Goal: Information Seeking & Learning: Learn about a topic

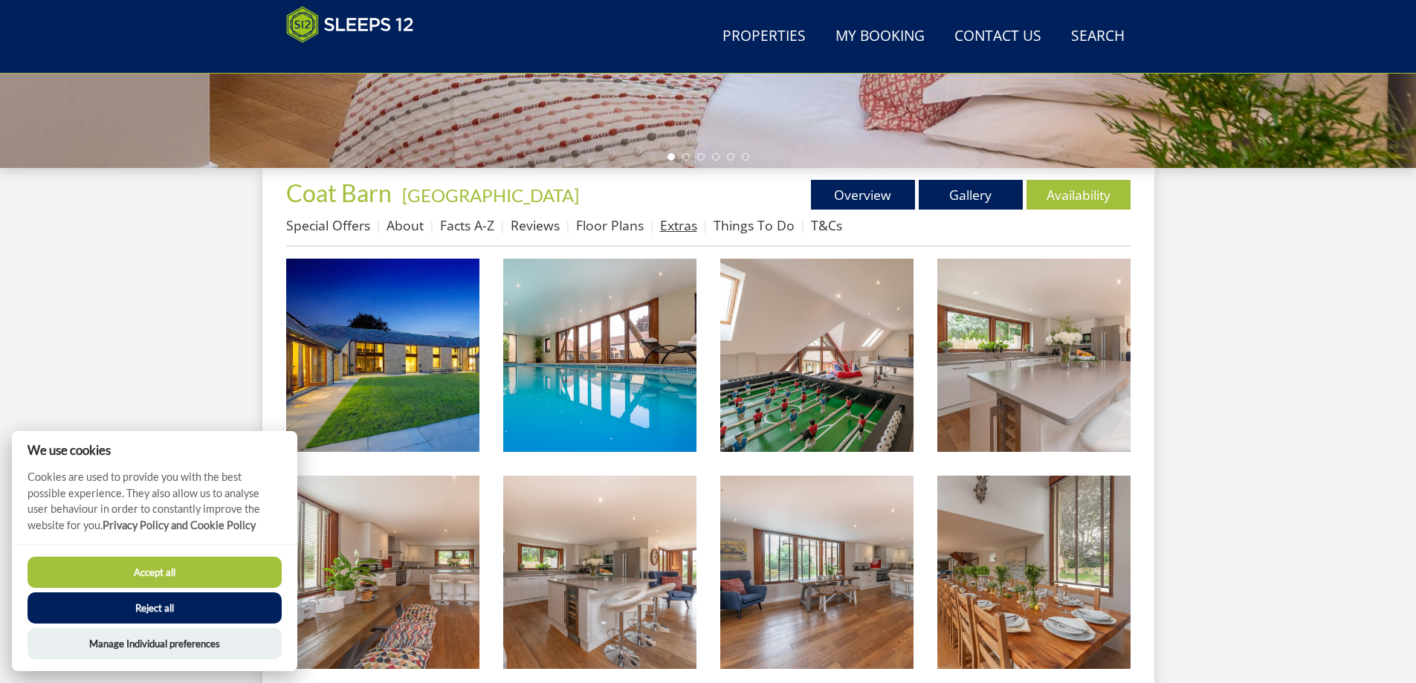
scroll to position [459, 0]
click at [176, 572] on button "Accept all" at bounding box center [155, 572] width 254 height 31
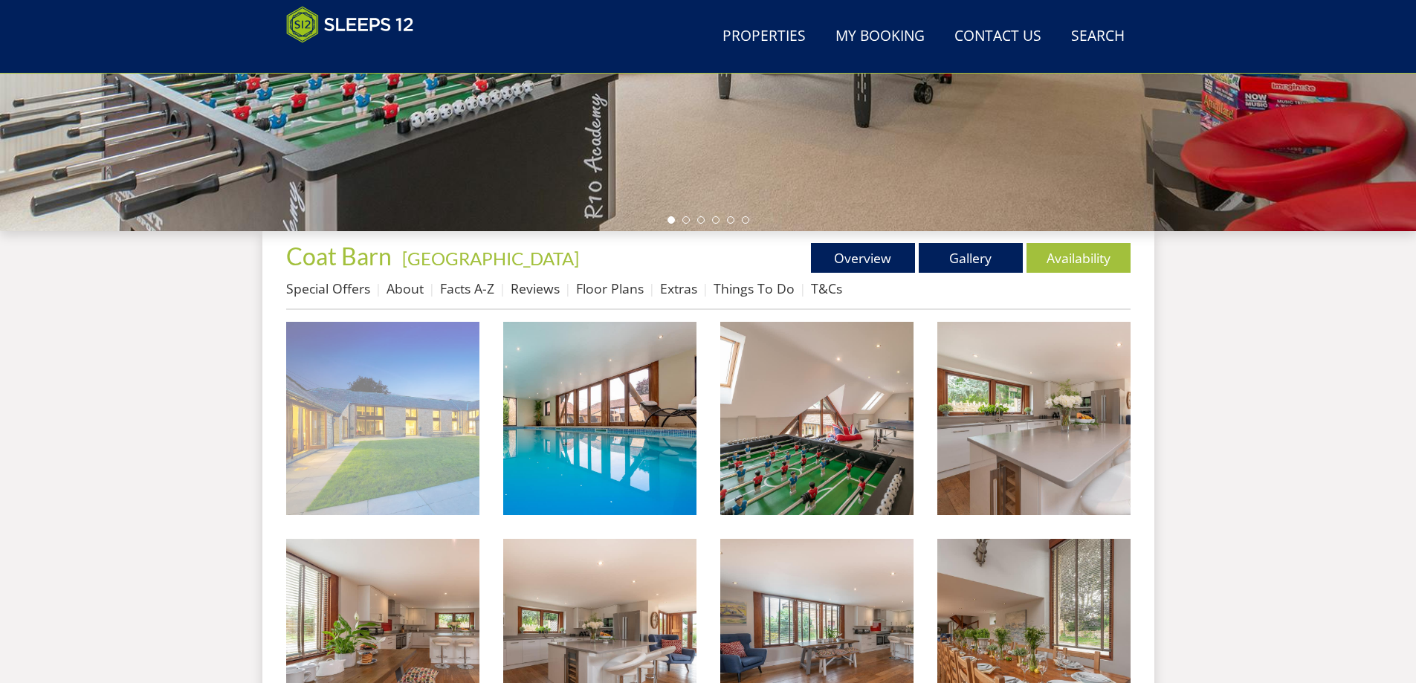
scroll to position [474, 0]
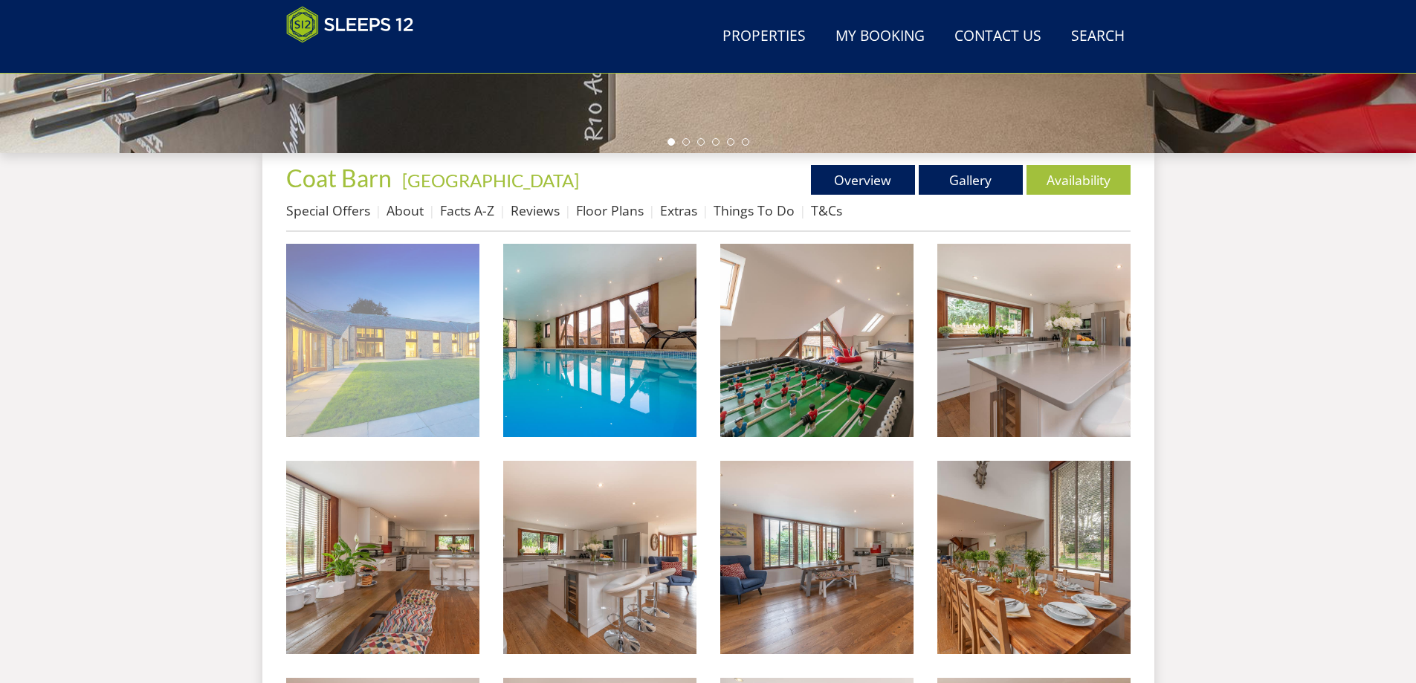
click at [370, 302] on img at bounding box center [382, 340] width 193 height 193
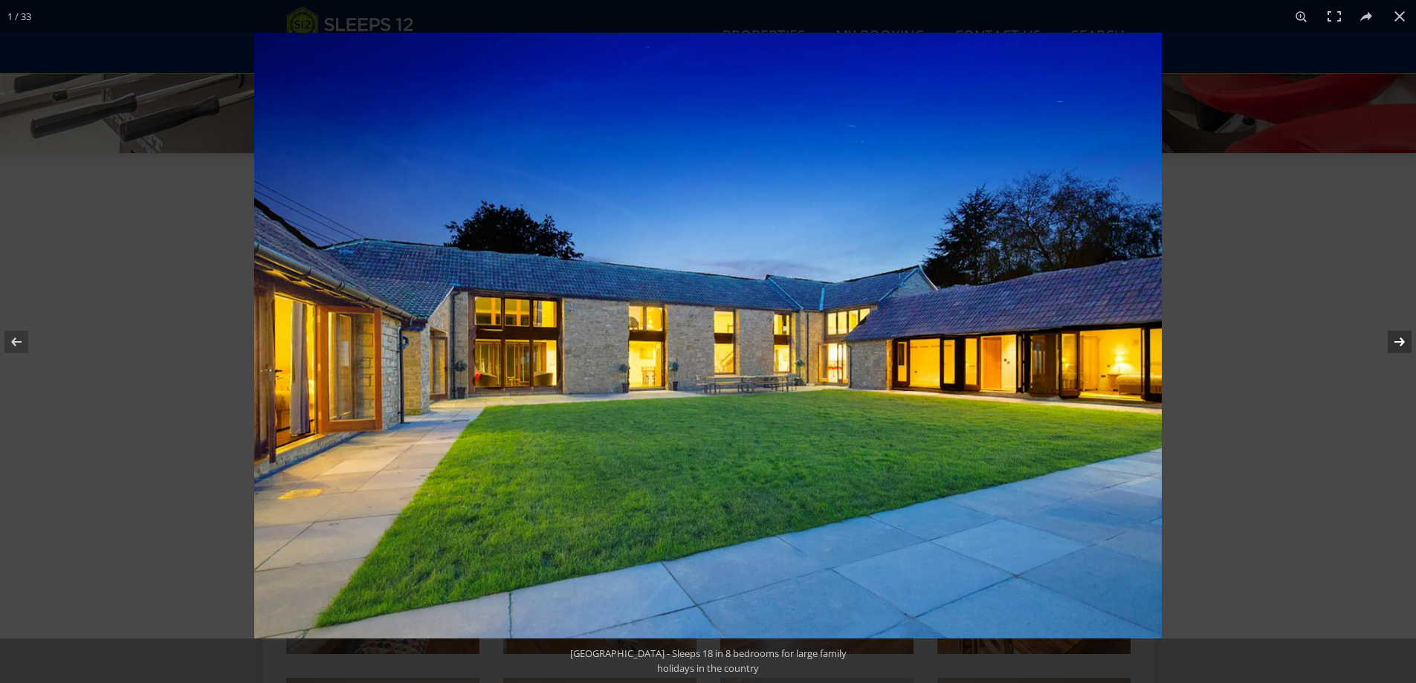
click at [1407, 335] on button at bounding box center [1390, 342] width 52 height 74
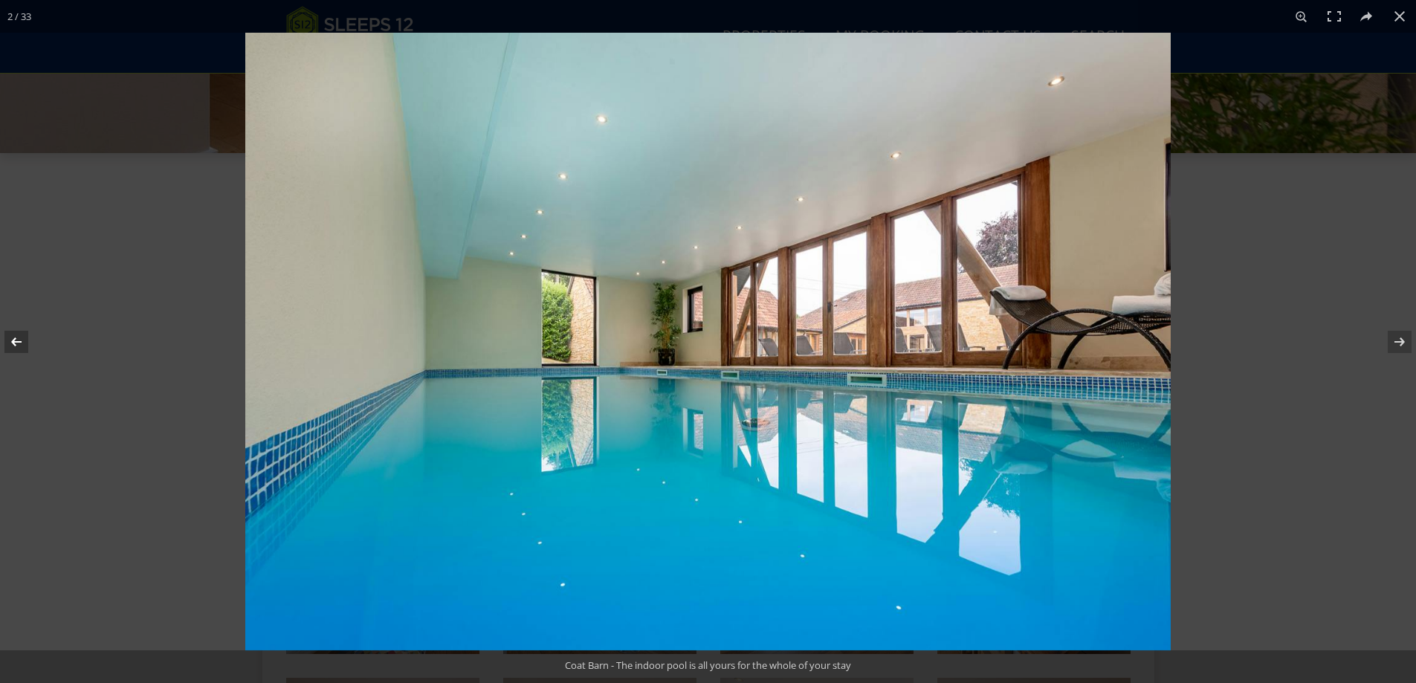
click at [25, 346] on button at bounding box center [26, 342] width 52 height 74
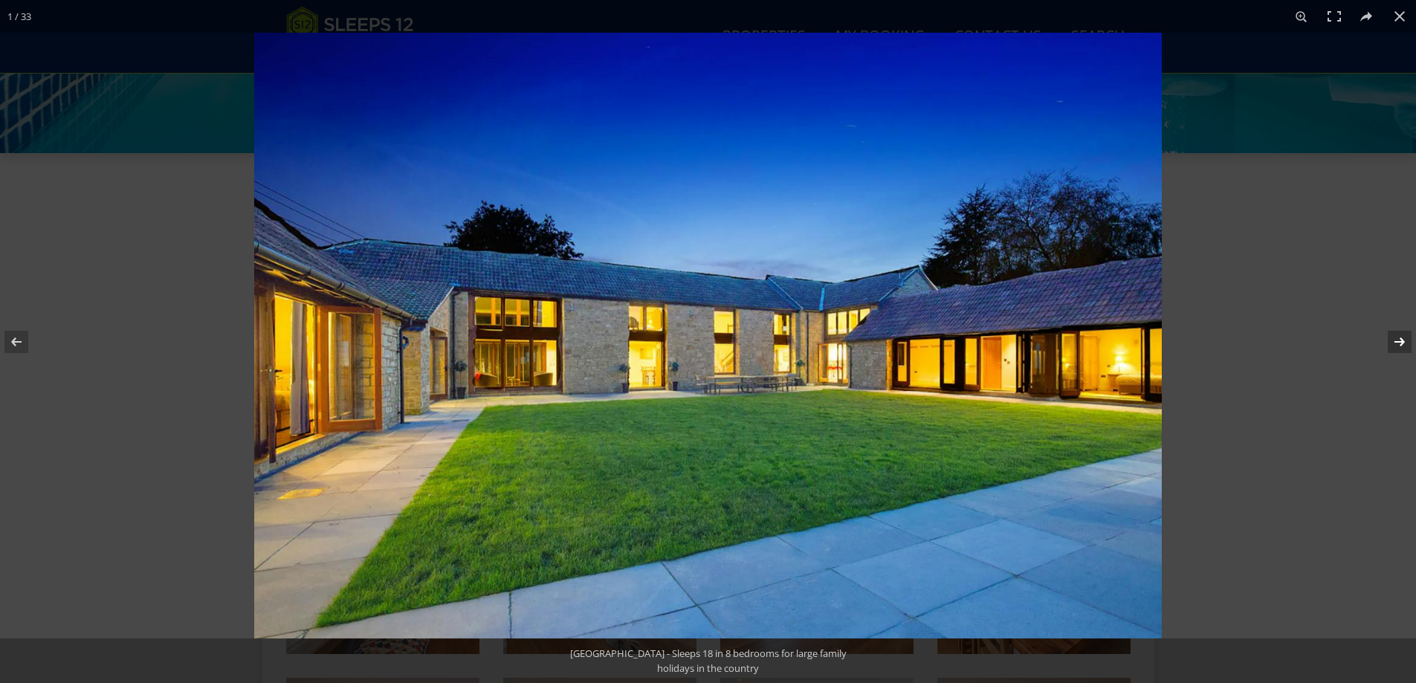
click at [1408, 341] on button at bounding box center [1390, 342] width 52 height 74
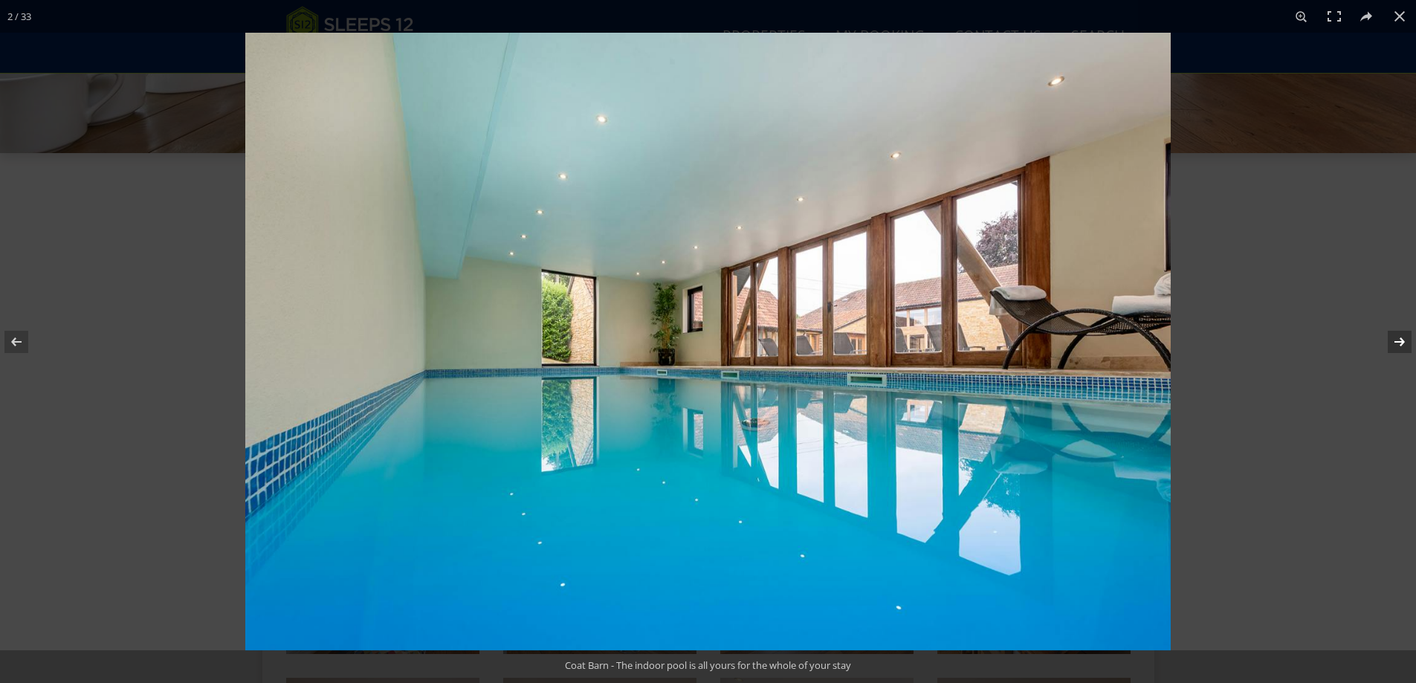
click at [1401, 344] on button at bounding box center [1390, 342] width 52 height 74
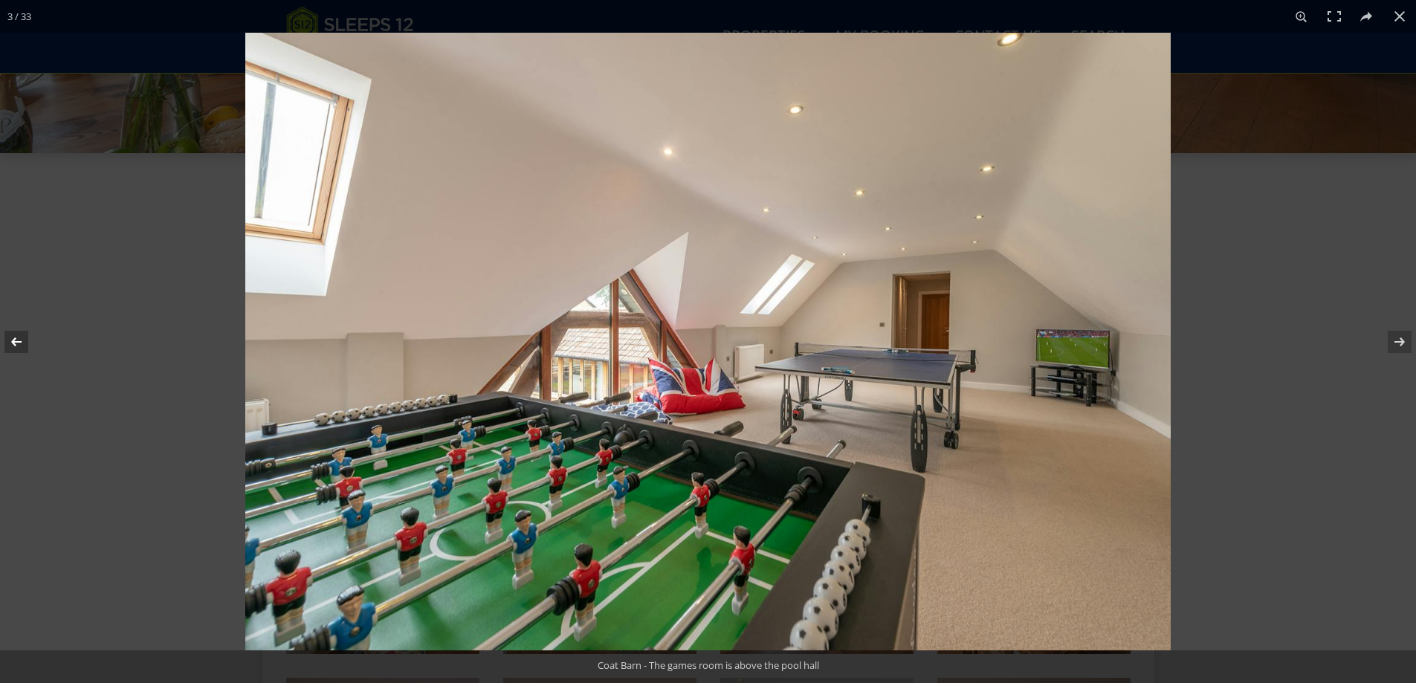
click at [24, 344] on button at bounding box center [26, 342] width 52 height 74
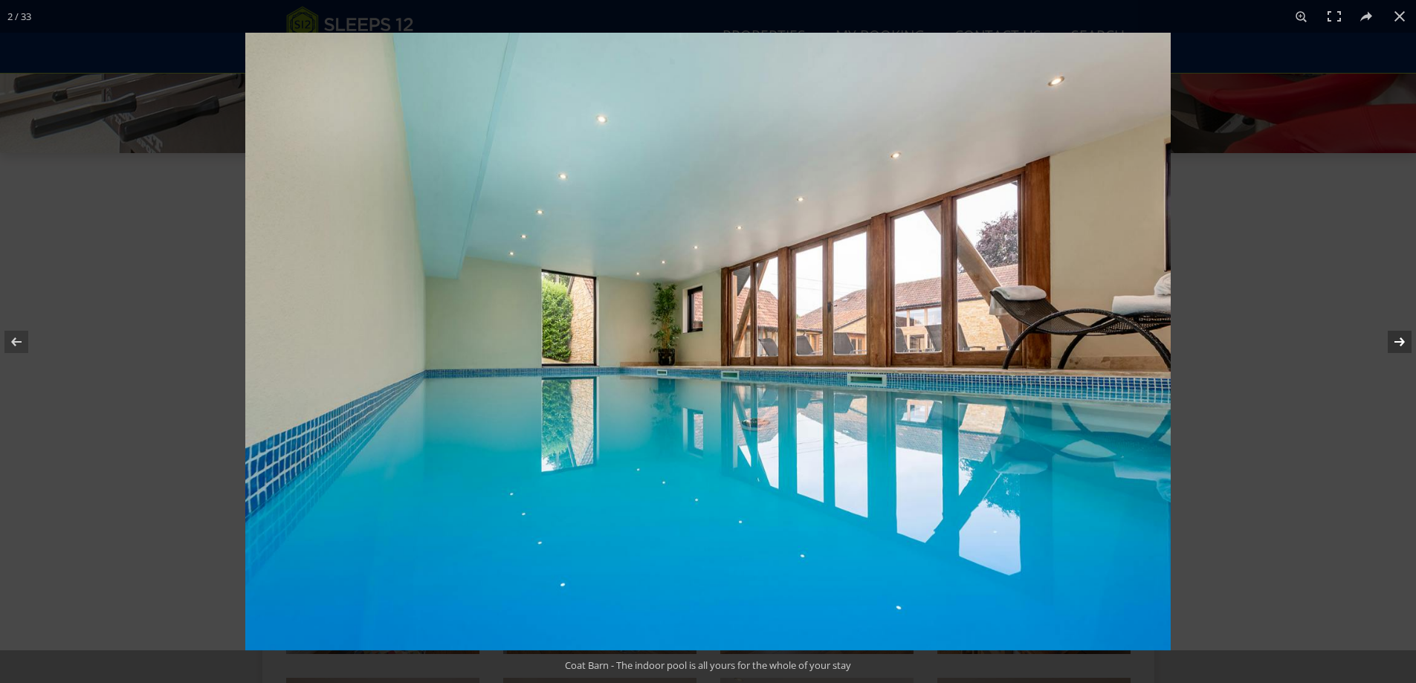
click at [1391, 343] on button at bounding box center [1390, 342] width 52 height 74
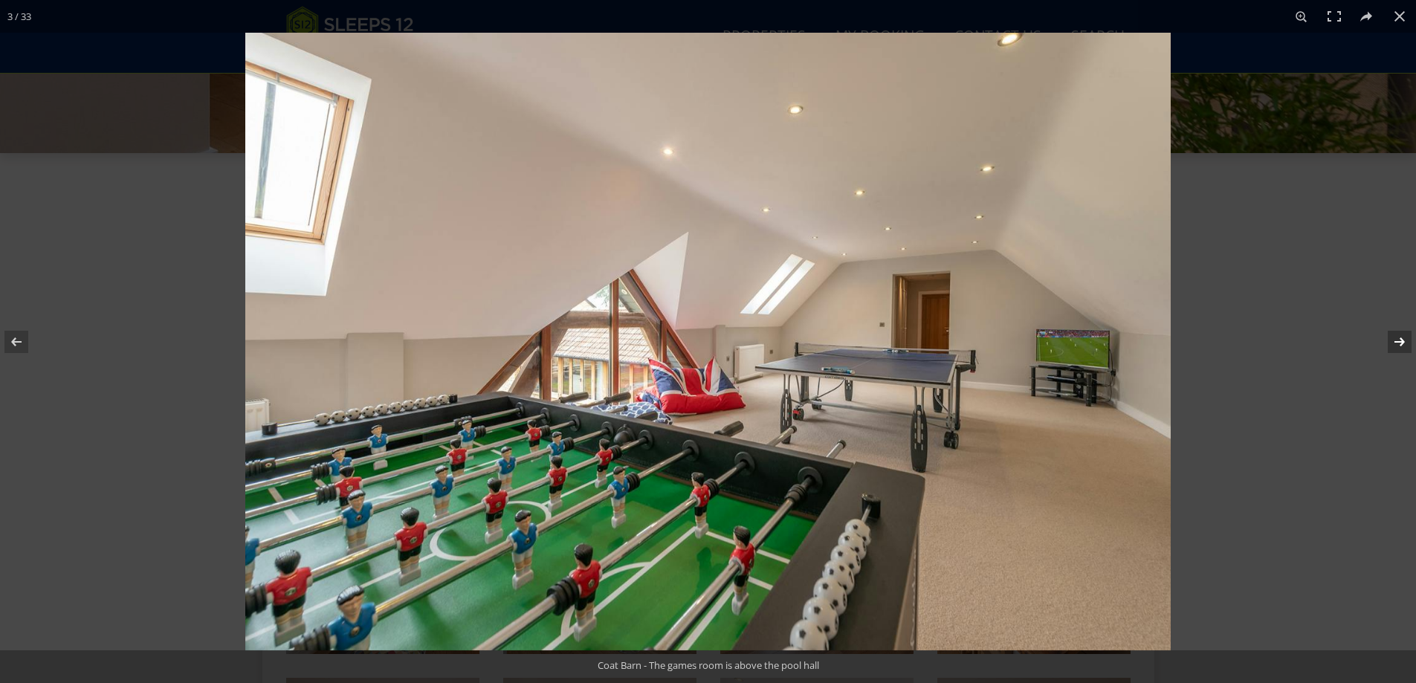
click at [1394, 343] on button at bounding box center [1390, 342] width 52 height 74
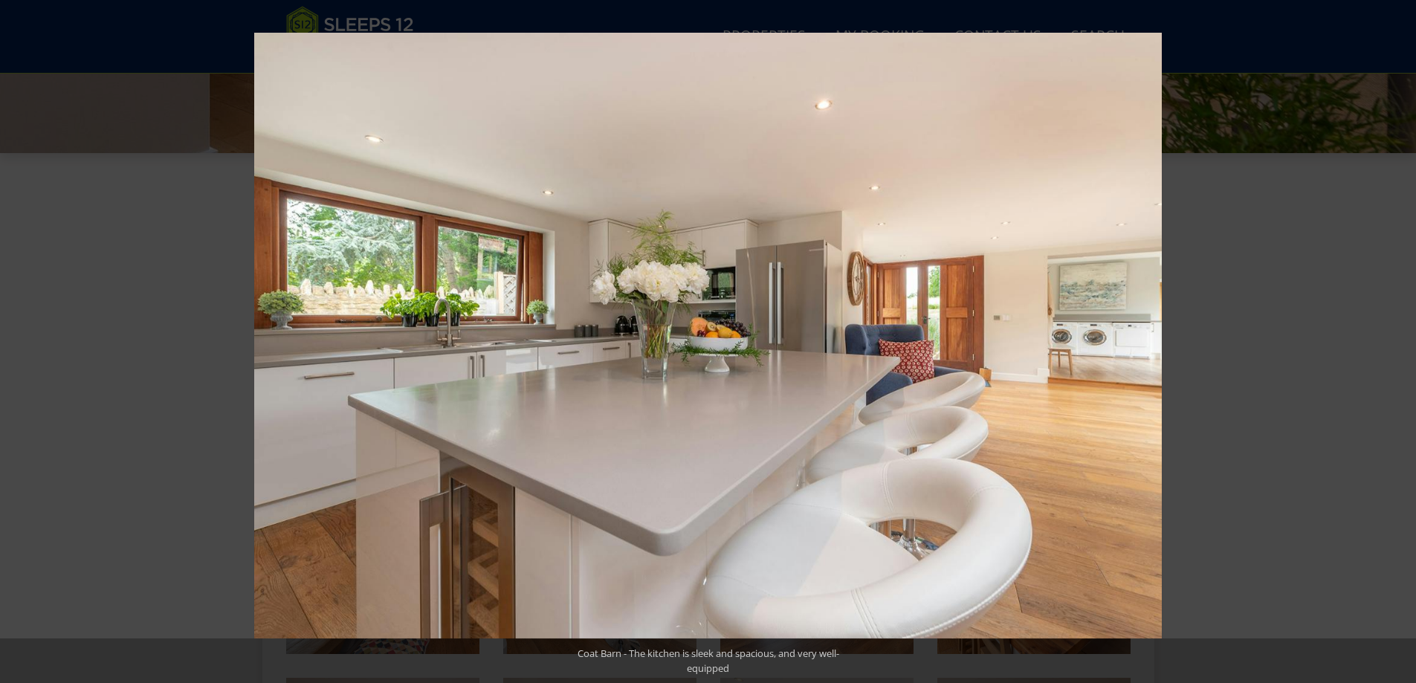
click at [1394, 343] on button at bounding box center [1390, 342] width 52 height 74
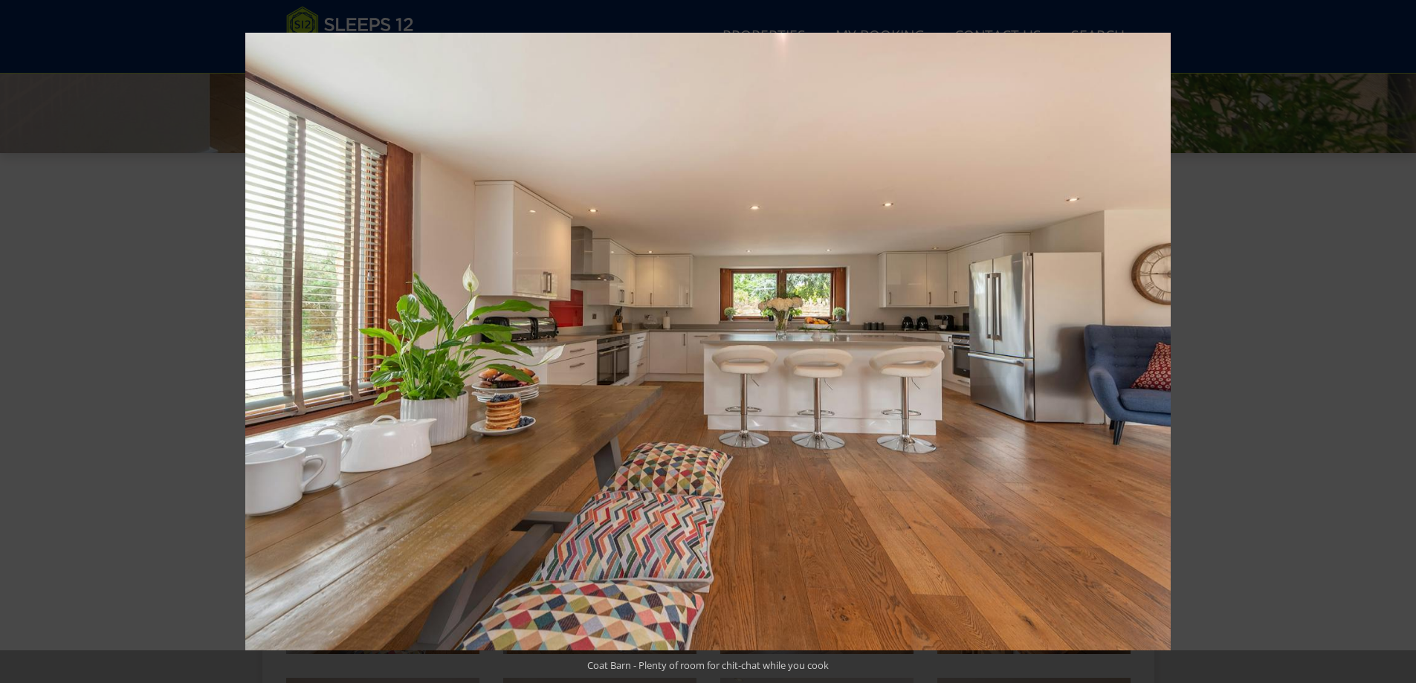
click at [1394, 343] on button at bounding box center [1390, 342] width 52 height 74
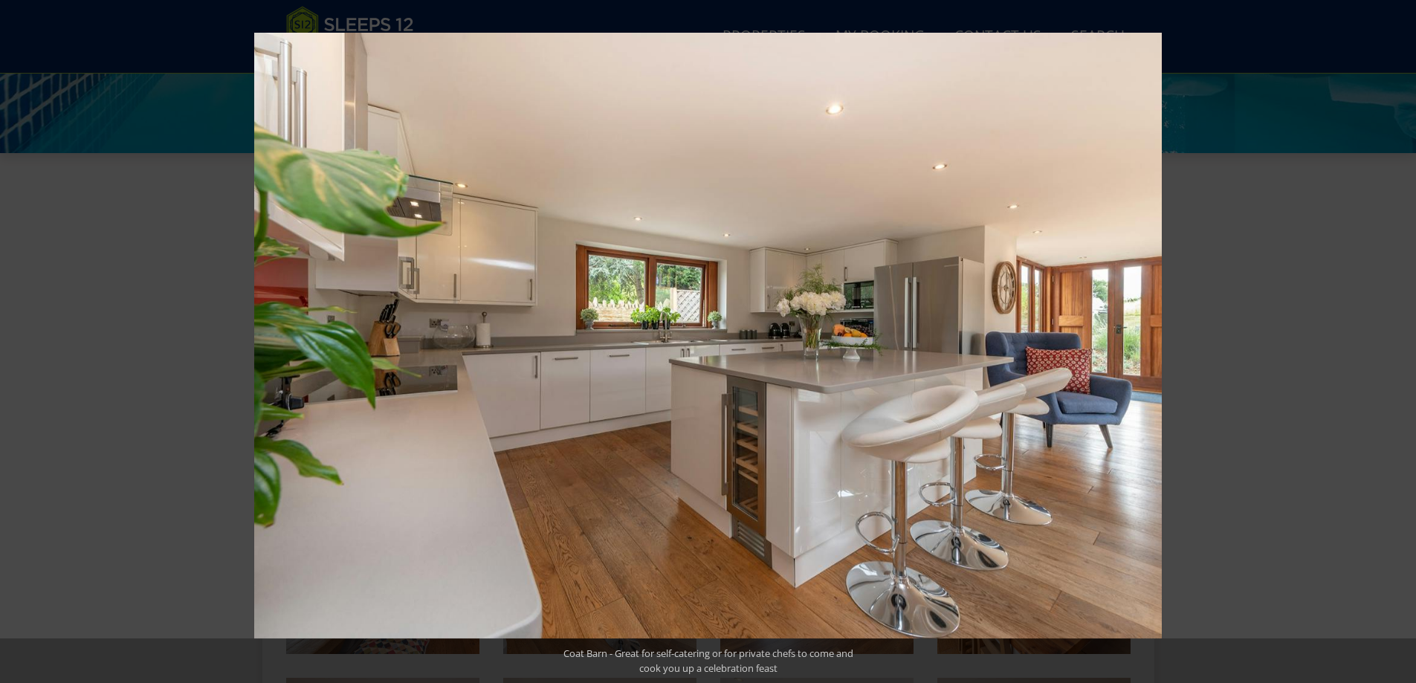
click at [1394, 343] on button at bounding box center [1390, 342] width 52 height 74
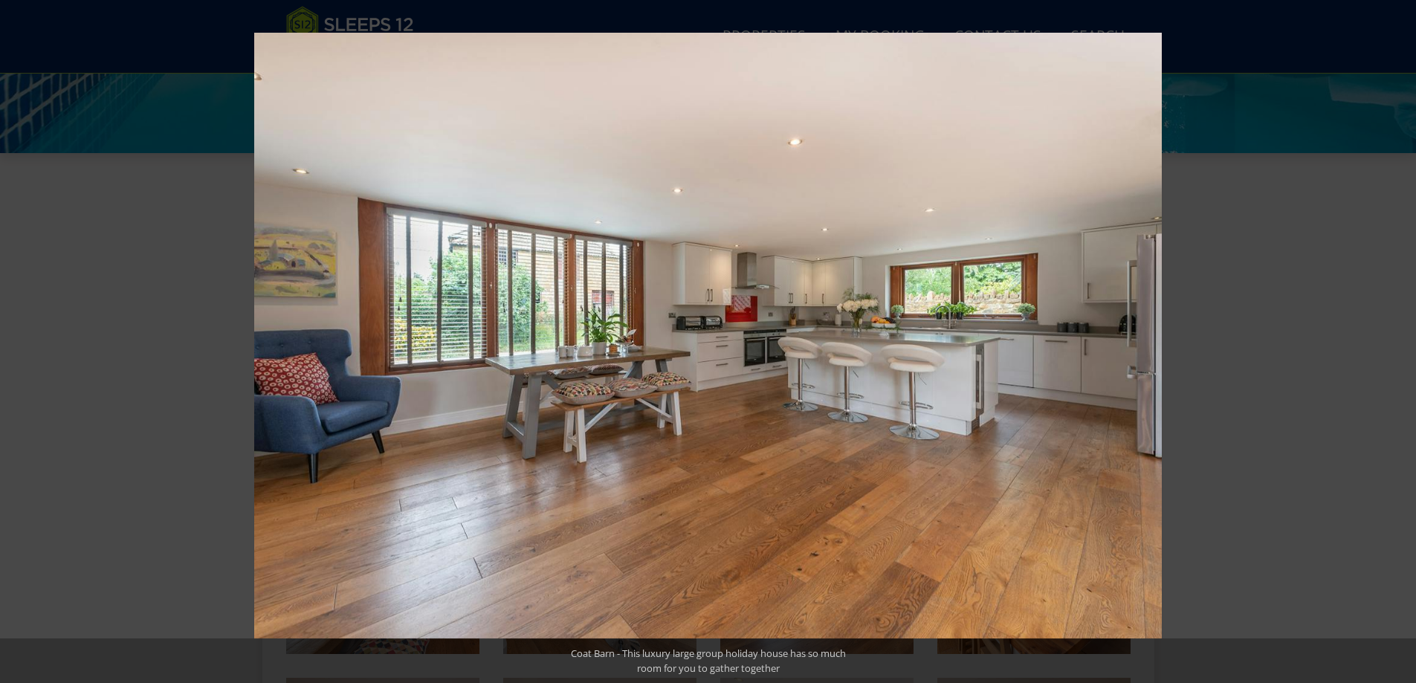
click at [1394, 343] on button at bounding box center [1390, 342] width 52 height 74
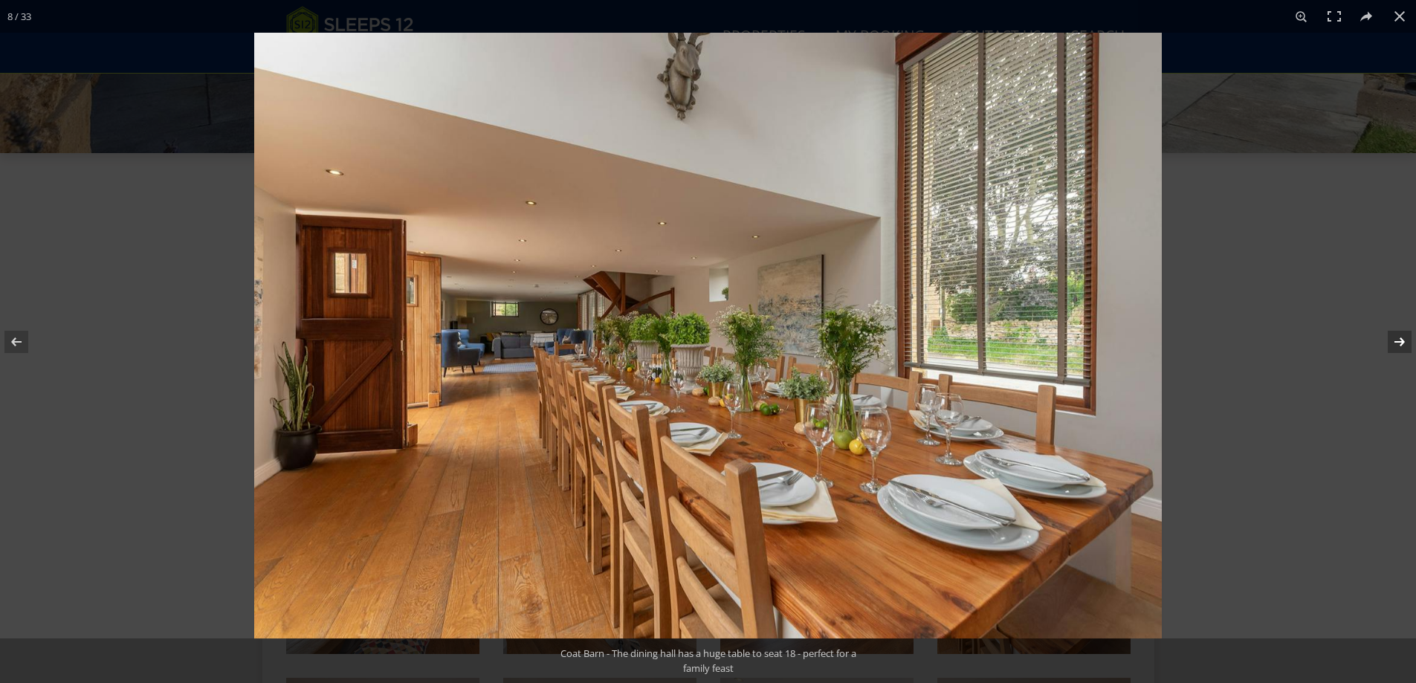
click at [1404, 349] on button at bounding box center [1390, 342] width 52 height 74
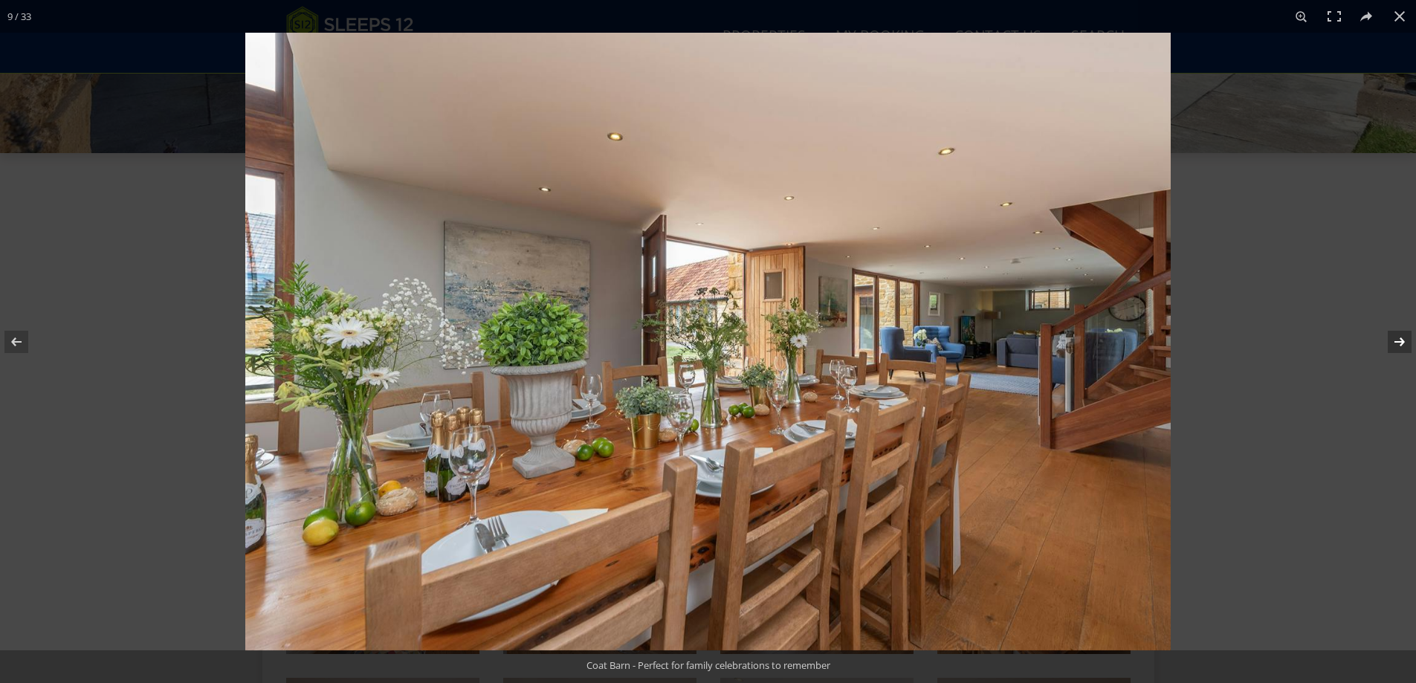
click at [1404, 349] on button at bounding box center [1390, 342] width 52 height 74
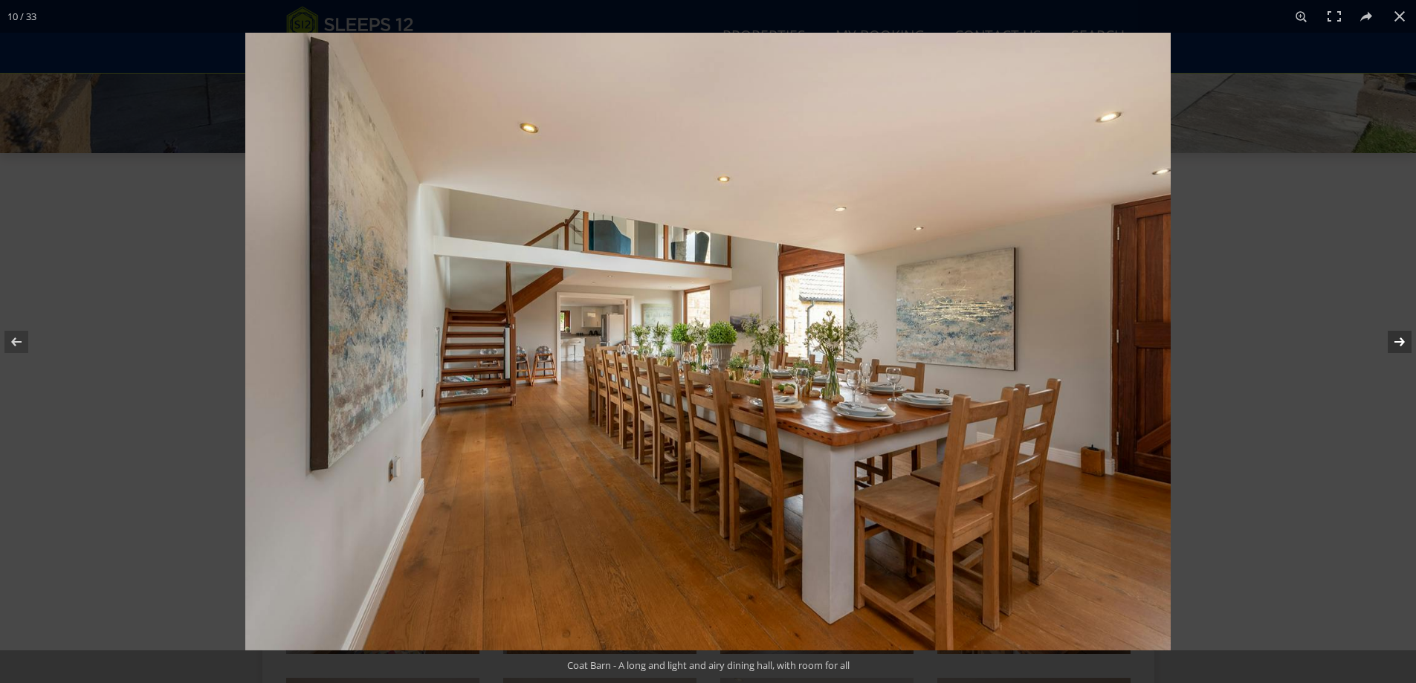
click at [1404, 349] on button at bounding box center [1390, 342] width 52 height 74
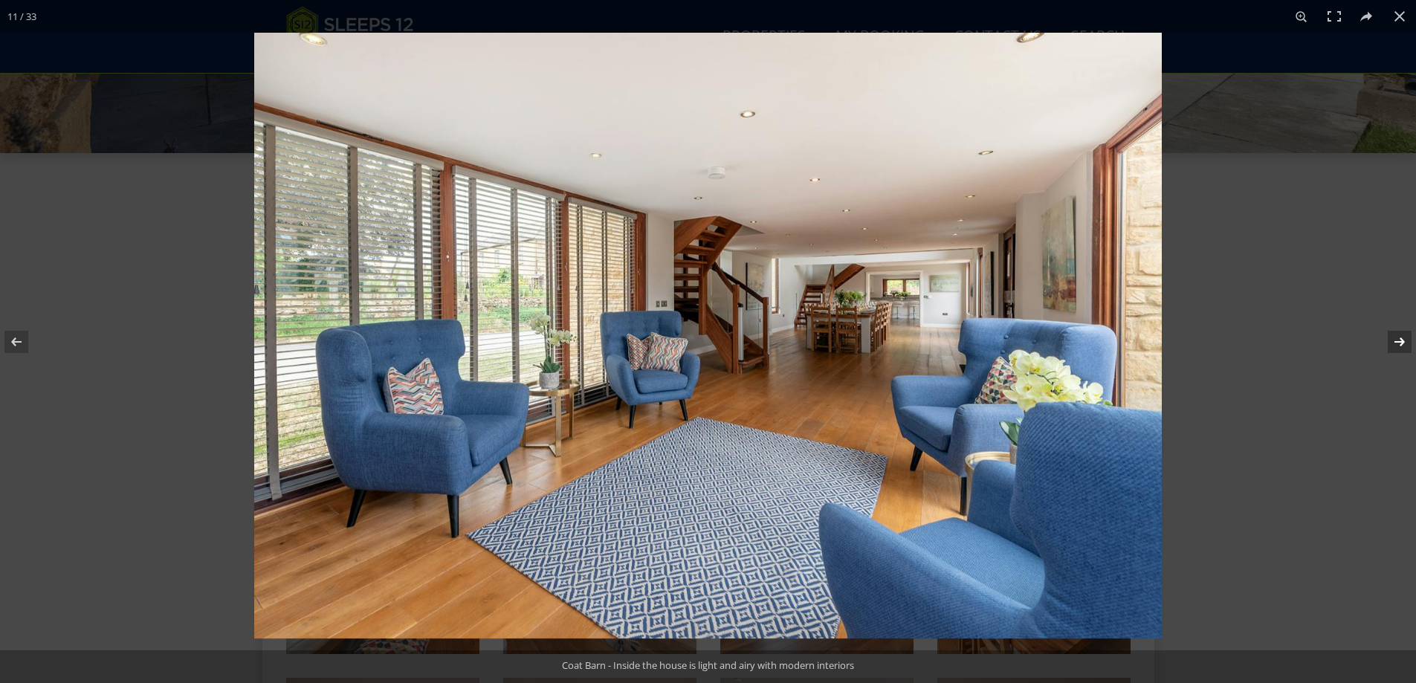
click at [1404, 349] on button at bounding box center [1390, 342] width 52 height 74
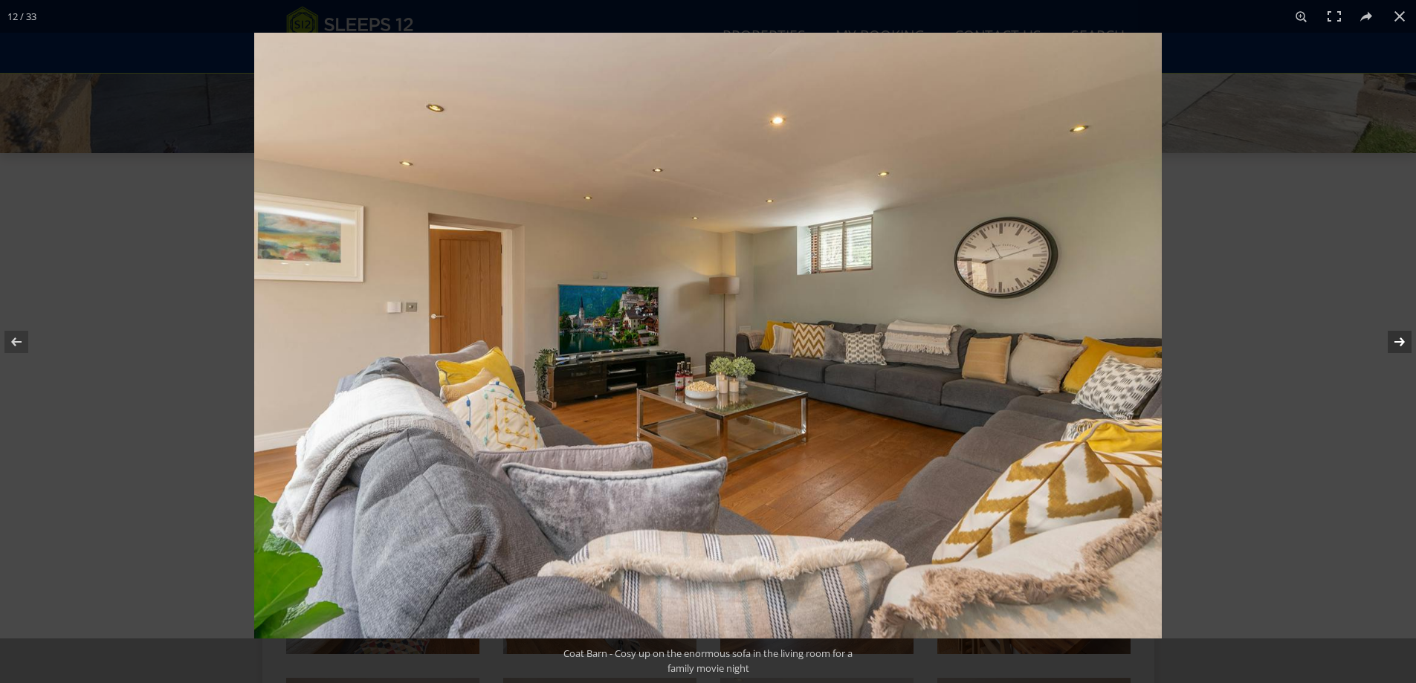
click at [1404, 349] on button at bounding box center [1390, 342] width 52 height 74
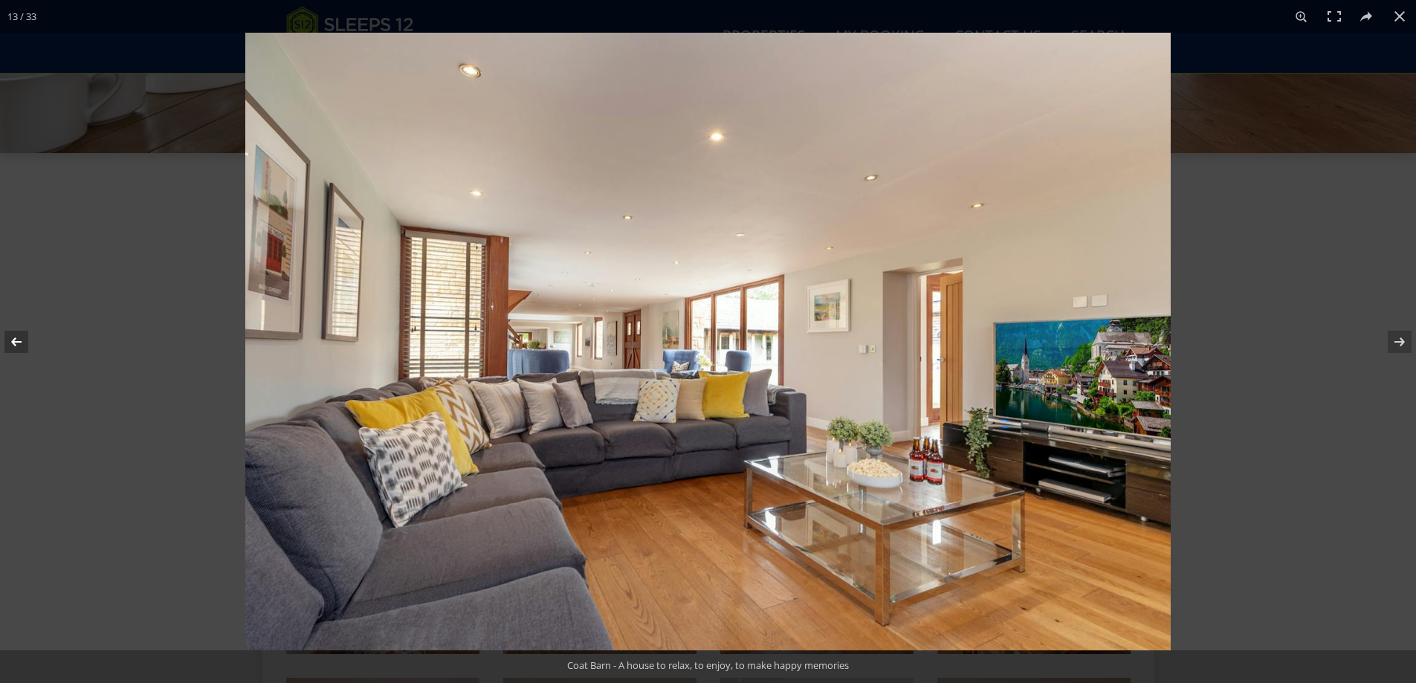
click at [26, 341] on button at bounding box center [26, 342] width 52 height 74
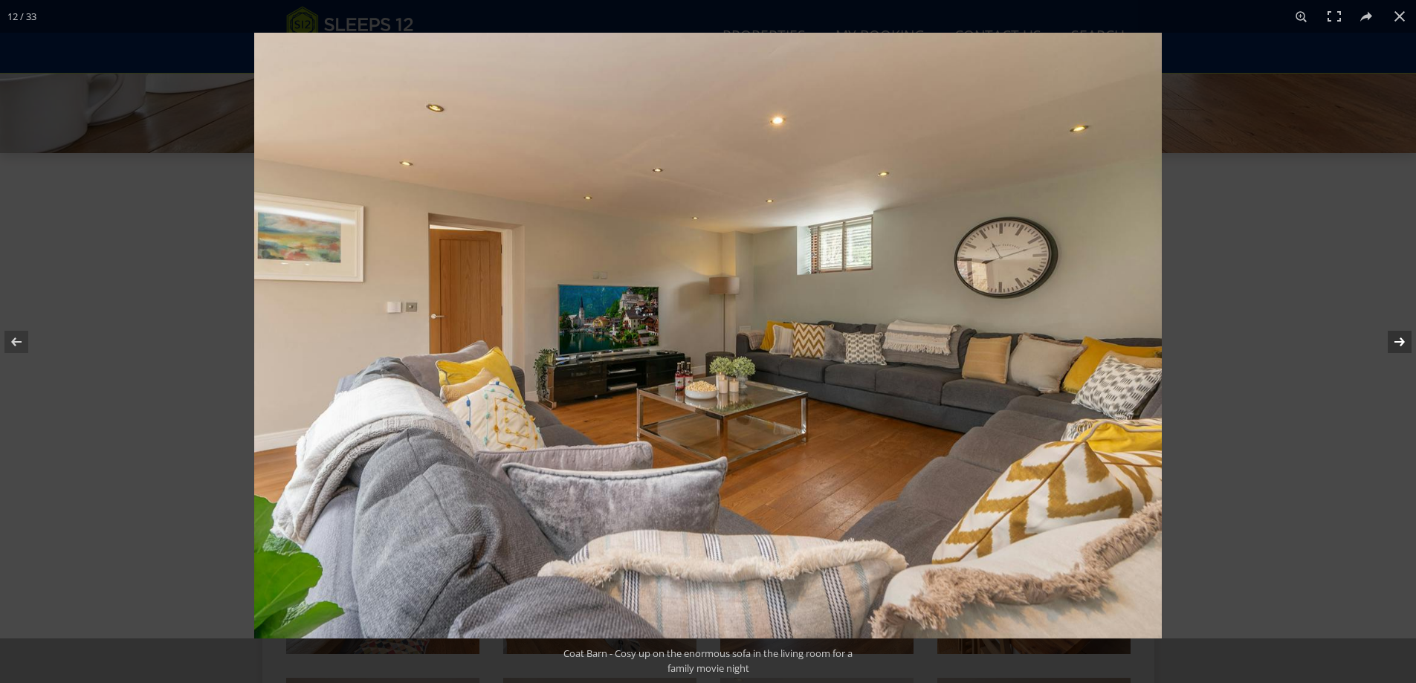
click at [1401, 332] on button at bounding box center [1390, 342] width 52 height 74
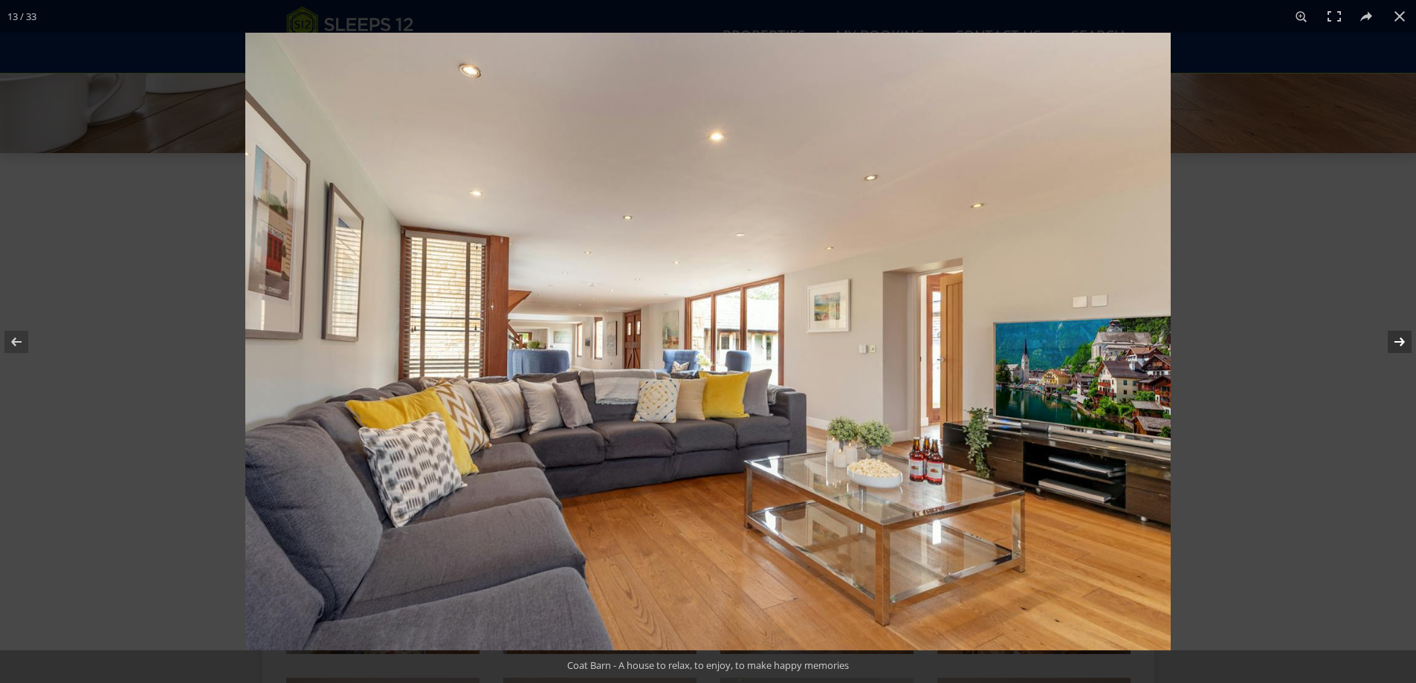
click at [1401, 332] on button at bounding box center [1390, 342] width 52 height 74
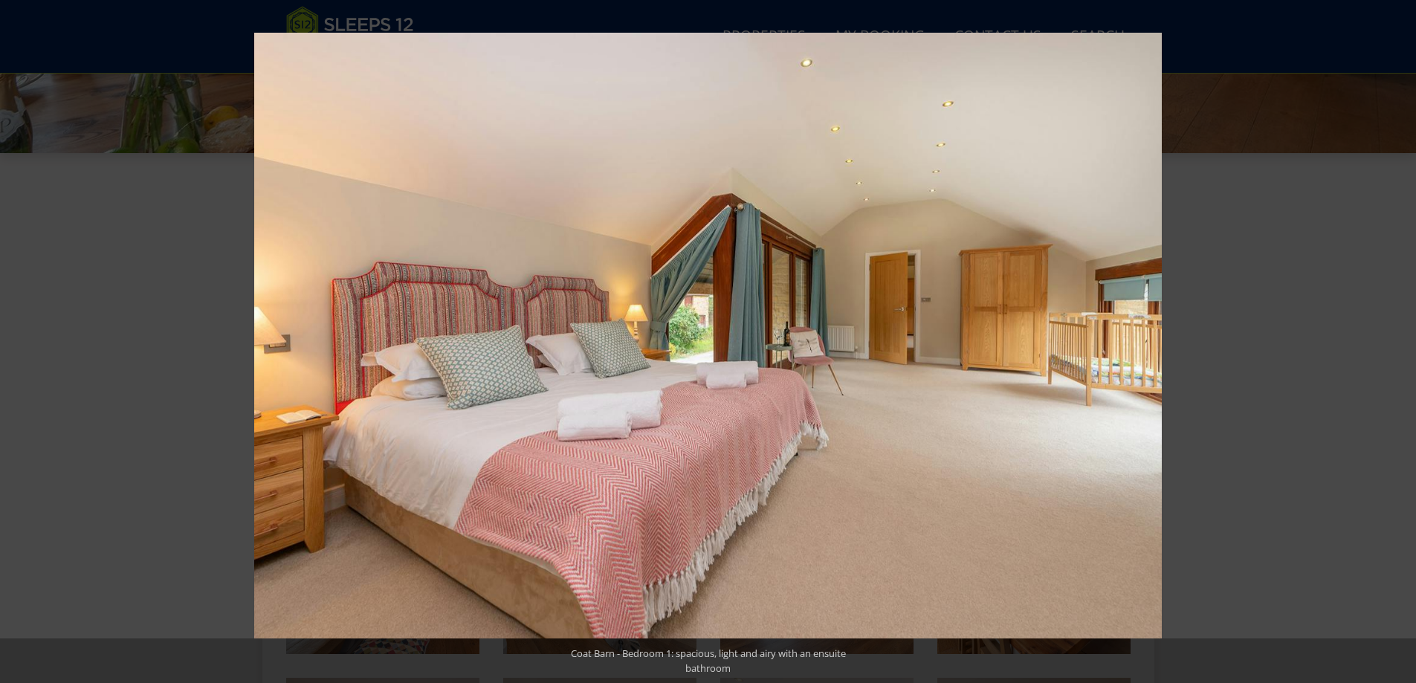
click at [1401, 332] on button at bounding box center [1390, 342] width 52 height 74
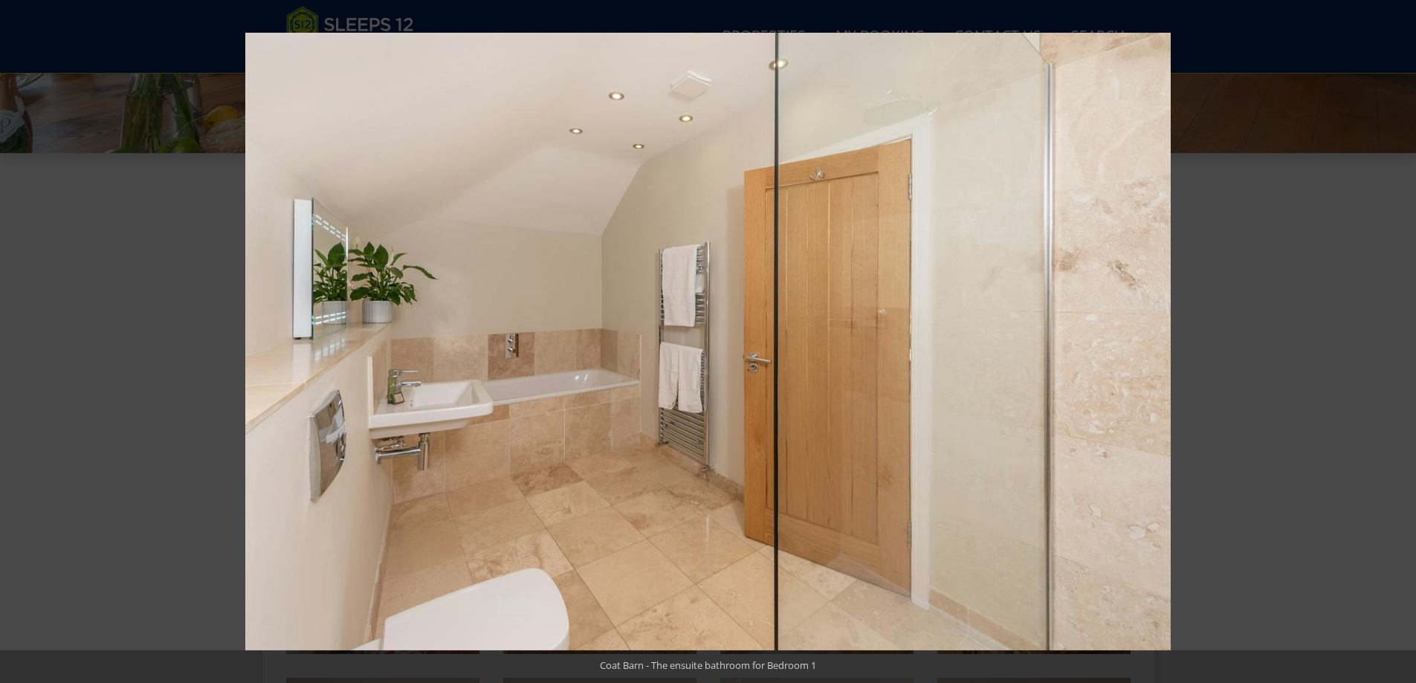
click at [1401, 332] on button at bounding box center [1390, 342] width 52 height 74
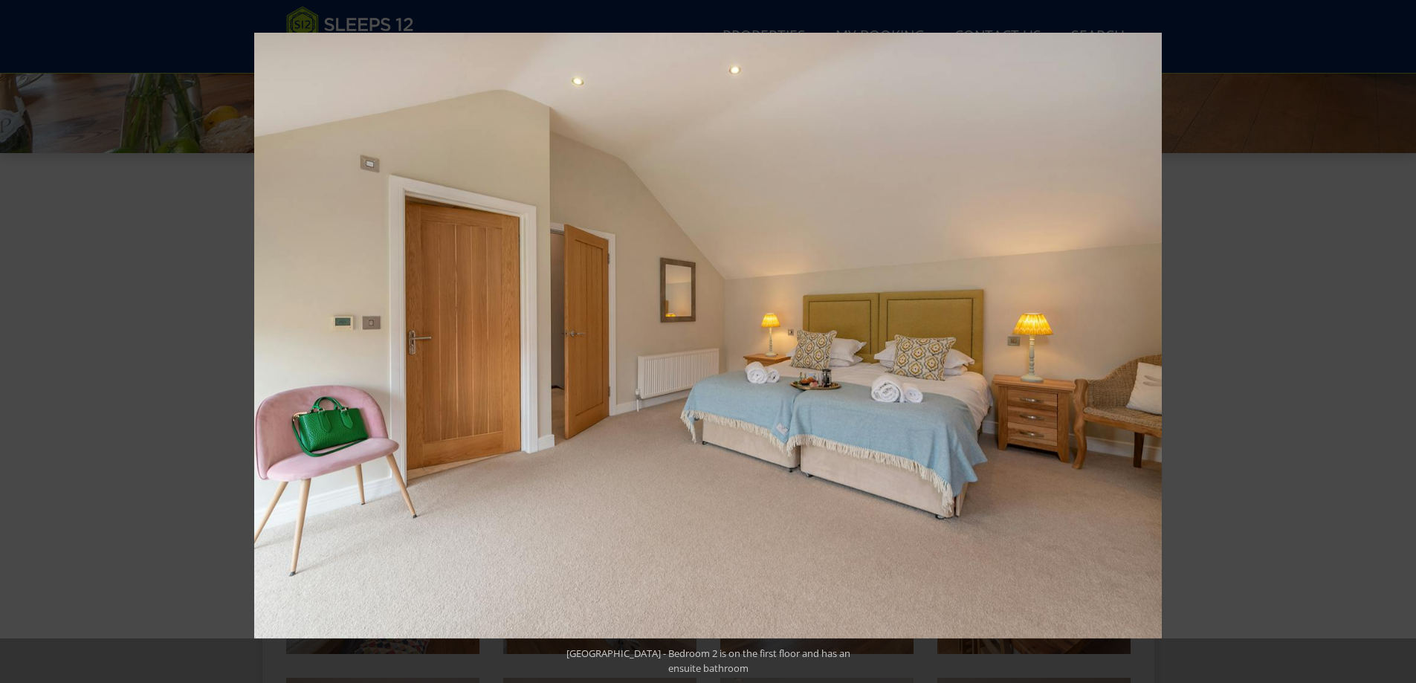
click at [1401, 332] on button at bounding box center [1390, 342] width 52 height 74
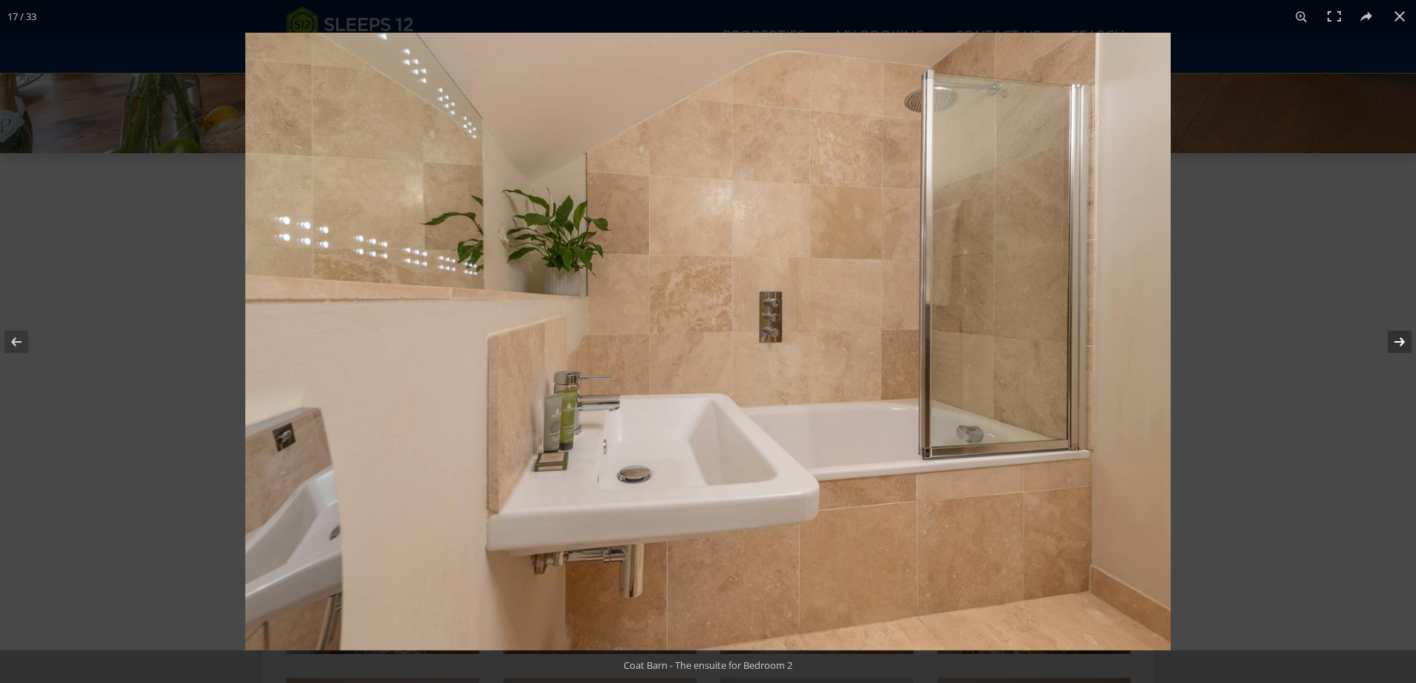
click at [1398, 331] on button at bounding box center [1390, 342] width 52 height 74
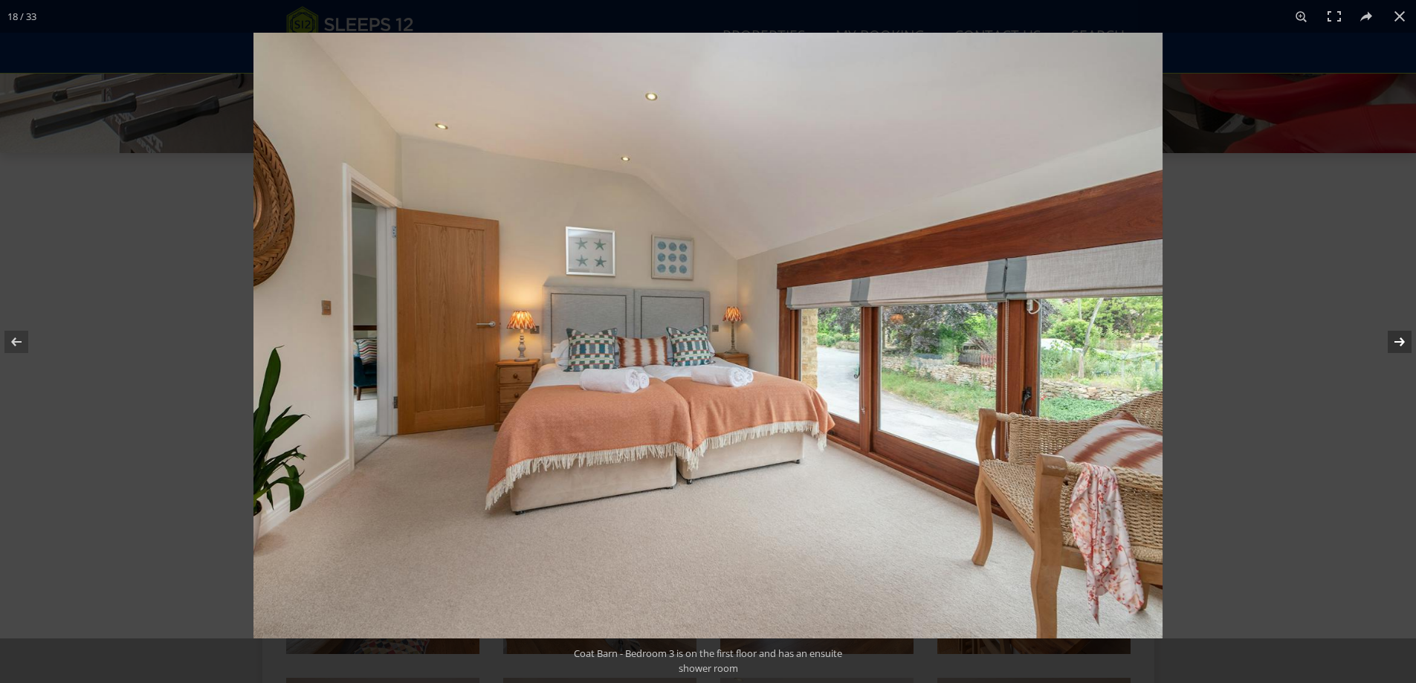
click at [1398, 331] on button at bounding box center [1390, 342] width 52 height 74
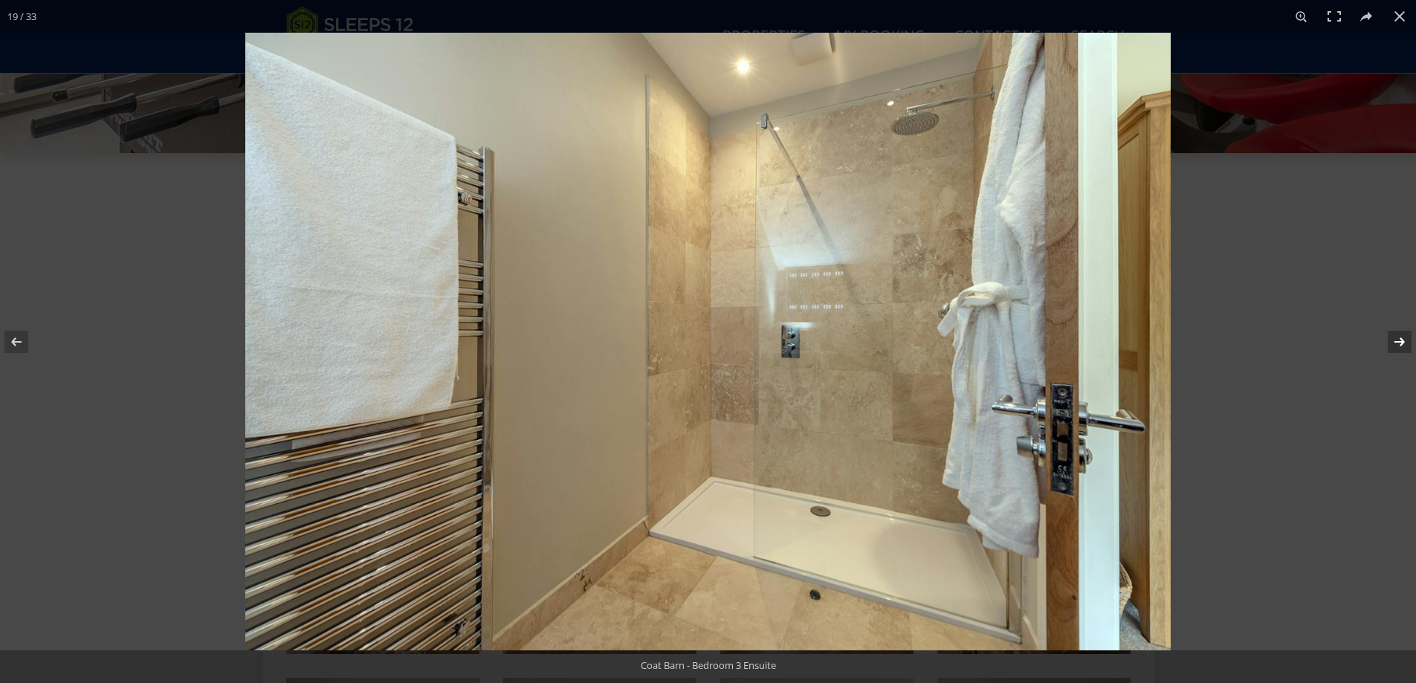
click at [1398, 331] on button at bounding box center [1390, 342] width 52 height 74
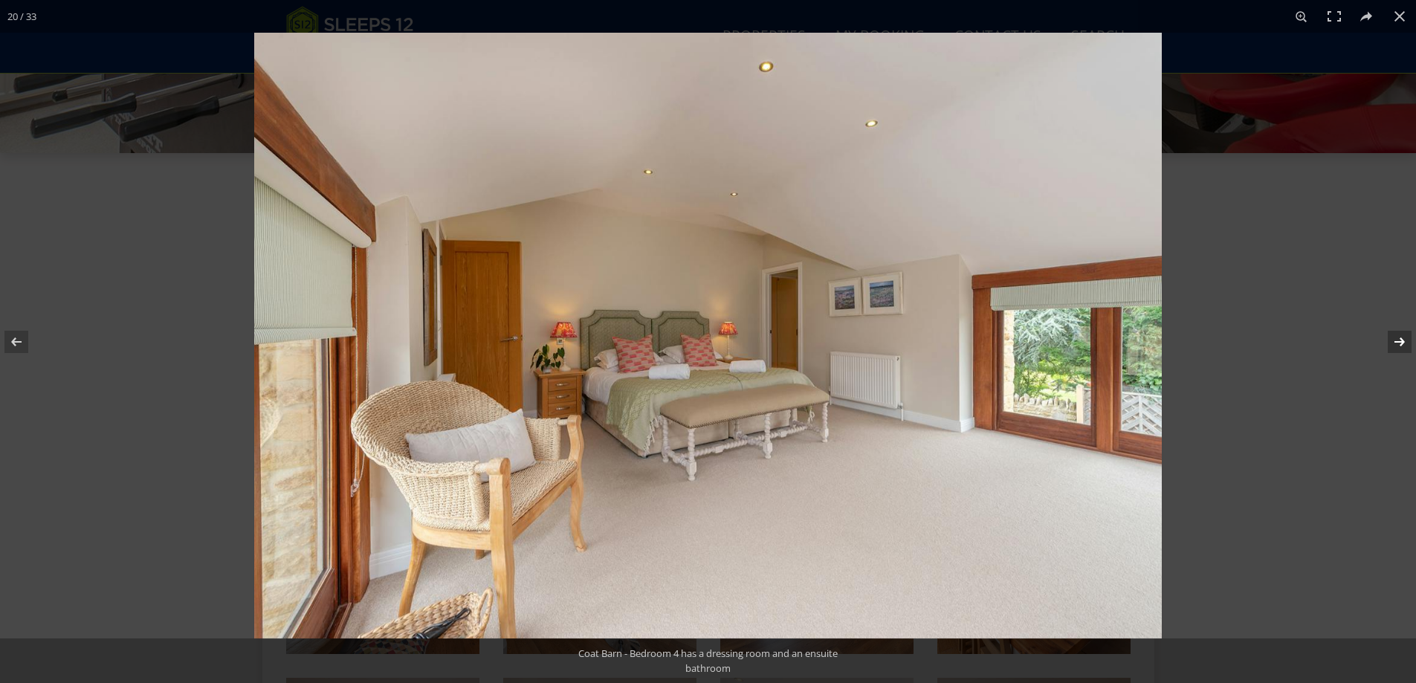
click at [1398, 331] on button at bounding box center [1390, 342] width 52 height 74
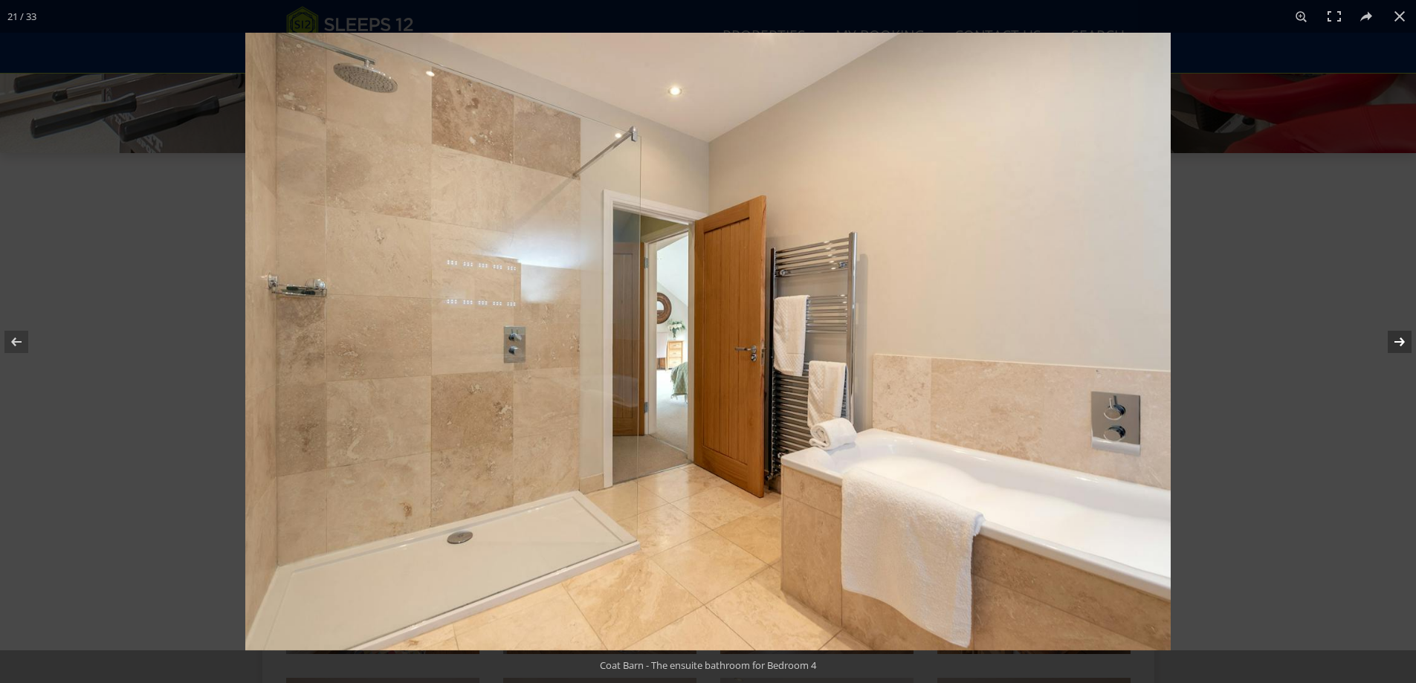
click at [1398, 331] on button at bounding box center [1390, 342] width 52 height 74
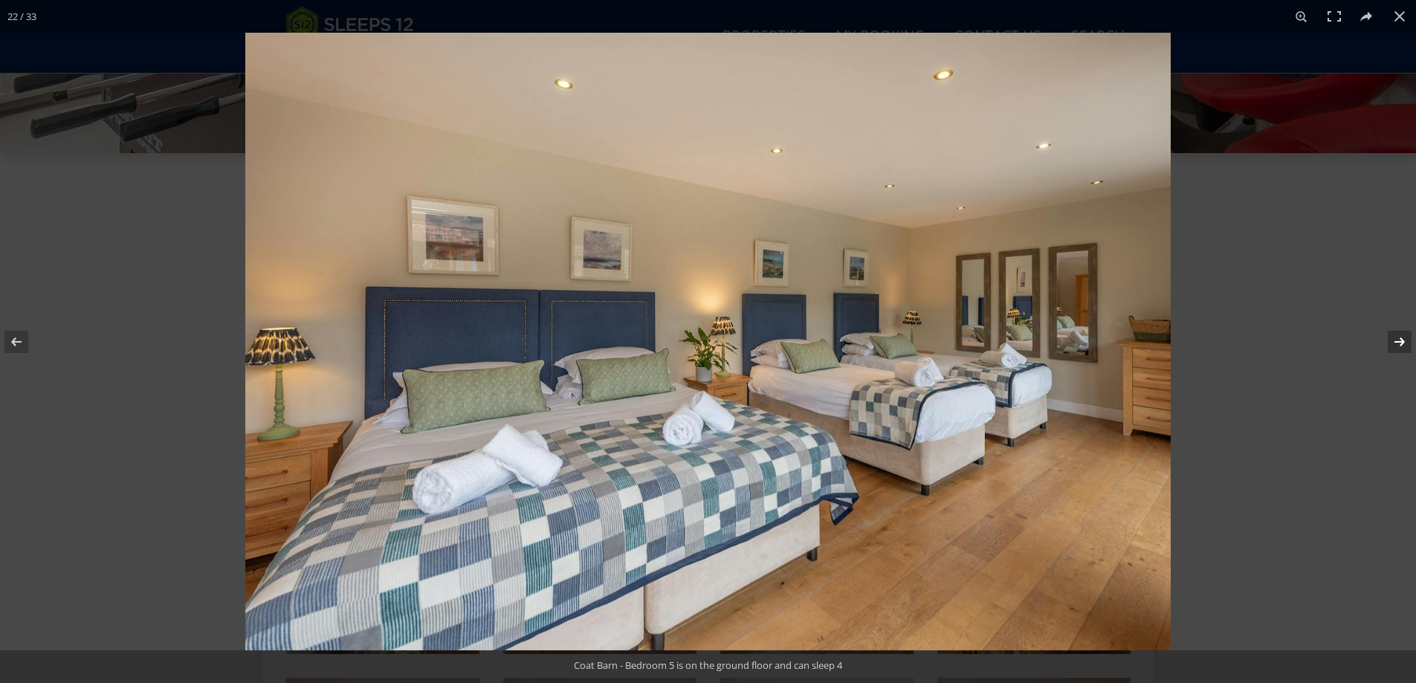
click at [1398, 331] on button at bounding box center [1390, 342] width 52 height 74
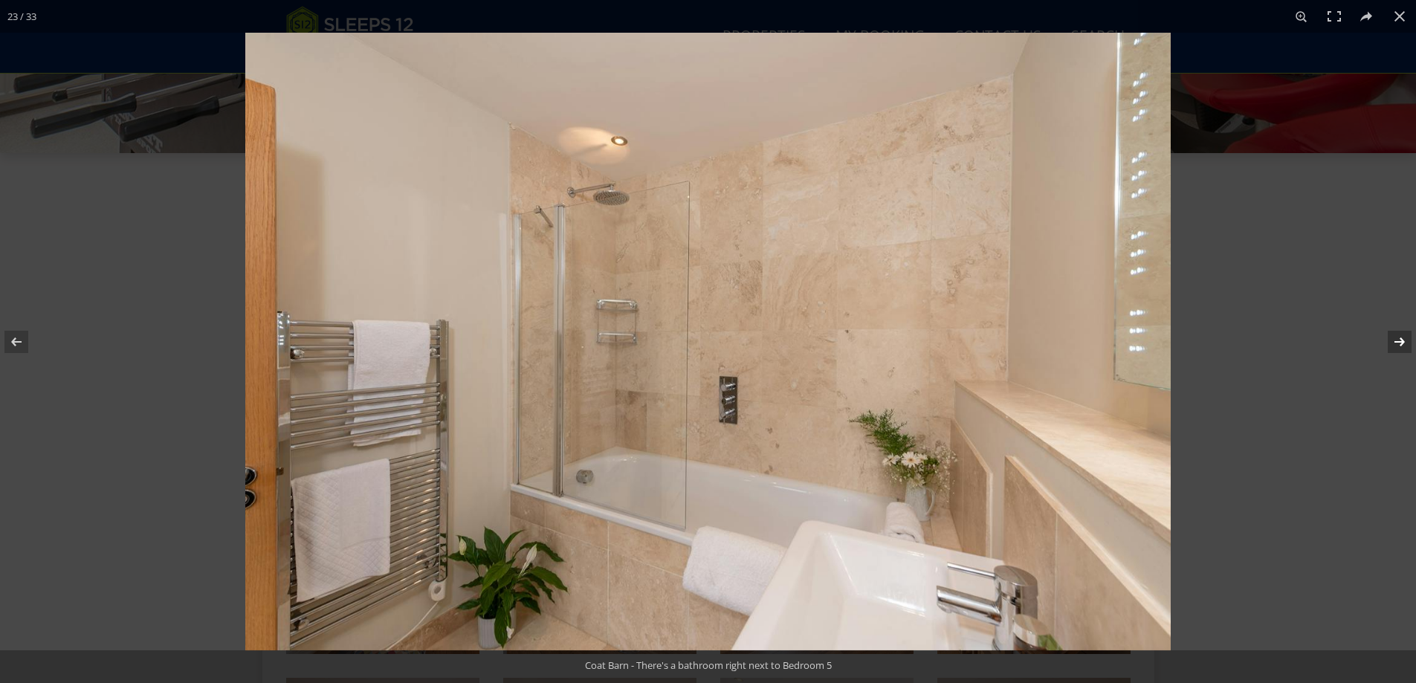
click at [1398, 331] on button at bounding box center [1390, 342] width 52 height 74
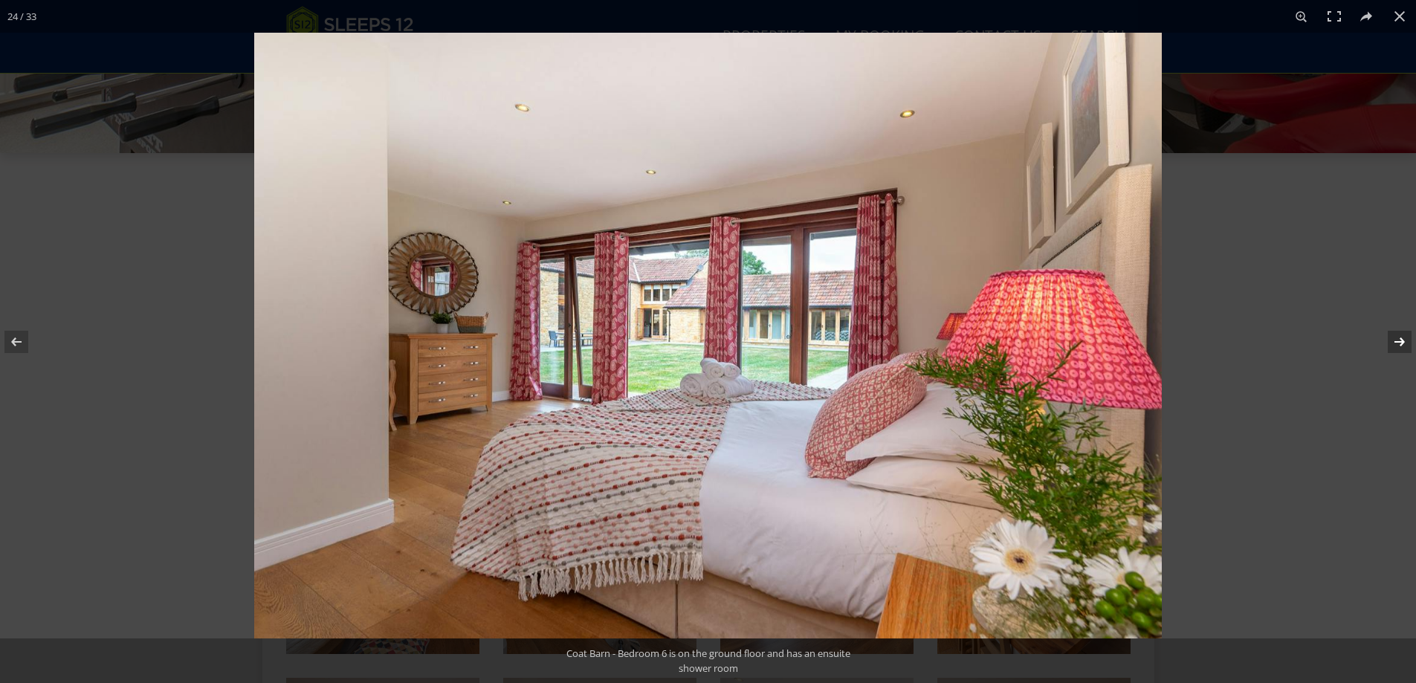
click at [1398, 331] on button at bounding box center [1390, 342] width 52 height 74
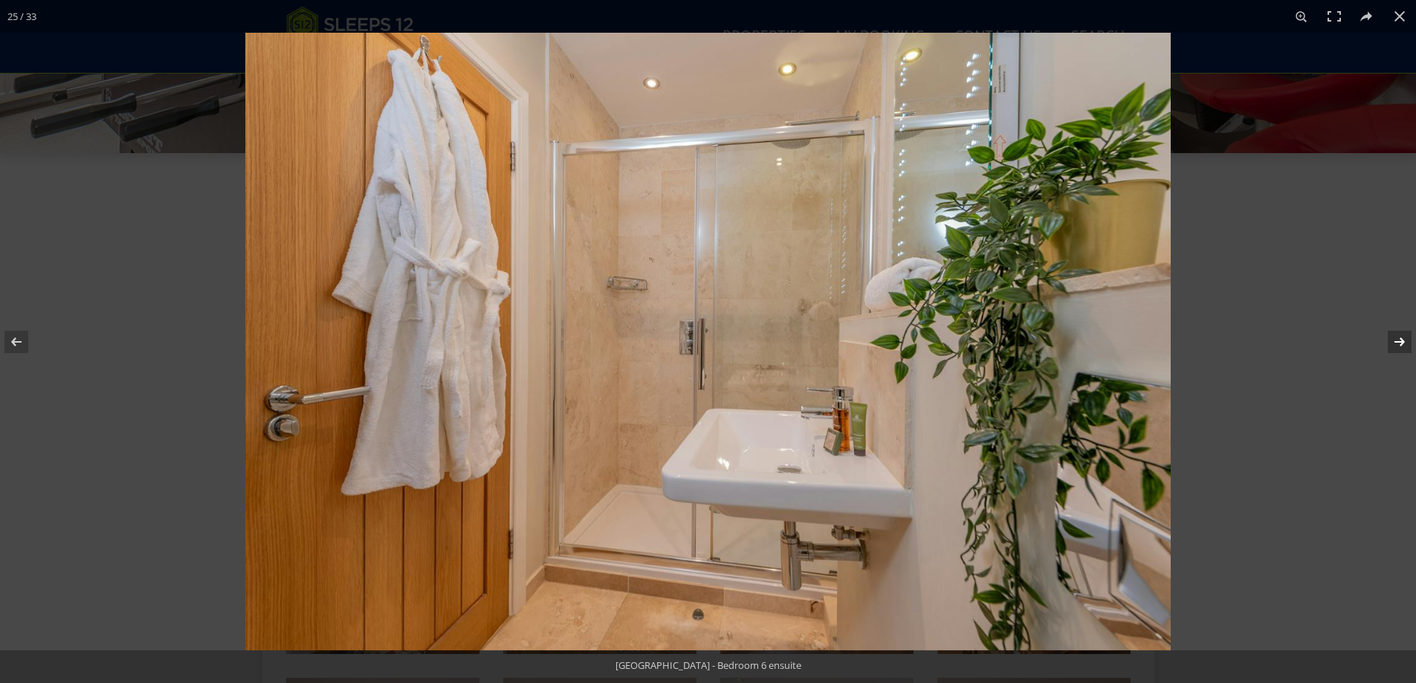
click at [1398, 331] on button at bounding box center [1390, 342] width 52 height 74
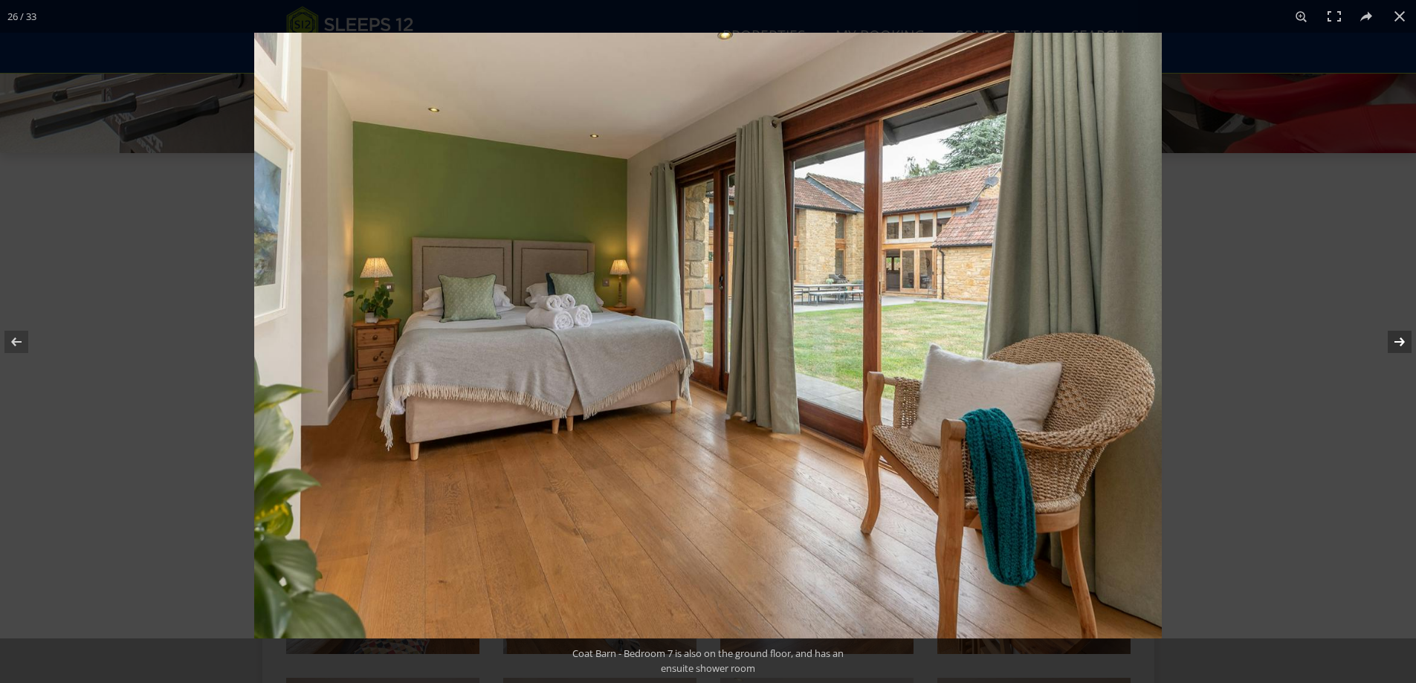
click at [1398, 331] on button at bounding box center [1390, 342] width 52 height 74
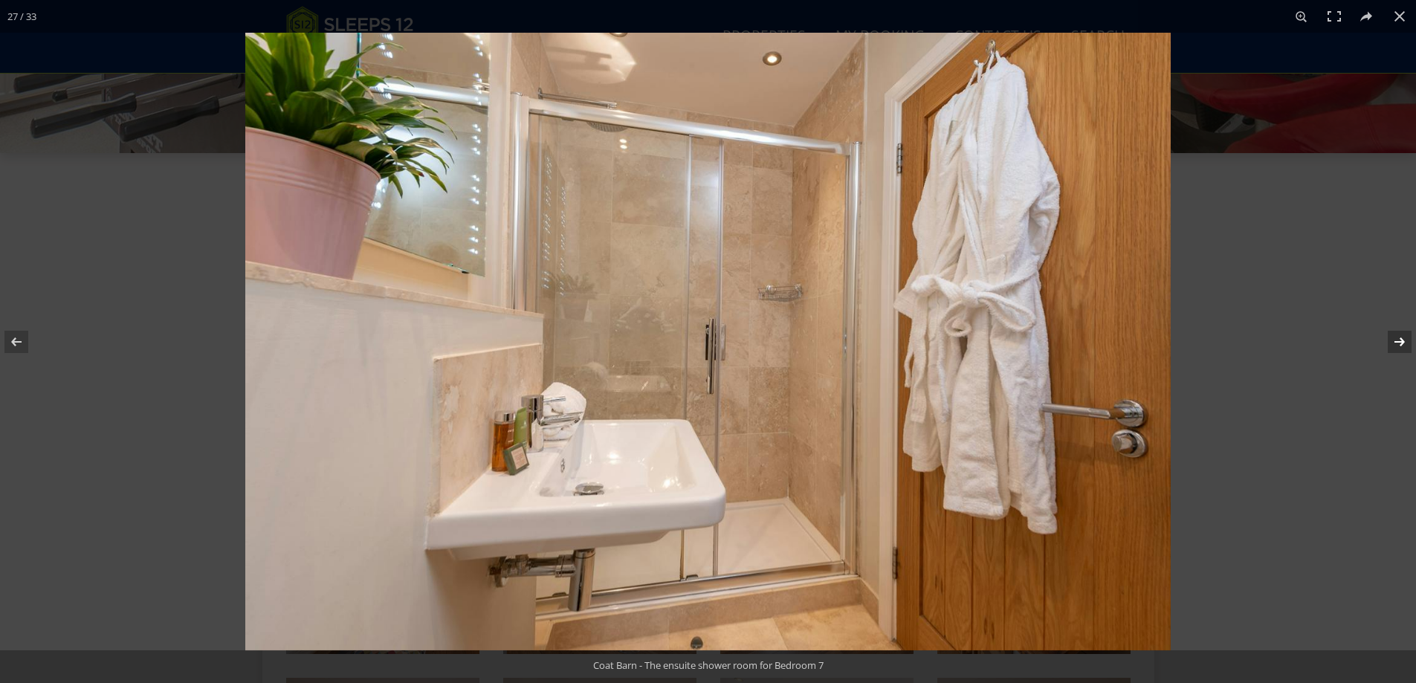
click at [1397, 331] on button at bounding box center [1390, 342] width 52 height 74
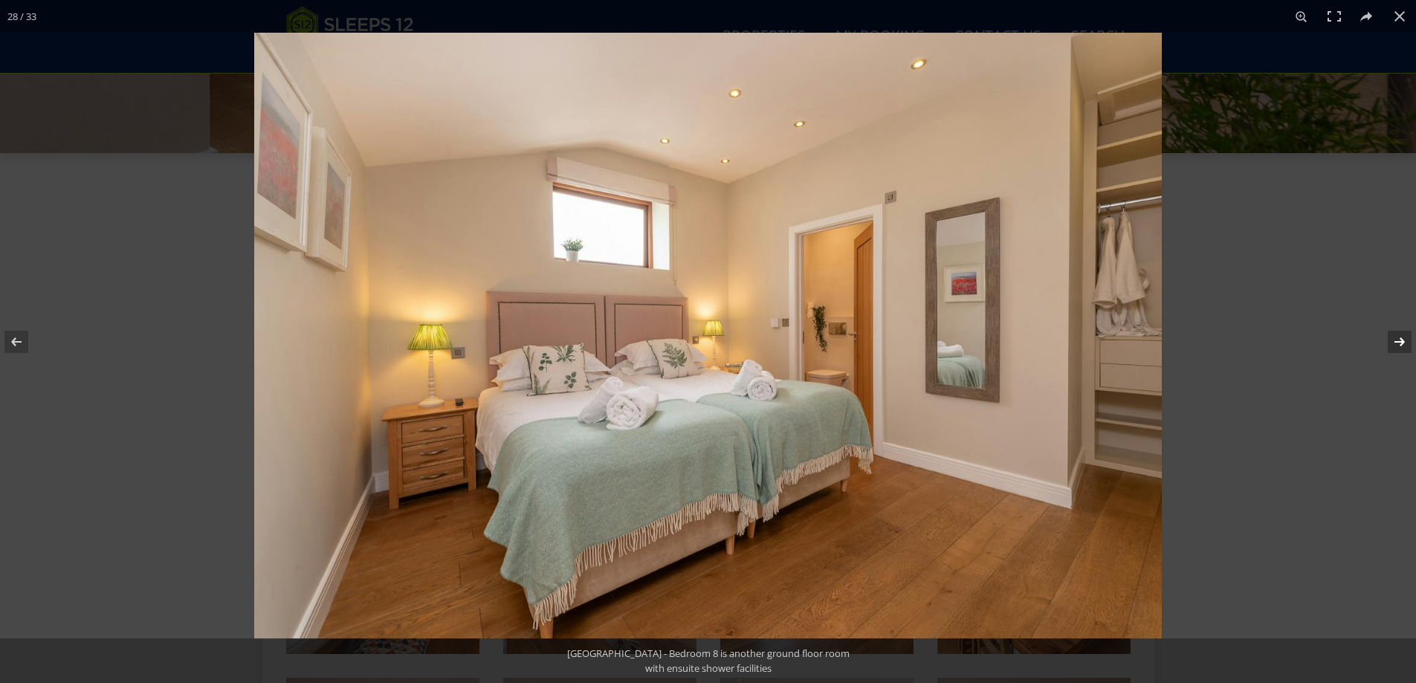
click at [1397, 331] on button at bounding box center [1390, 342] width 52 height 74
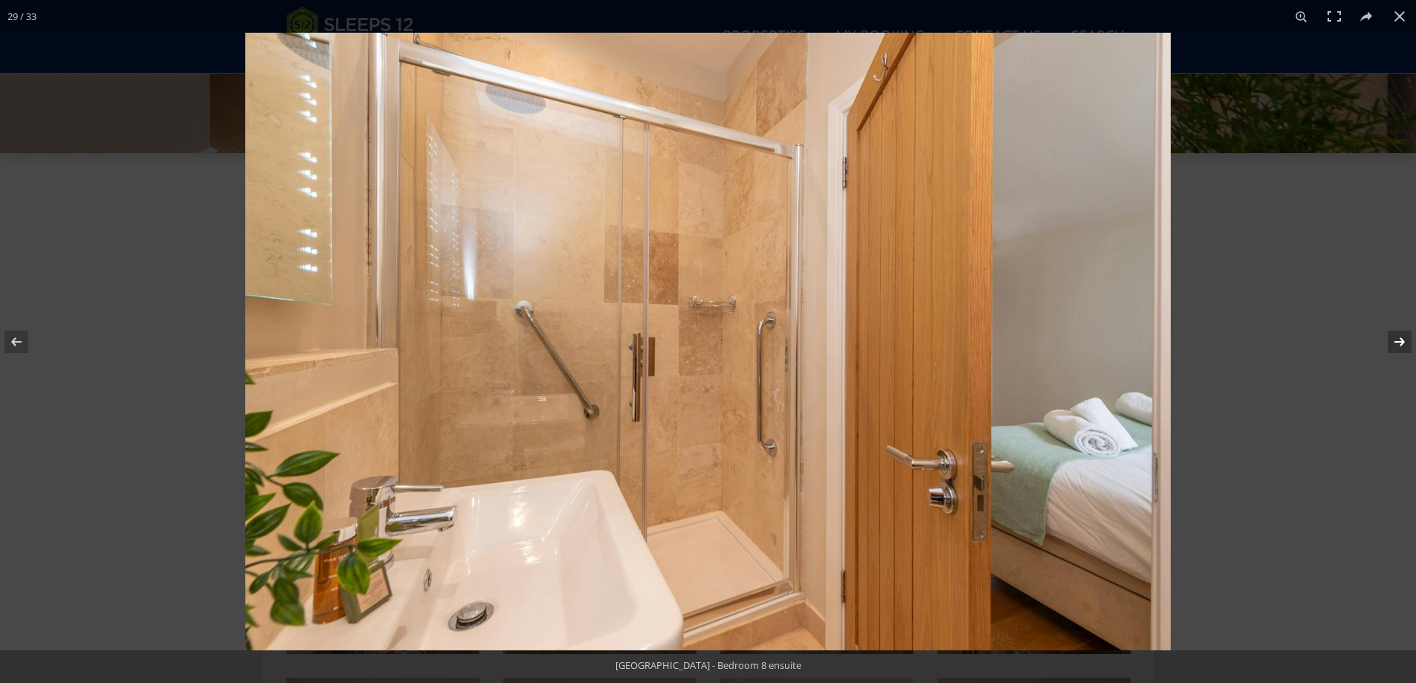
click at [1397, 331] on button at bounding box center [1390, 342] width 52 height 74
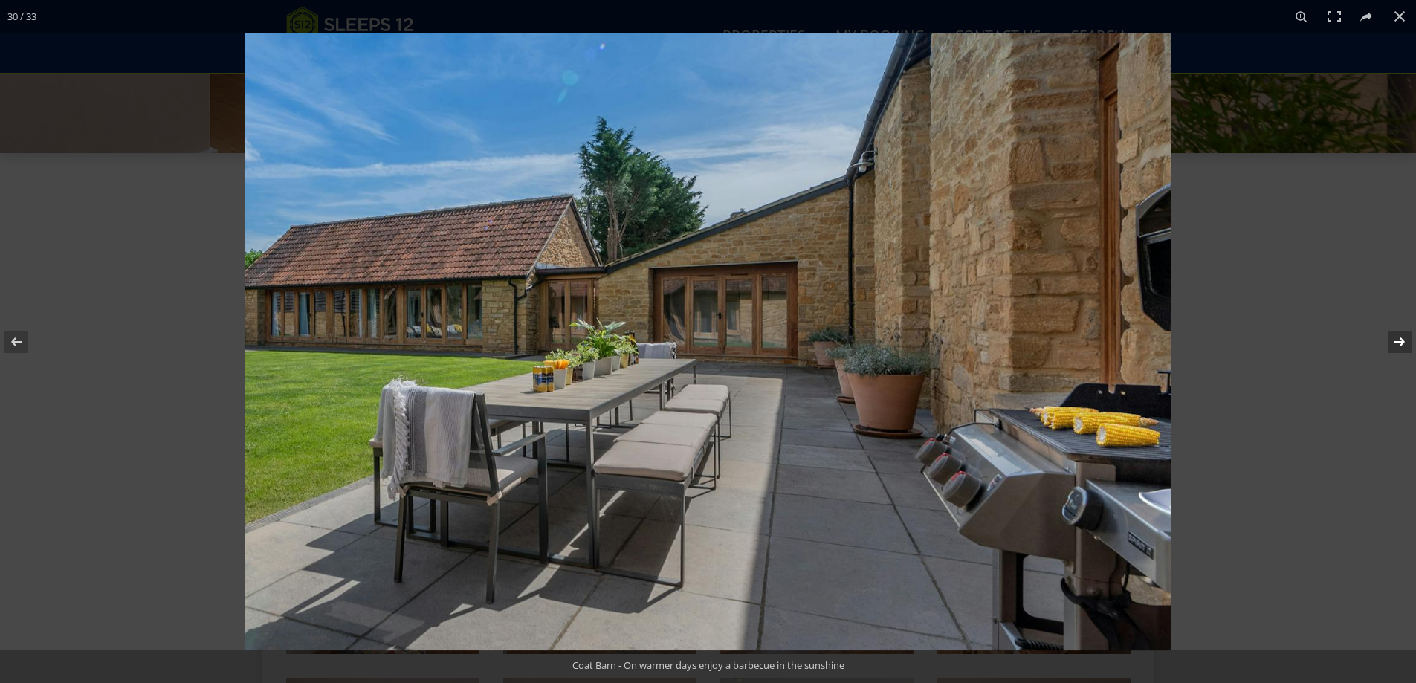
click at [1398, 348] on button at bounding box center [1390, 342] width 52 height 74
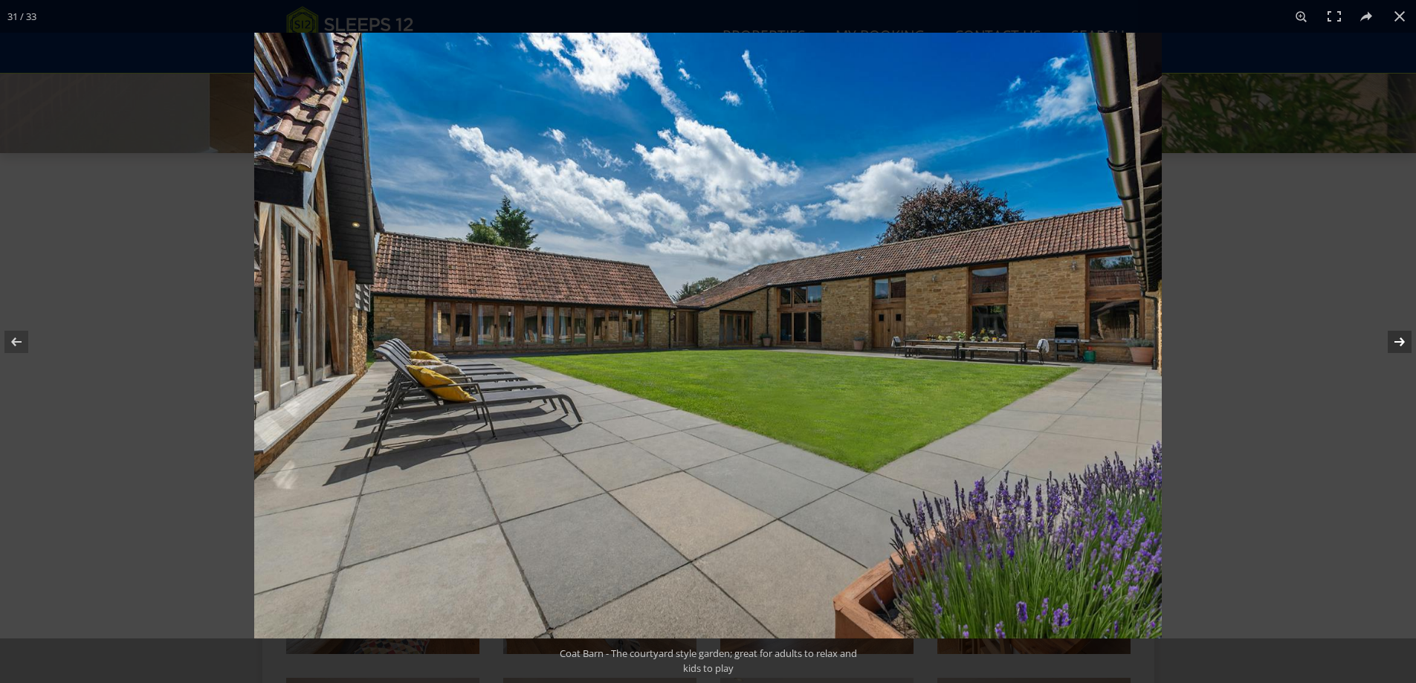
click at [1395, 346] on button at bounding box center [1390, 342] width 52 height 74
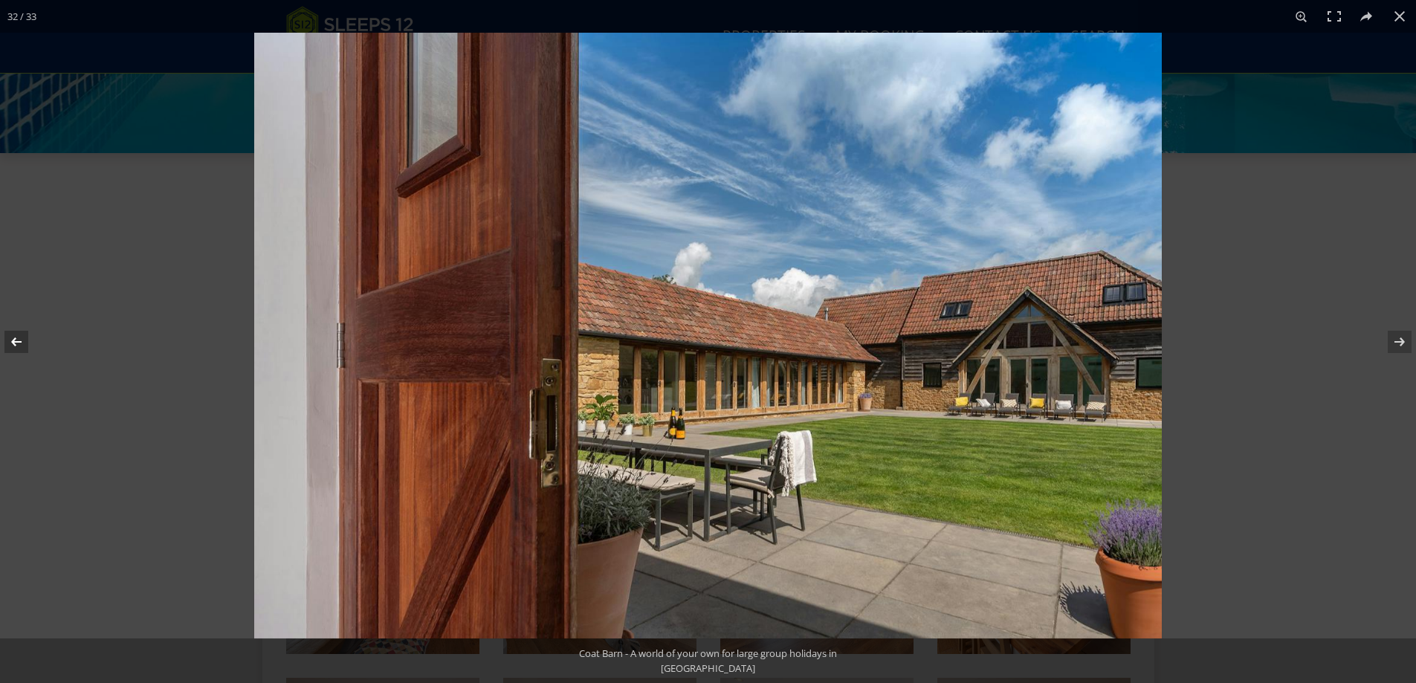
click at [13, 332] on button at bounding box center [26, 342] width 52 height 74
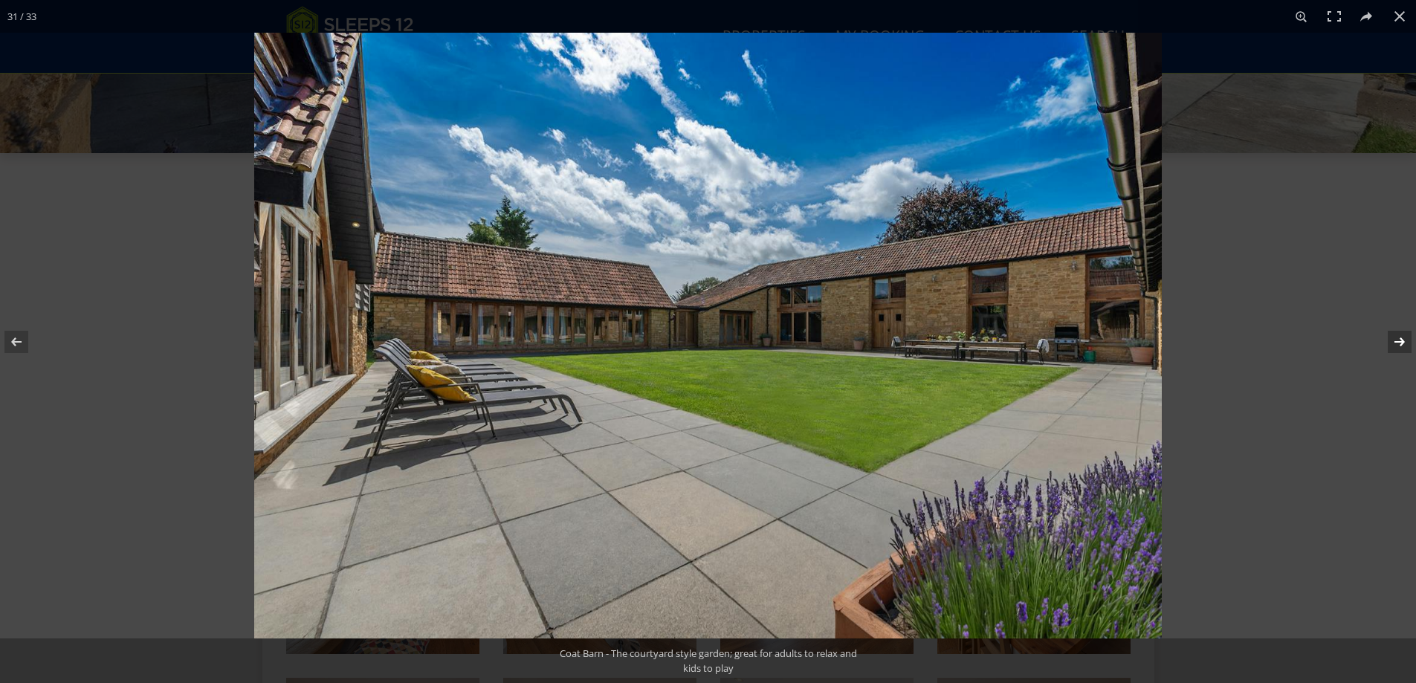
click at [1404, 344] on button at bounding box center [1390, 342] width 52 height 74
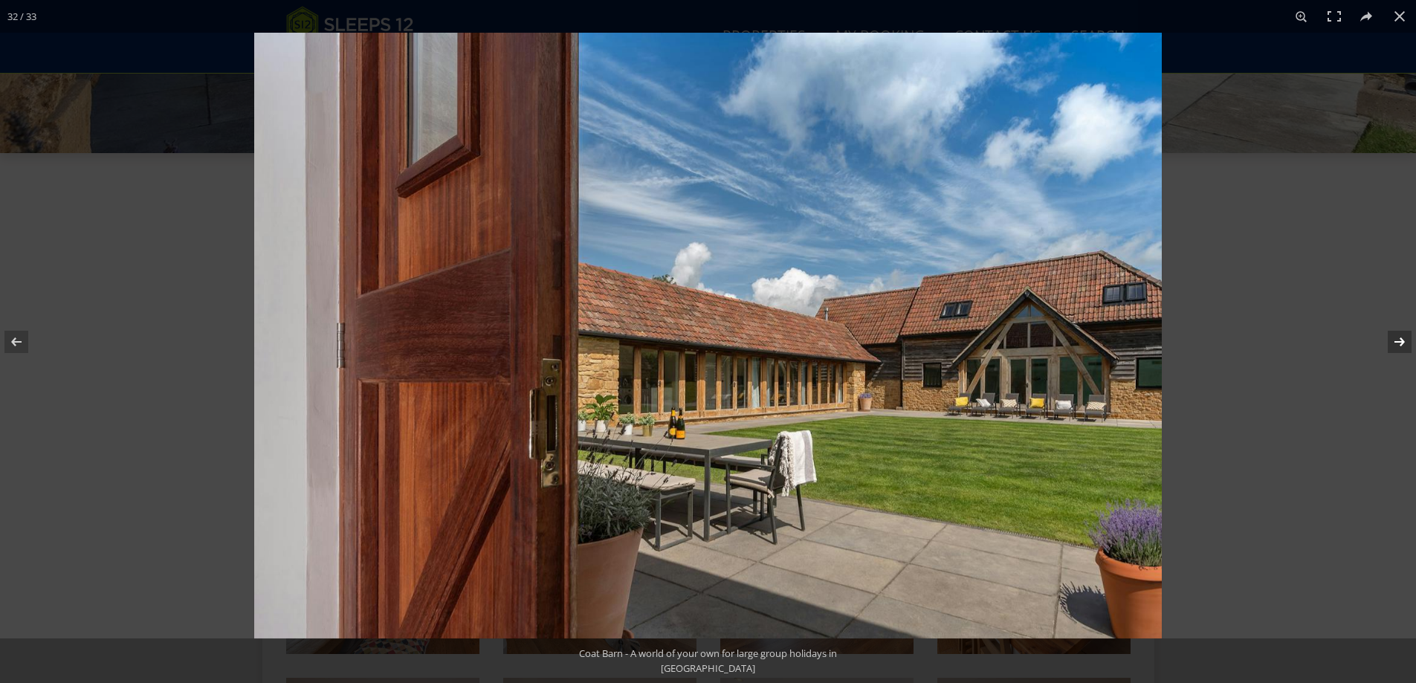
click at [1403, 345] on button at bounding box center [1390, 342] width 52 height 74
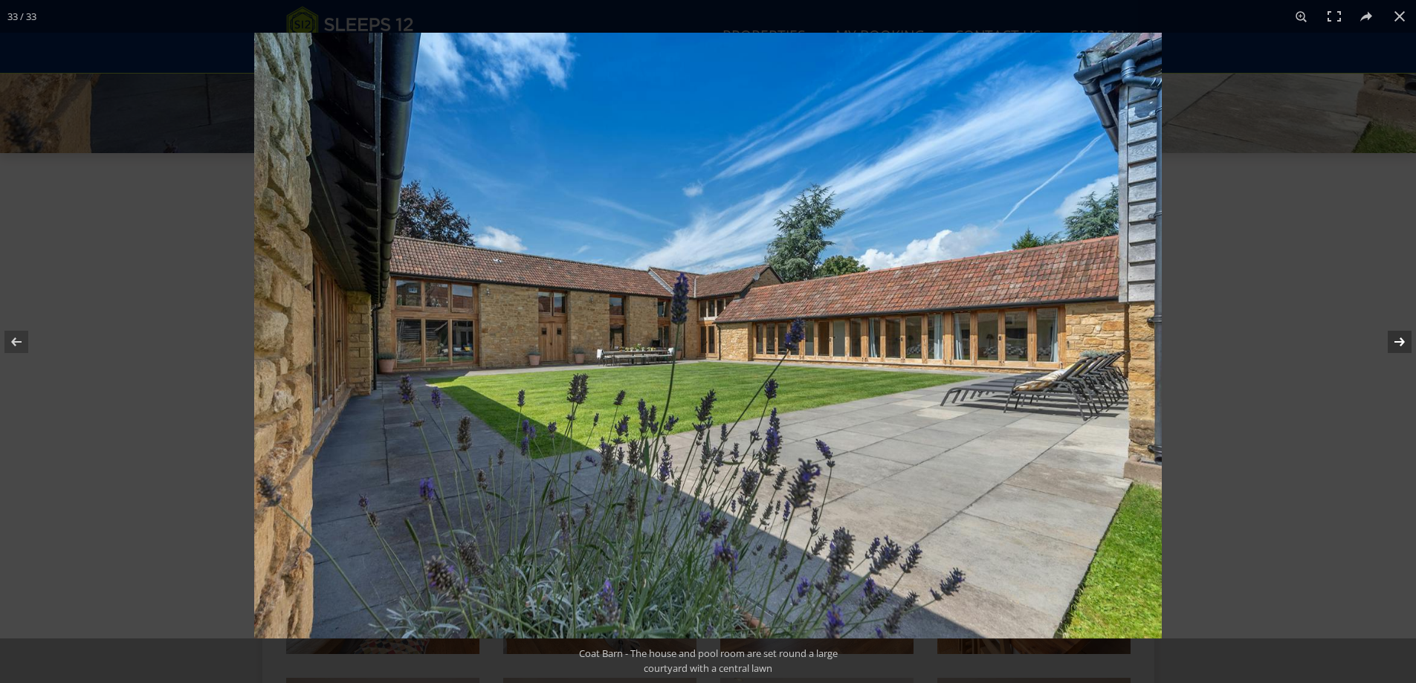
click at [1401, 344] on button at bounding box center [1390, 342] width 52 height 74
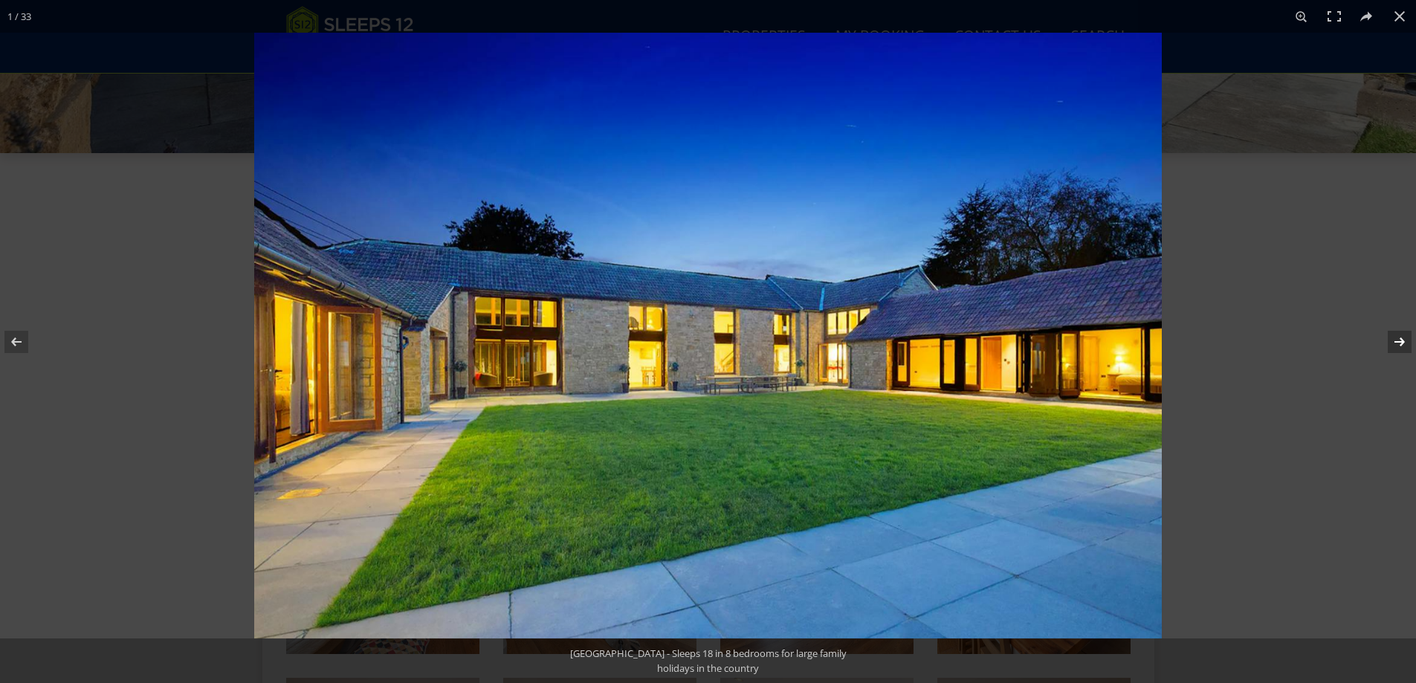
click at [1394, 342] on button at bounding box center [1390, 342] width 52 height 74
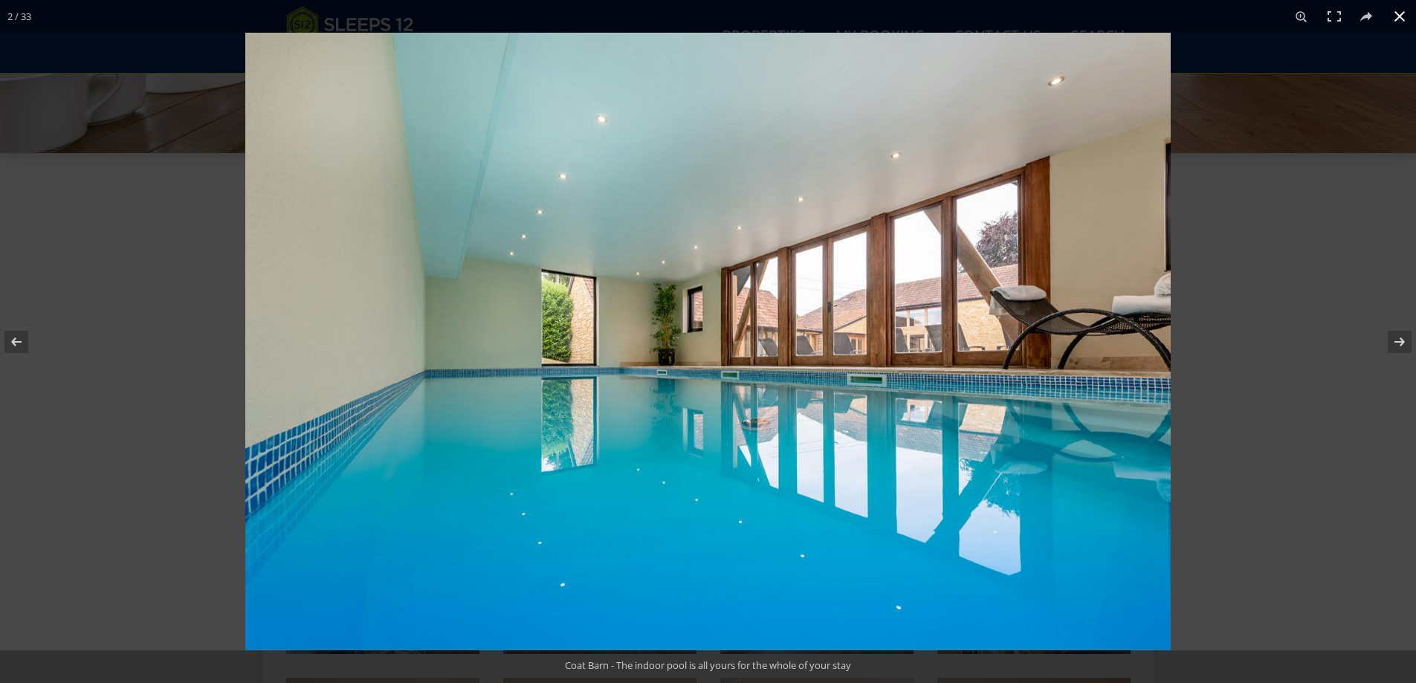
click at [1396, 19] on button at bounding box center [1400, 16] width 33 height 33
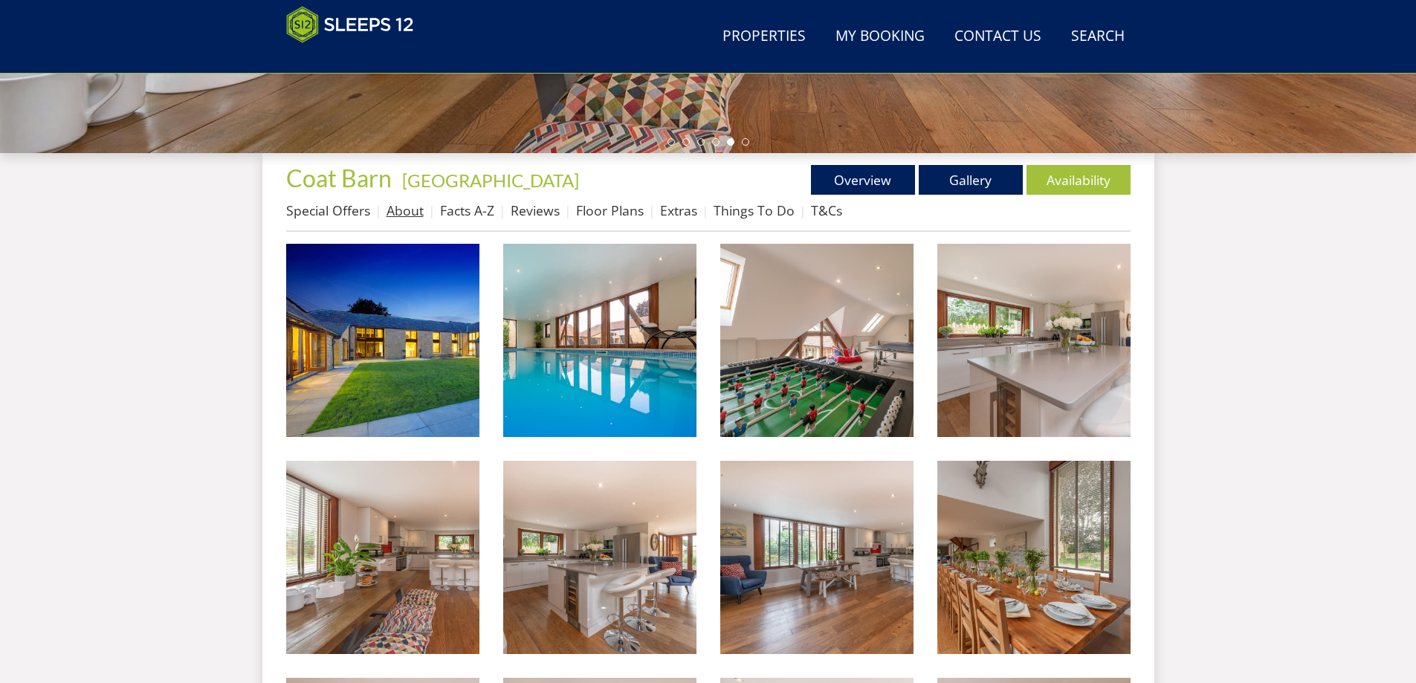
click at [406, 210] on link "About" at bounding box center [405, 210] width 37 height 18
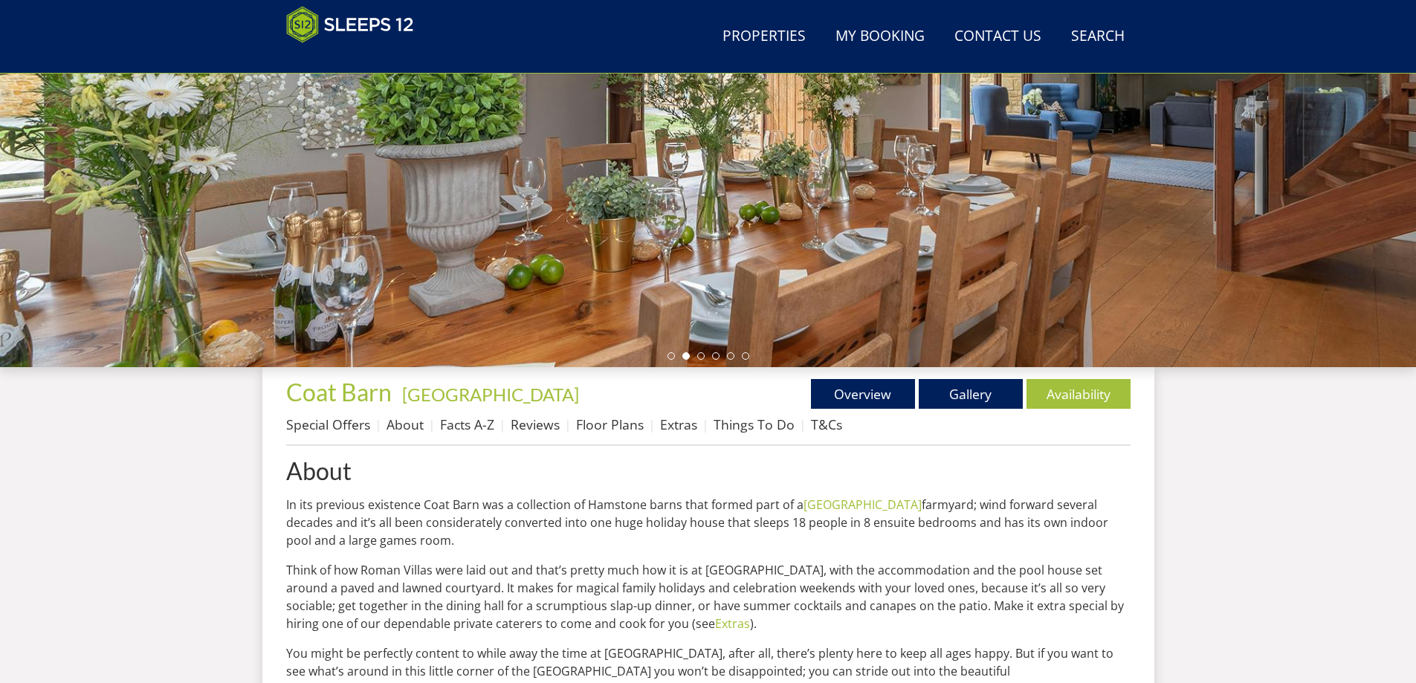
scroll to position [260, 0]
click at [454, 430] on link "Facts A-Z" at bounding box center [467, 424] width 54 height 18
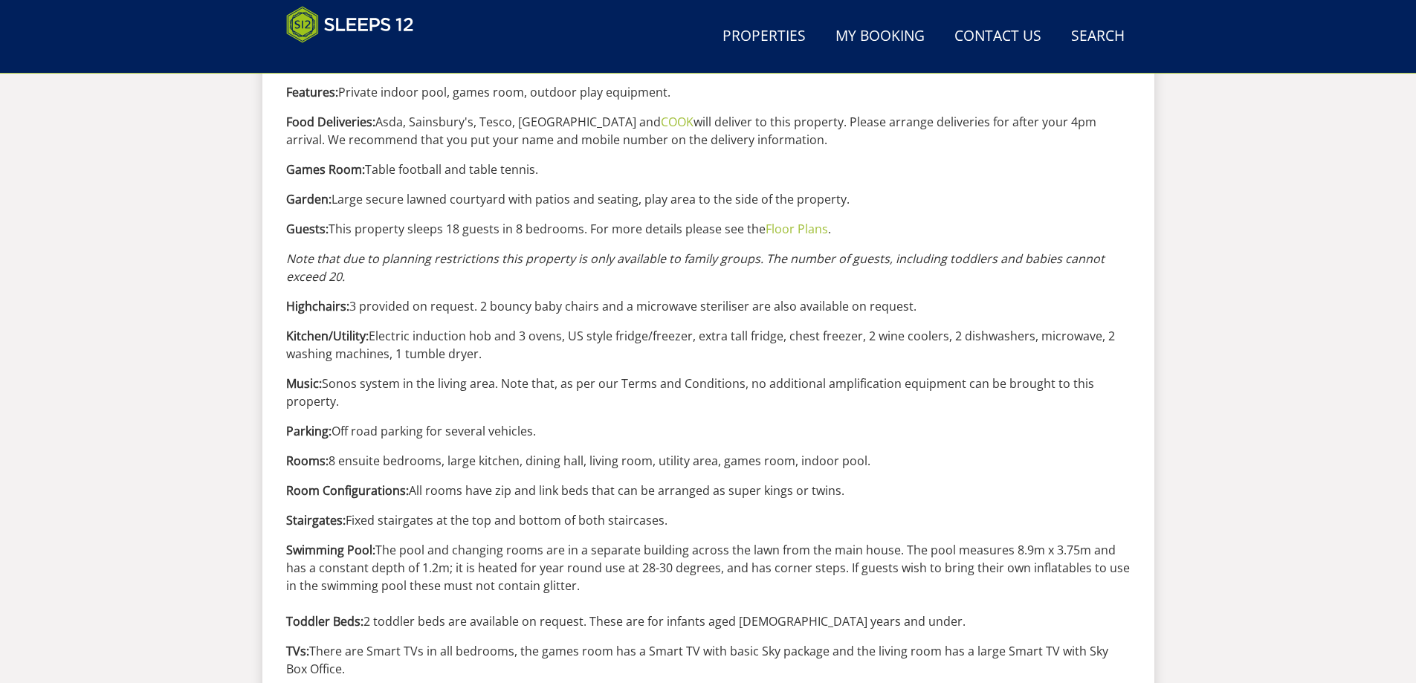
scroll to position [1299, 0]
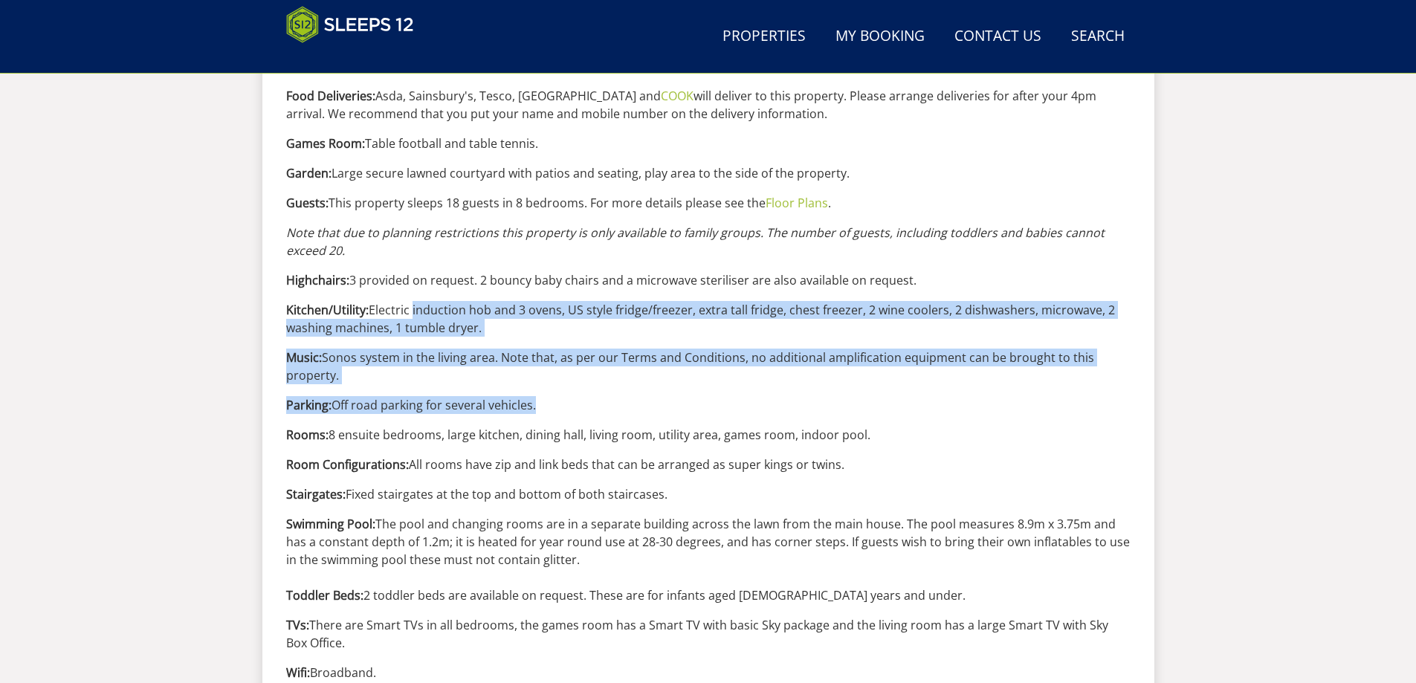
drag, startPoint x: 408, startPoint y: 312, endPoint x: 562, endPoint y: 404, distance: 179.8
click at [562, 404] on div "Facts A-Z We hope the following information will help you plan your stay at Coa…" at bounding box center [708, 134] width 845 height 1430
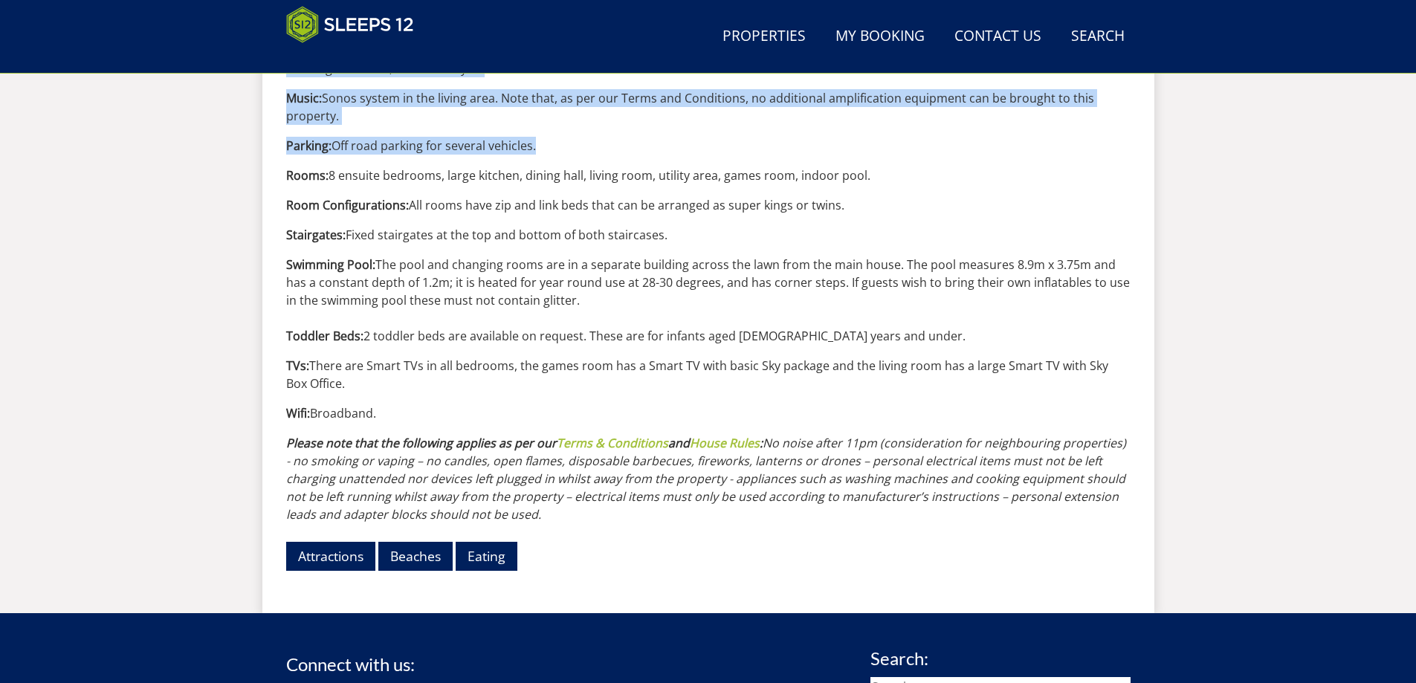
scroll to position [1671, 0]
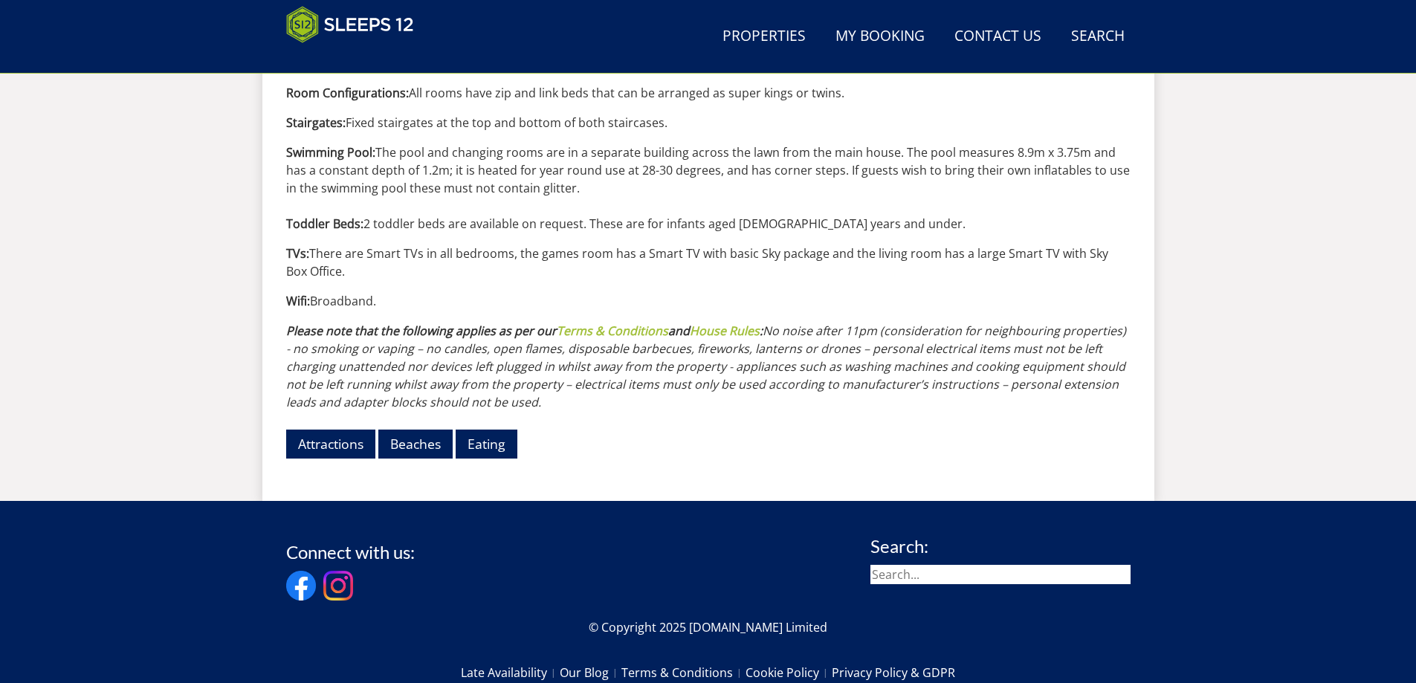
click at [577, 430] on p "Attractions Beaches Eating" at bounding box center [708, 444] width 845 height 42
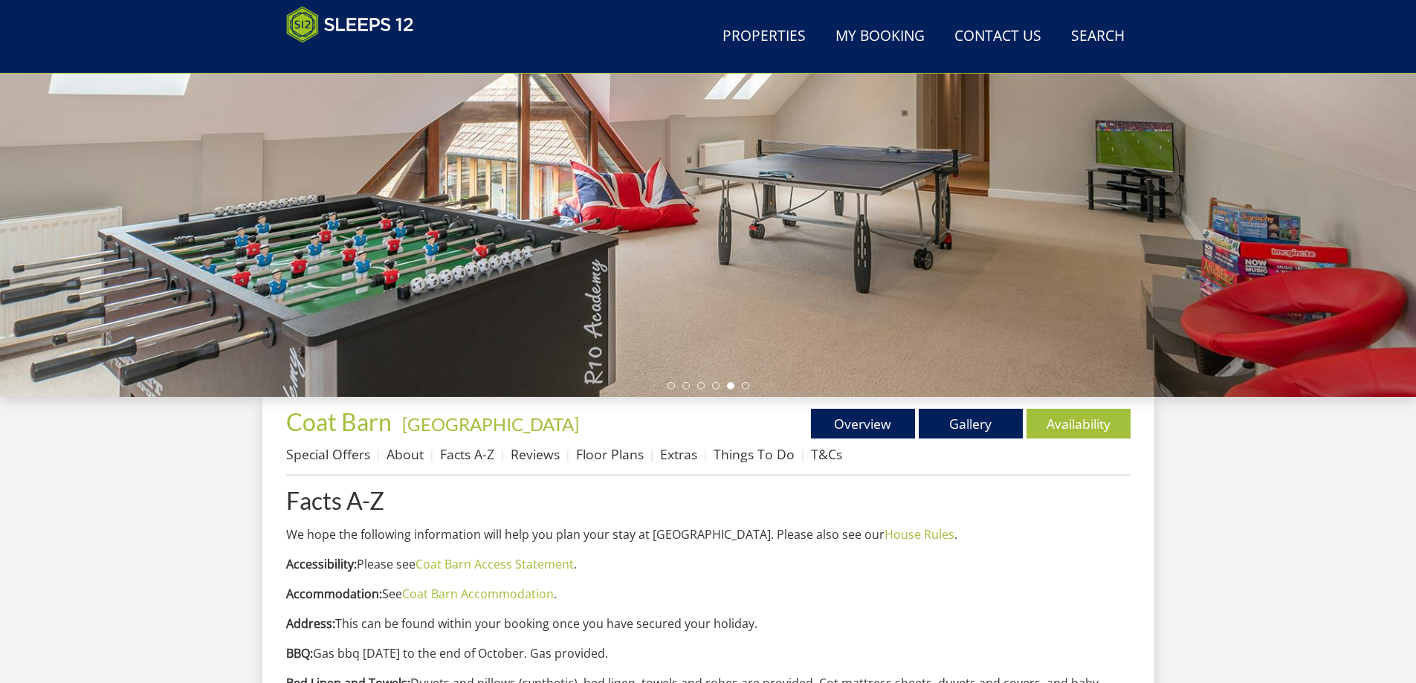
scroll to position [332, 0]
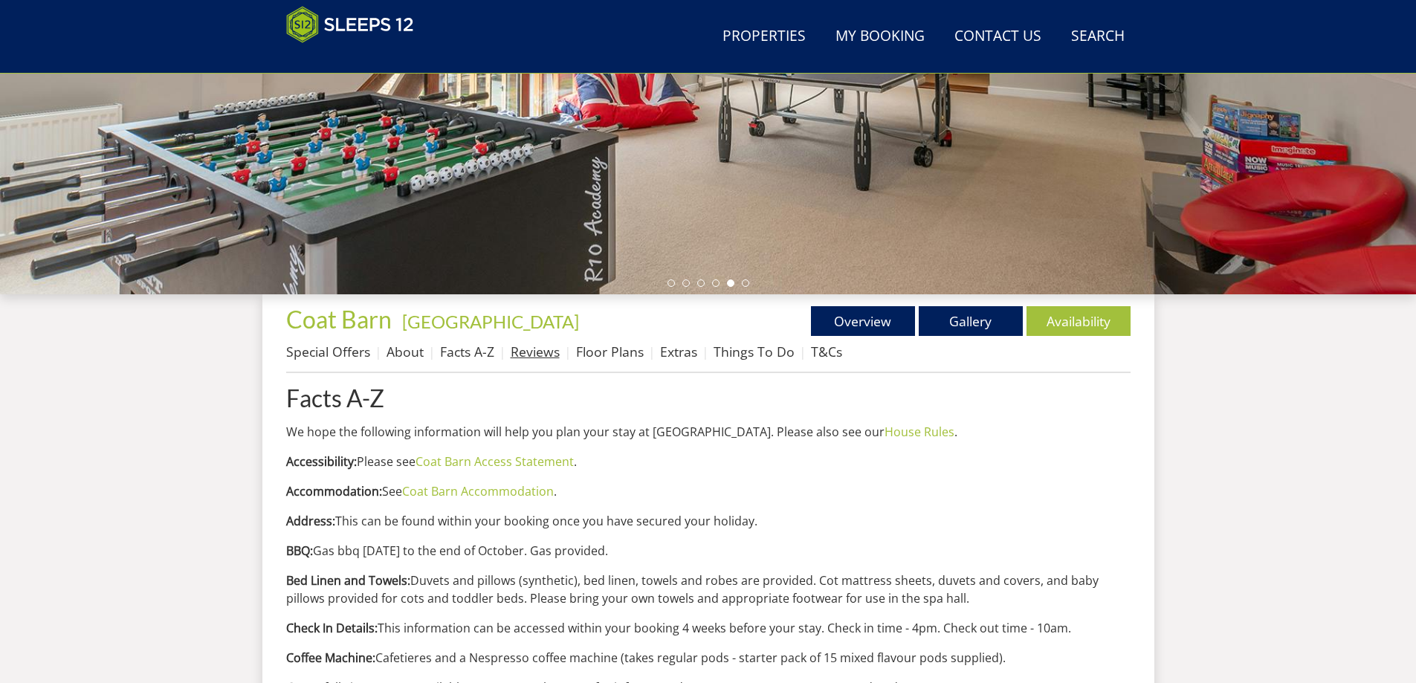
click at [540, 346] on link "Reviews" at bounding box center [535, 352] width 49 height 18
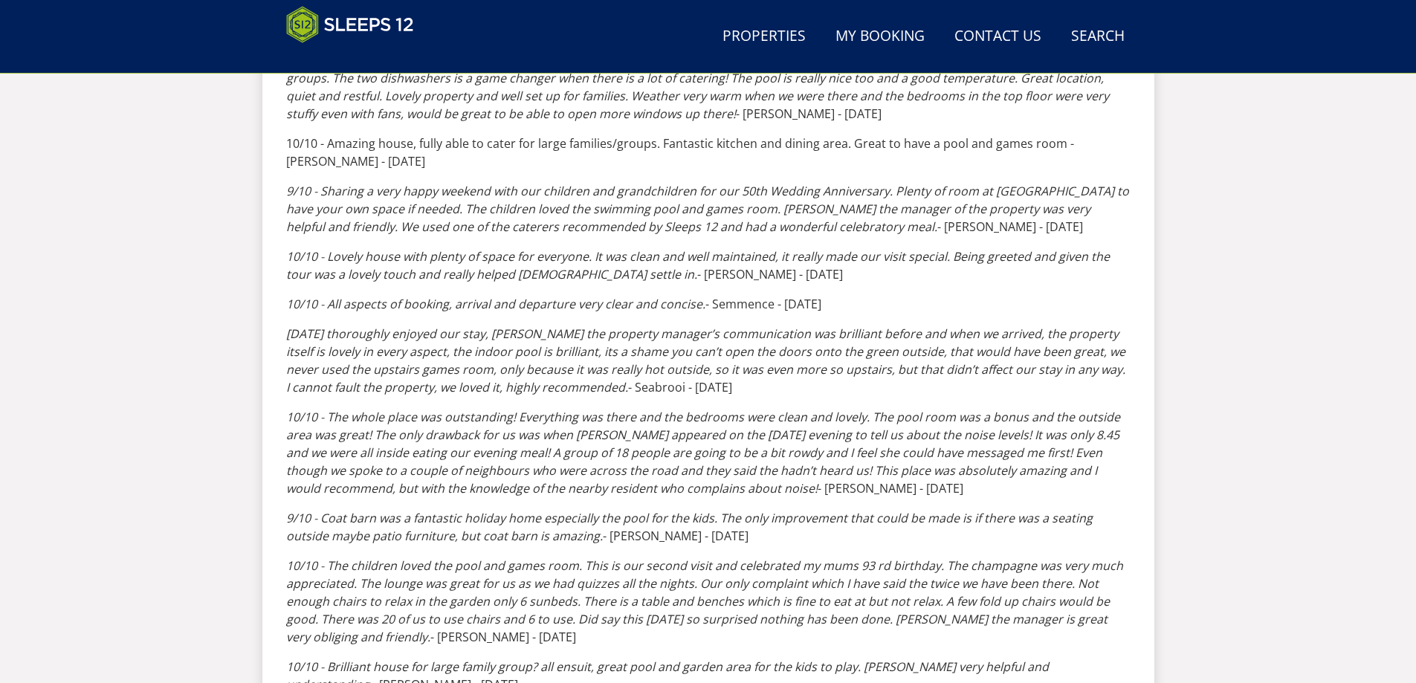
scroll to position [407, 0]
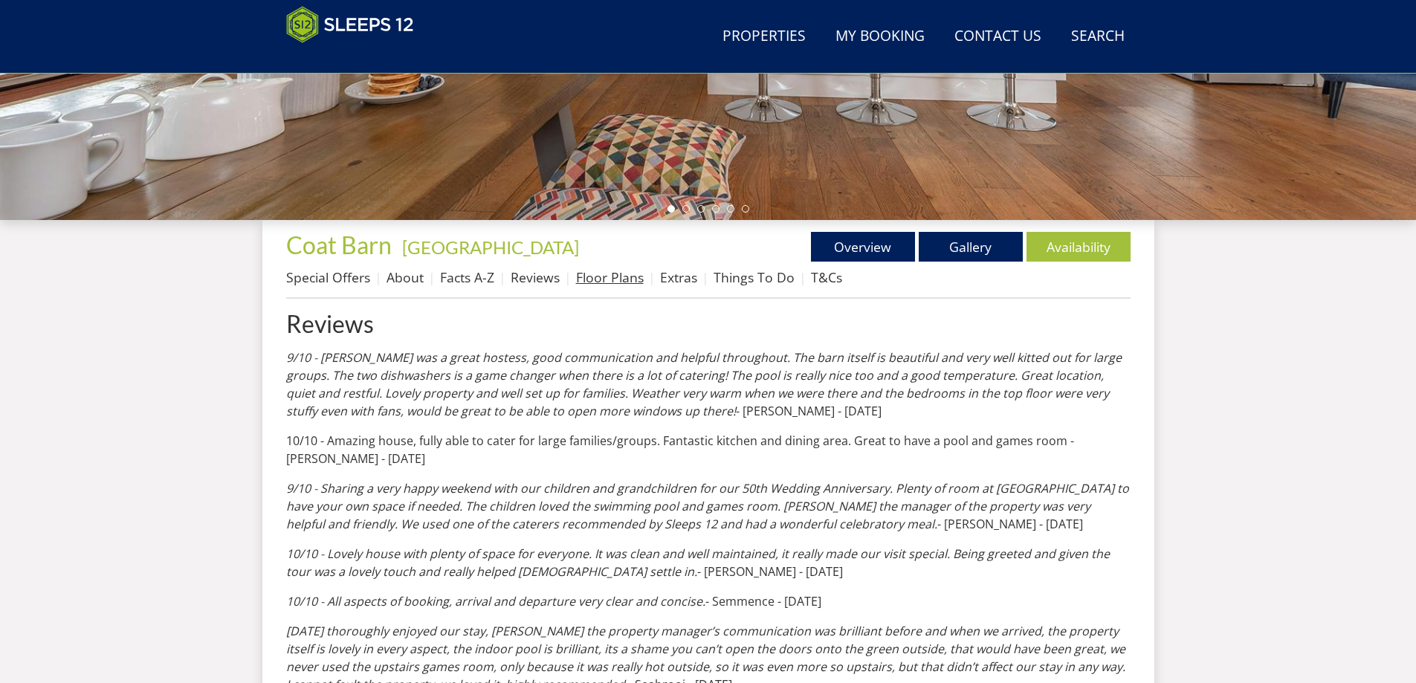
click at [615, 285] on link "Floor Plans" at bounding box center [610, 277] width 68 height 18
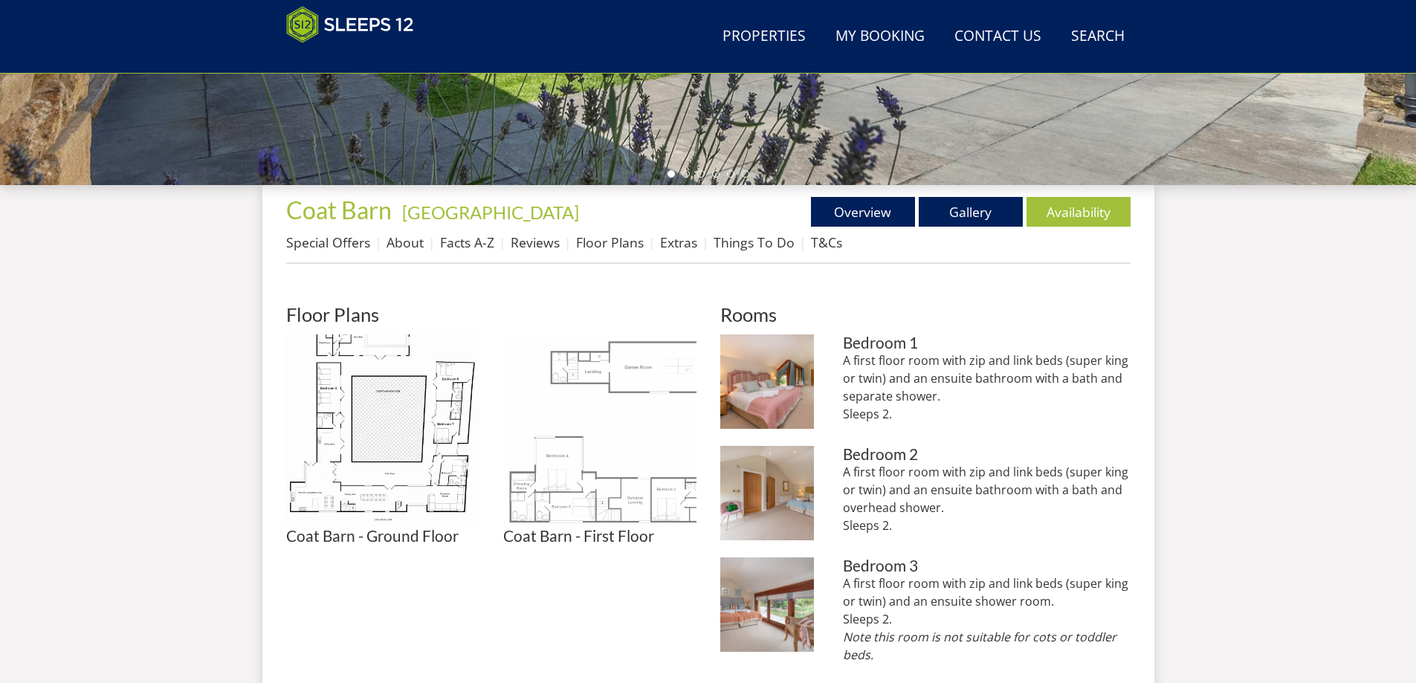
scroll to position [630, 0]
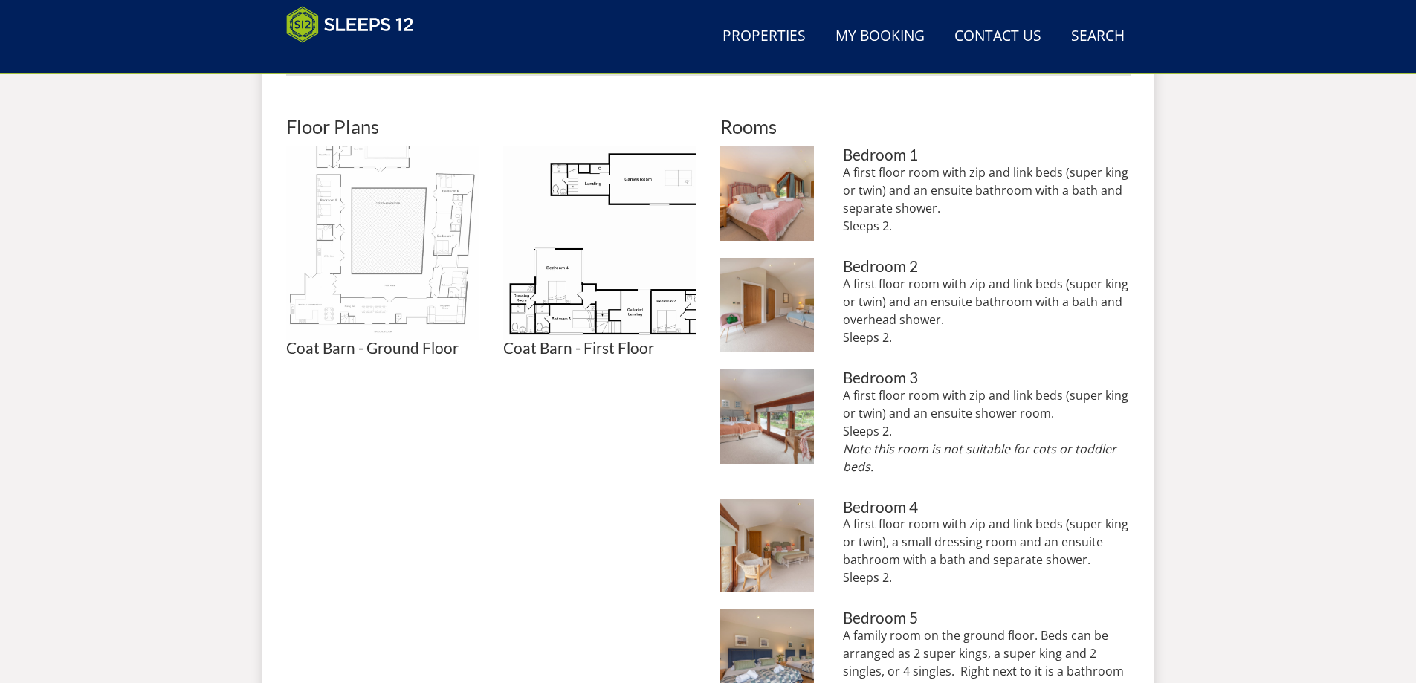
click at [396, 212] on img at bounding box center [382, 242] width 193 height 193
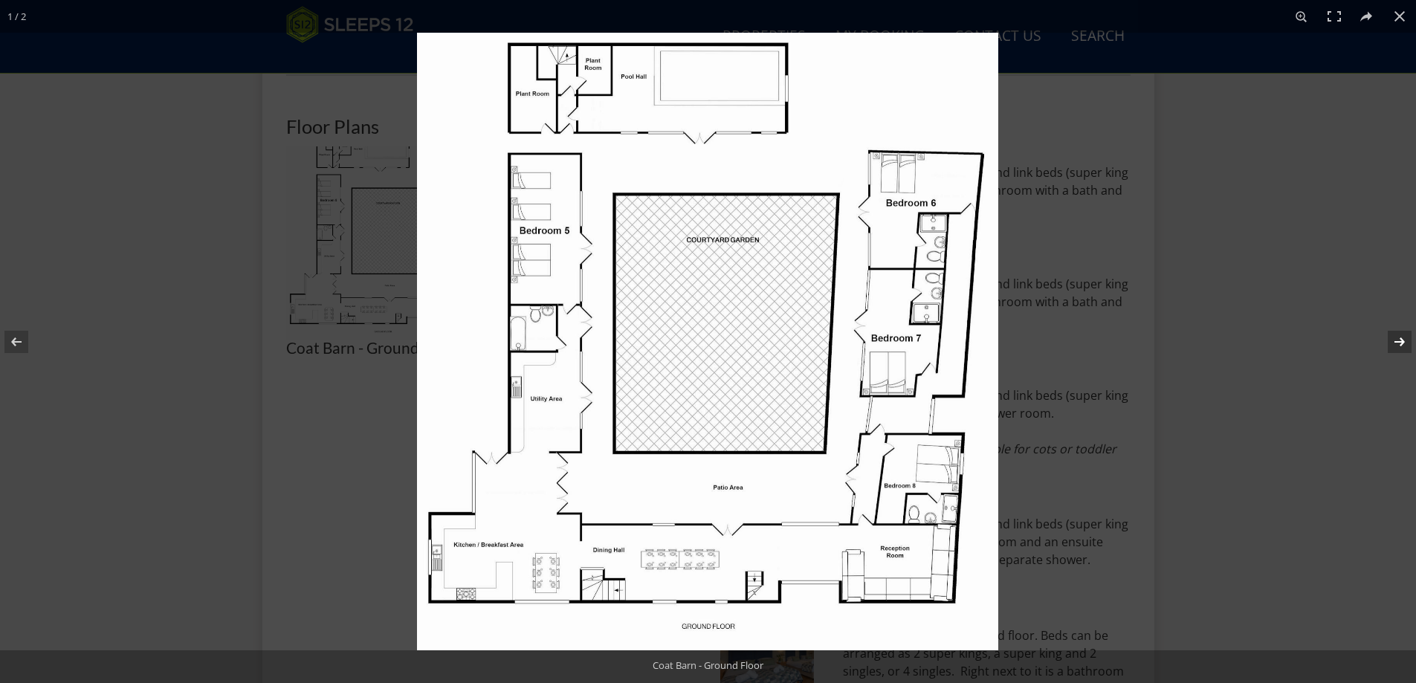
click at [1403, 342] on button at bounding box center [1390, 342] width 52 height 74
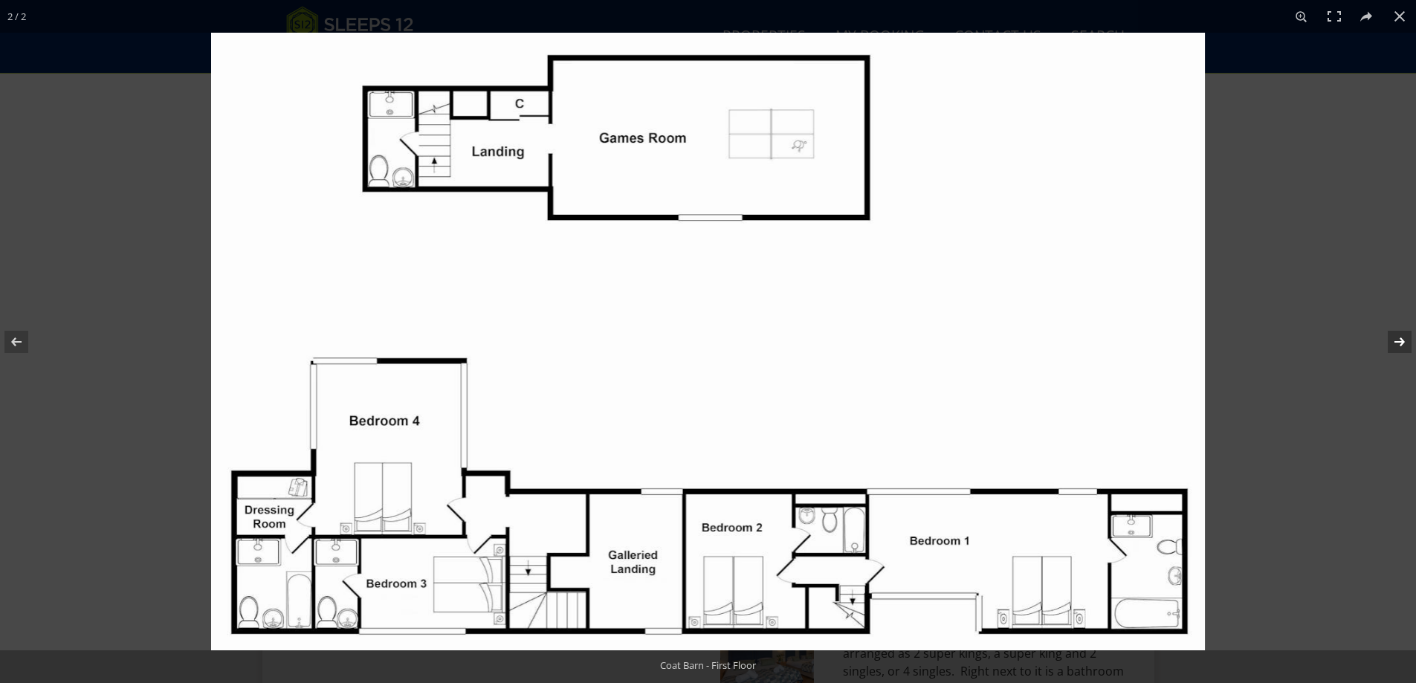
click at [1374, 343] on button at bounding box center [1390, 342] width 52 height 74
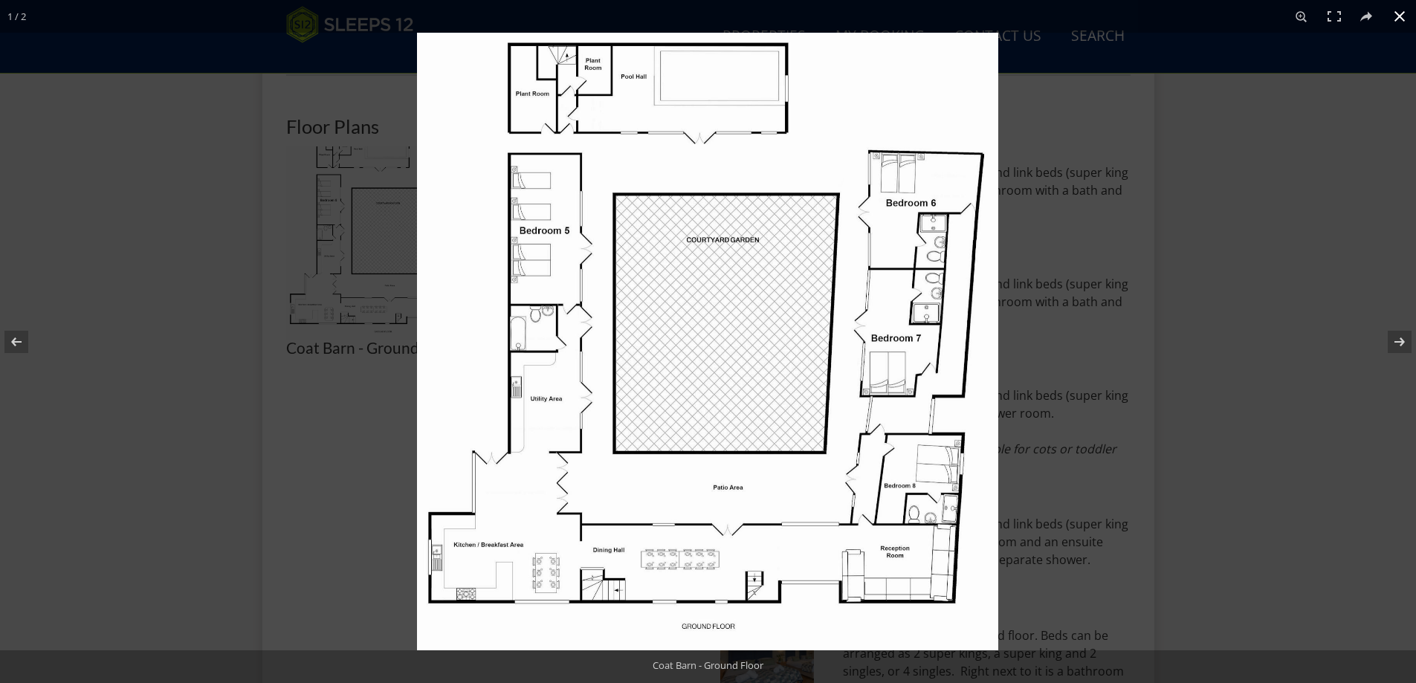
click at [1398, 13] on button at bounding box center [1400, 16] width 33 height 33
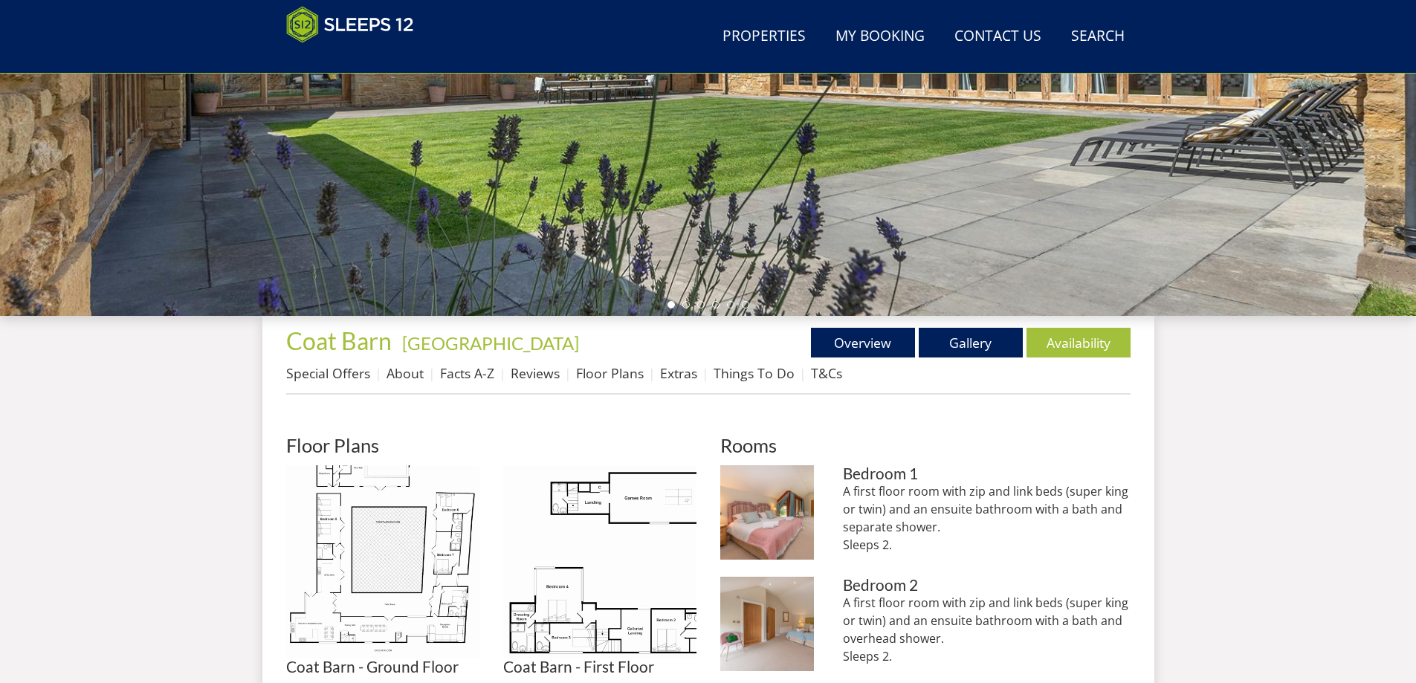
scroll to position [384, 0]
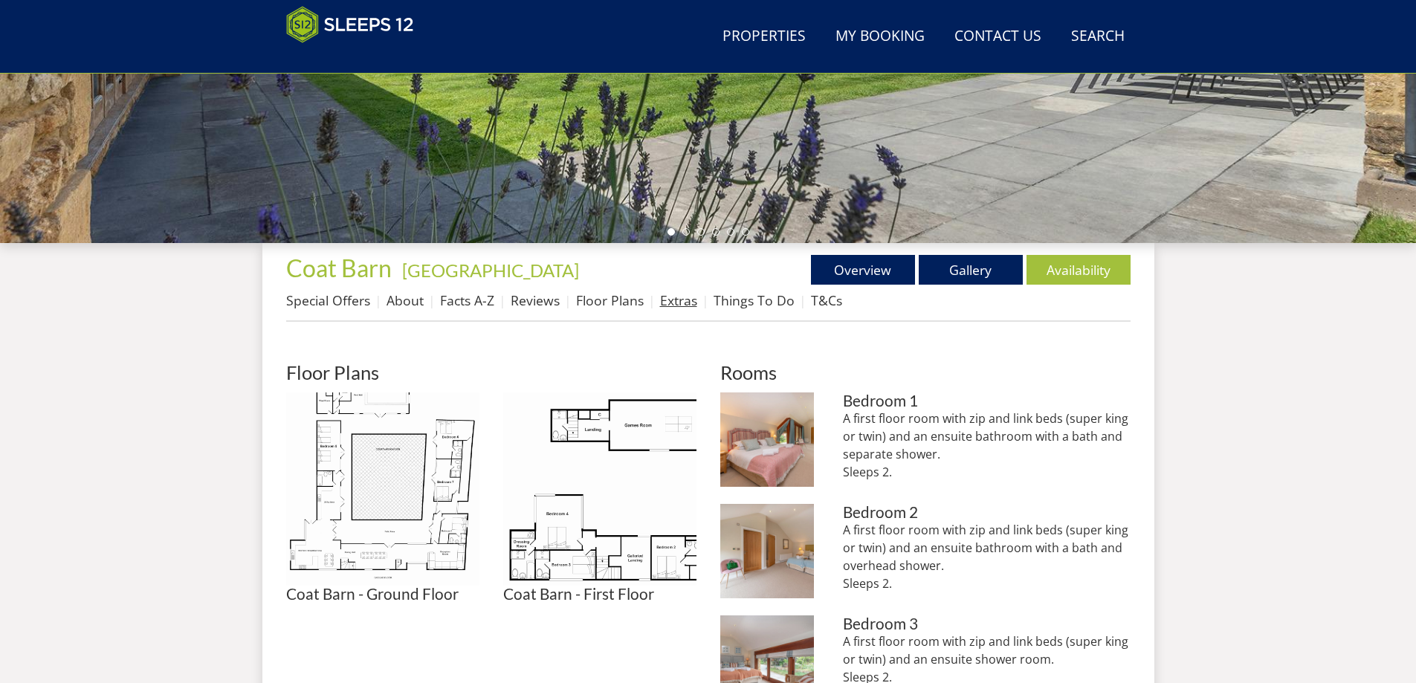
click at [670, 299] on link "Extras" at bounding box center [678, 300] width 37 height 18
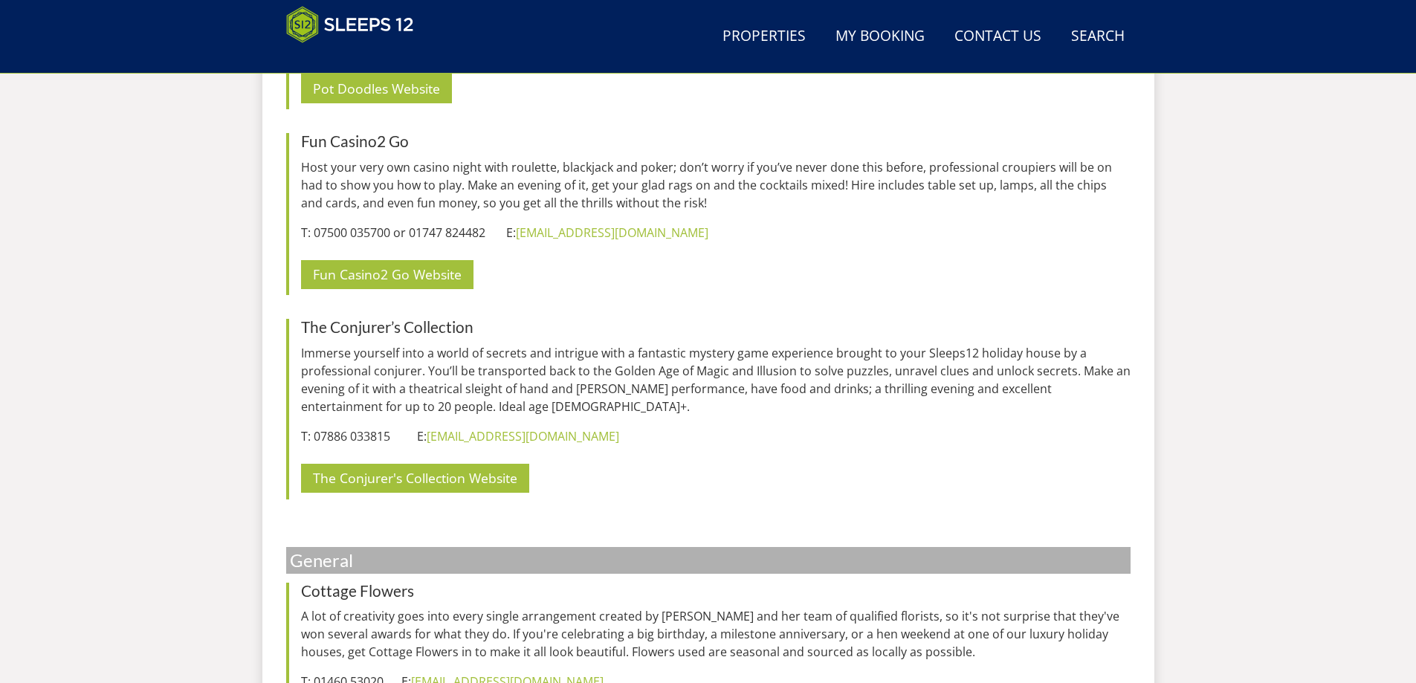
scroll to position [3968, 0]
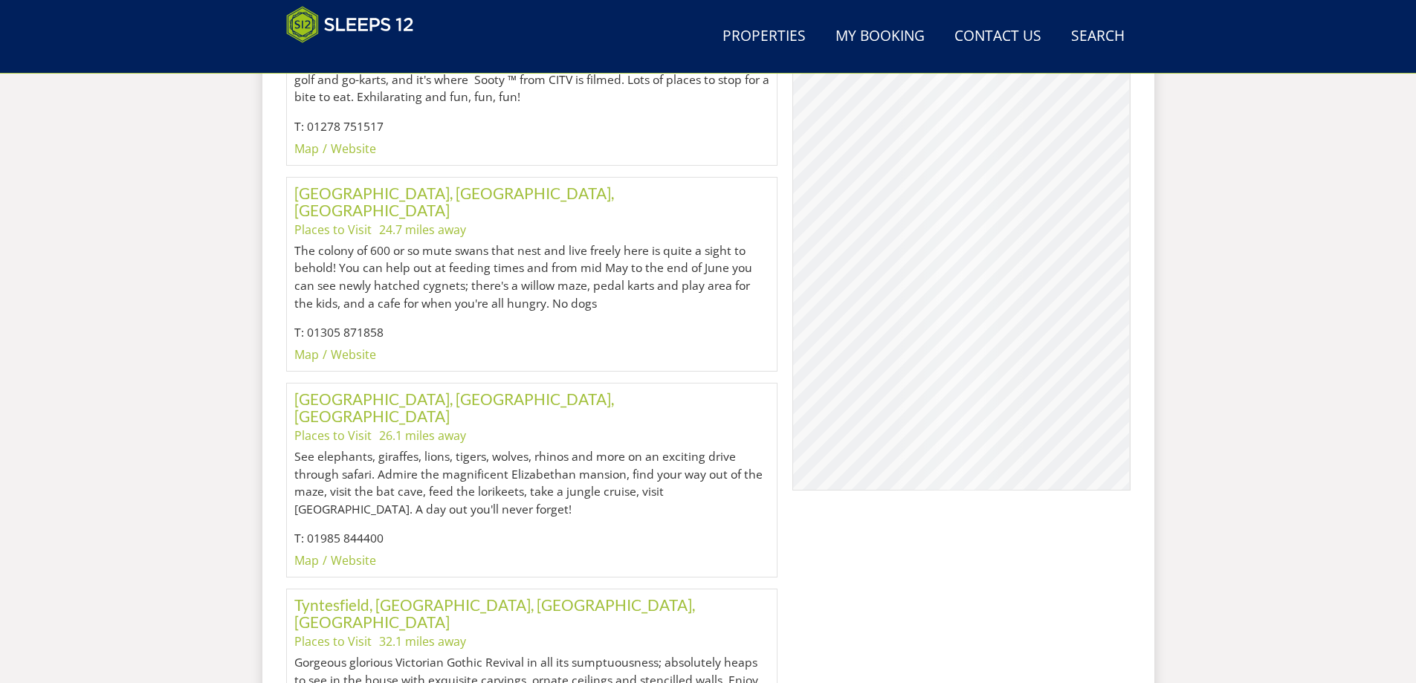
scroll to position [7076, 0]
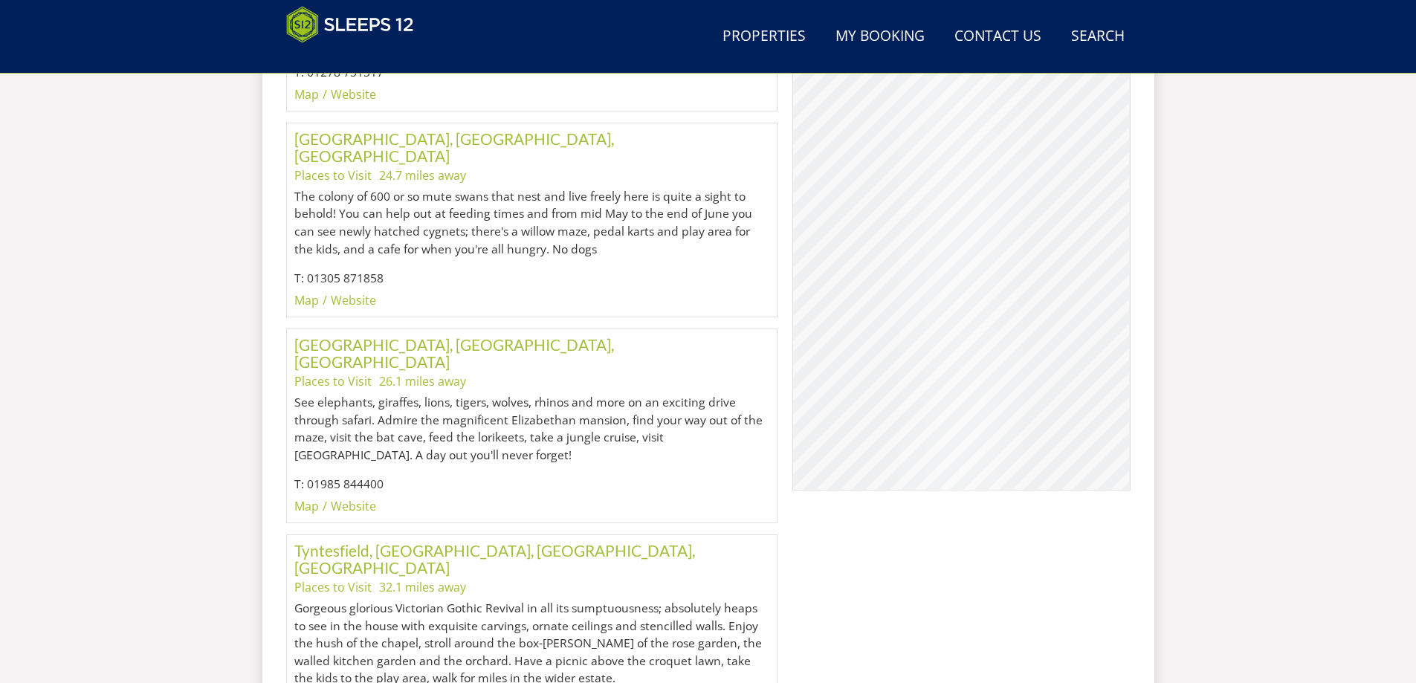
click at [1021, 417] on div "© MapTiler © OpenStreetMap contributors" at bounding box center [962, 248] width 338 height 483
click at [1019, 417] on div "© MapTiler © OpenStreetMap contributors" at bounding box center [962, 248] width 338 height 483
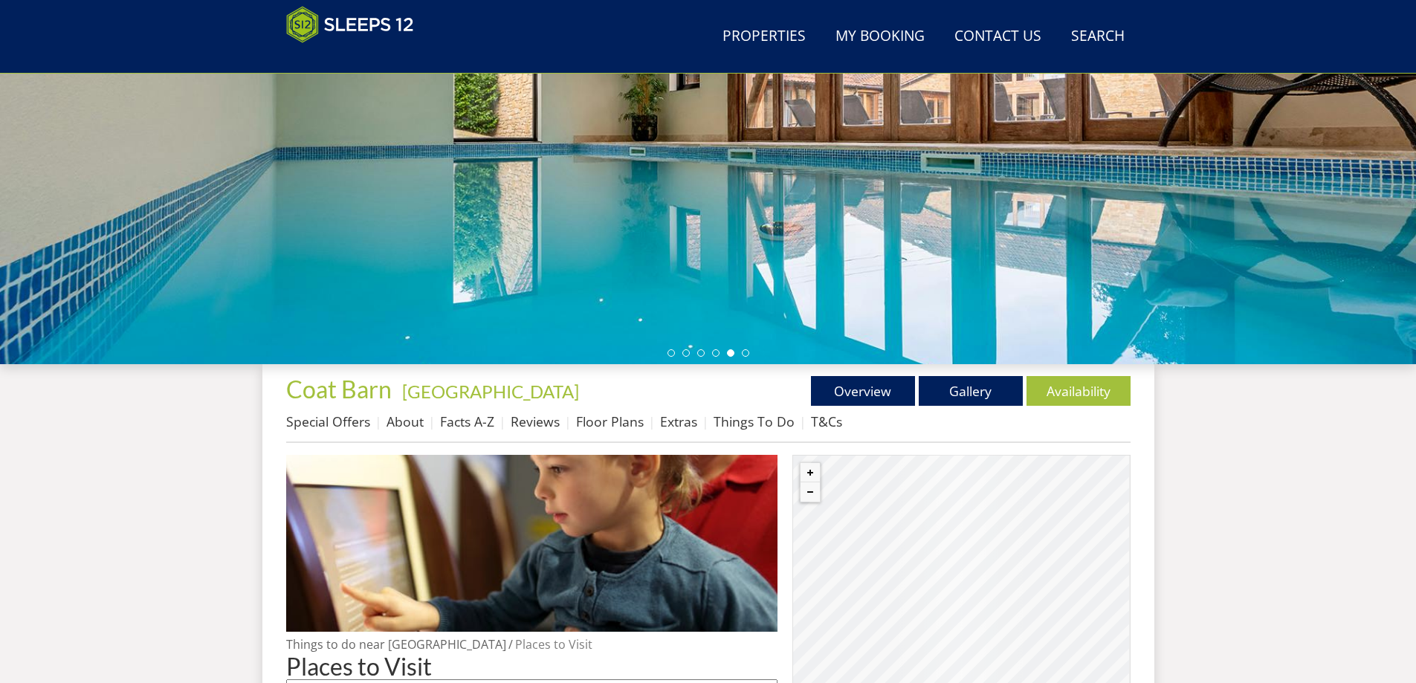
scroll to position [213, 0]
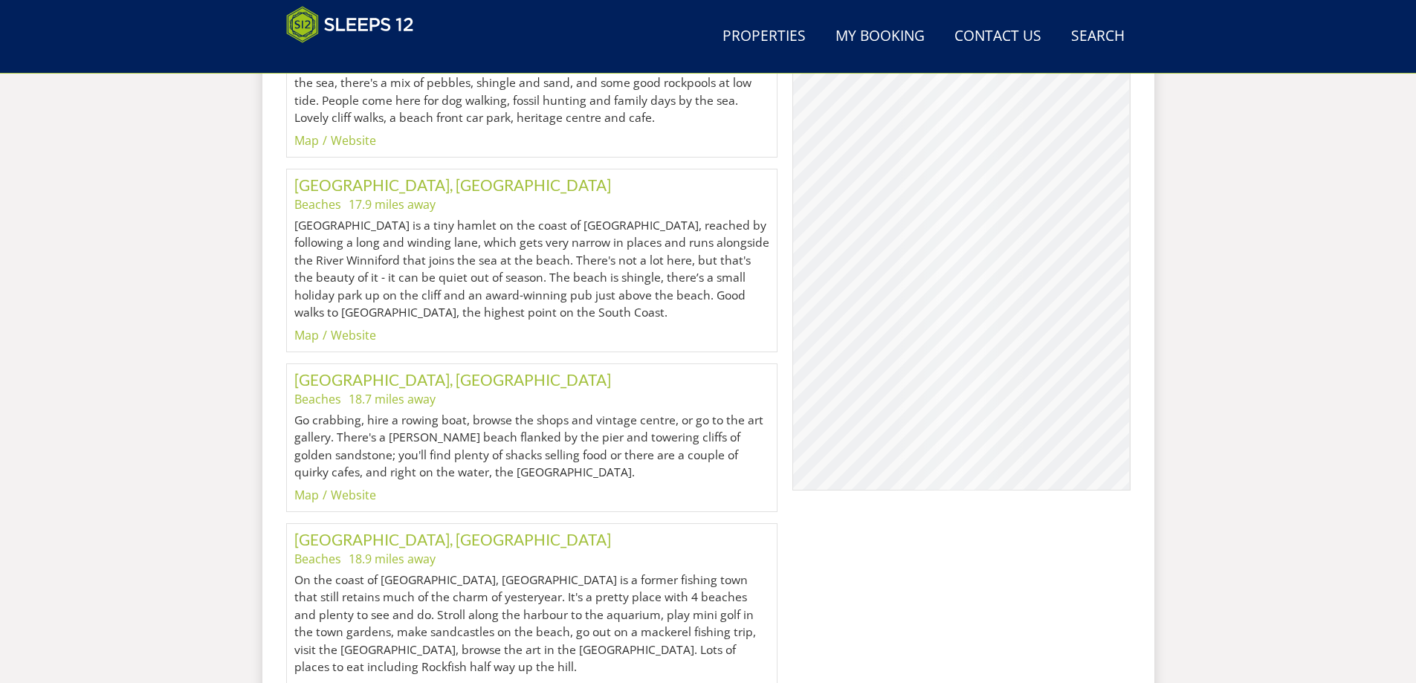
scroll to position [602, 0]
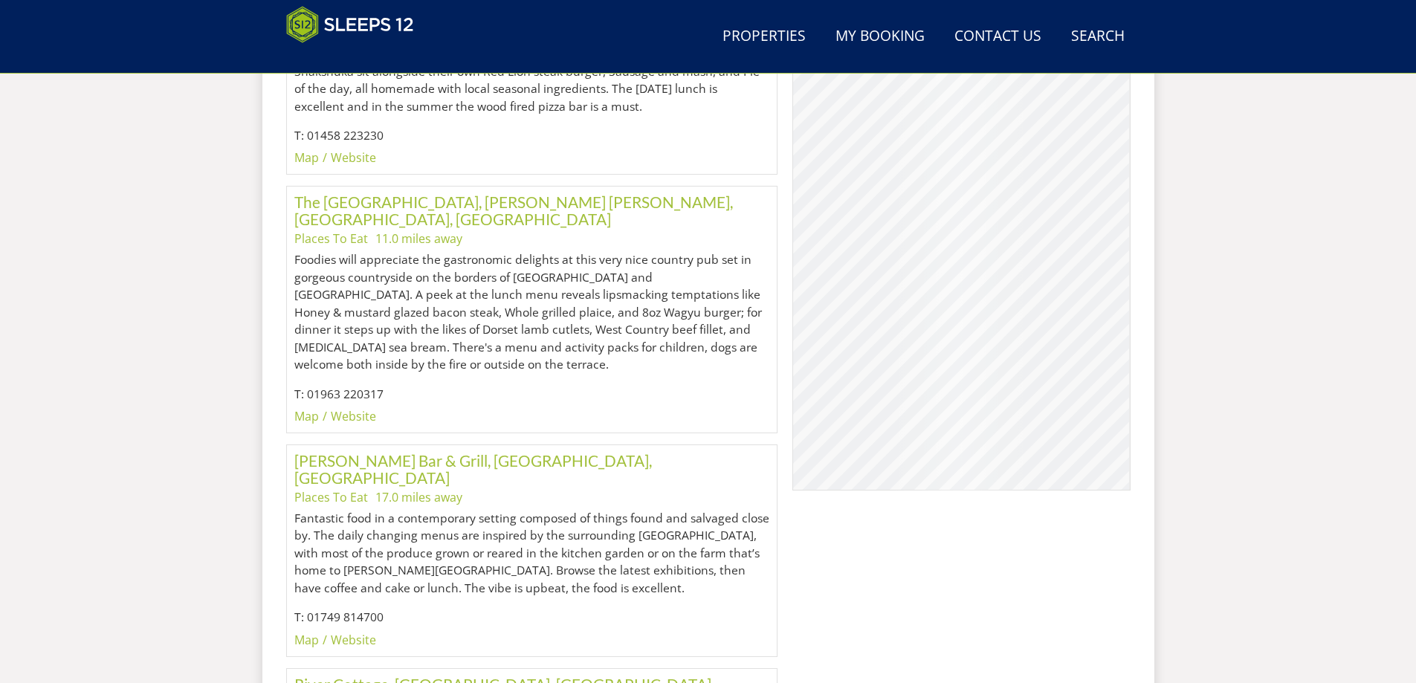
scroll to position [8671, 0]
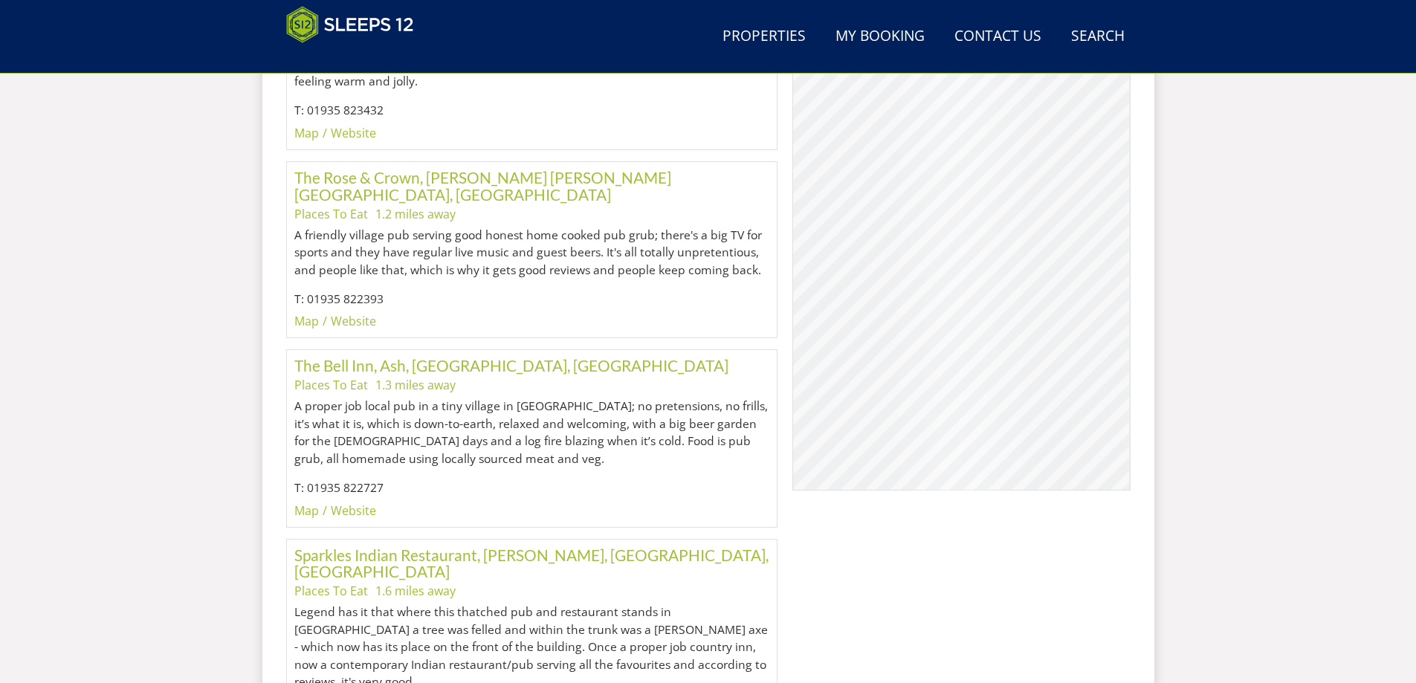
scroll to position [1352, 0]
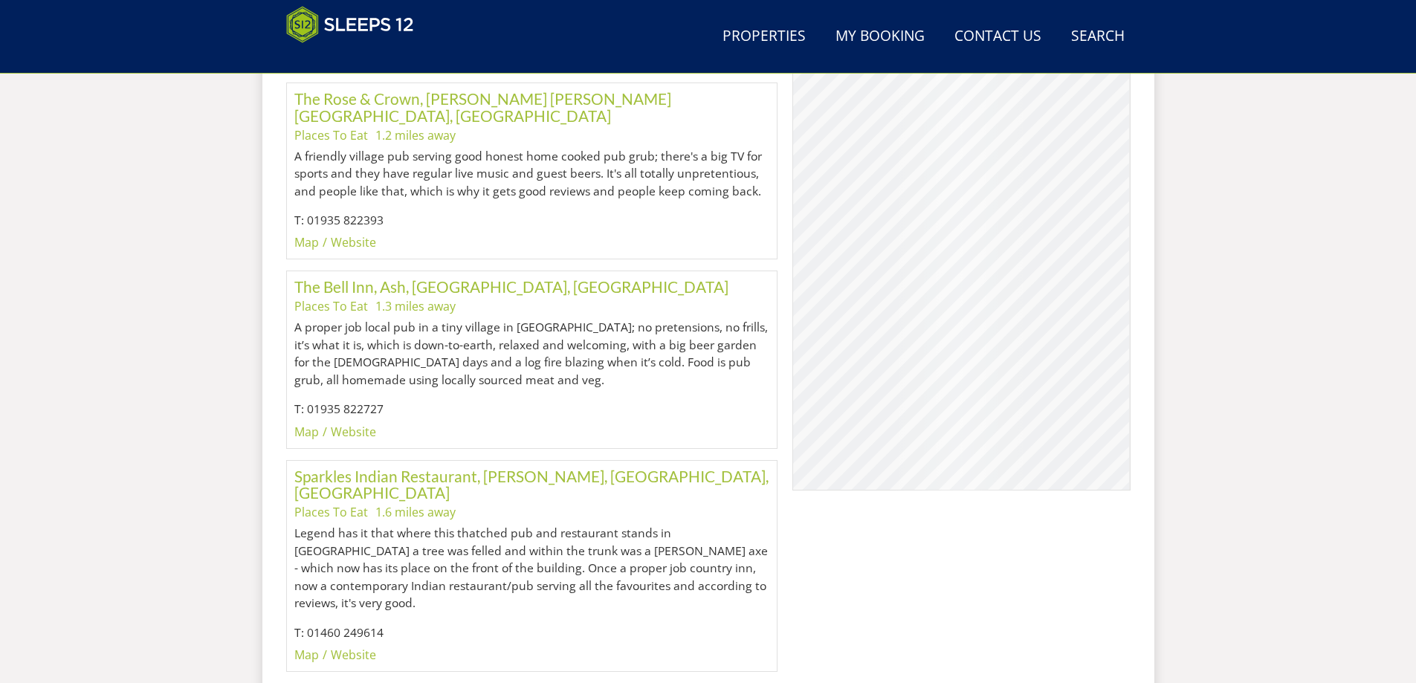
click at [556, 467] on link "Sparkles Indian Restaurant, Stembridge, Martock, Somerset" at bounding box center [531, 485] width 474 height 36
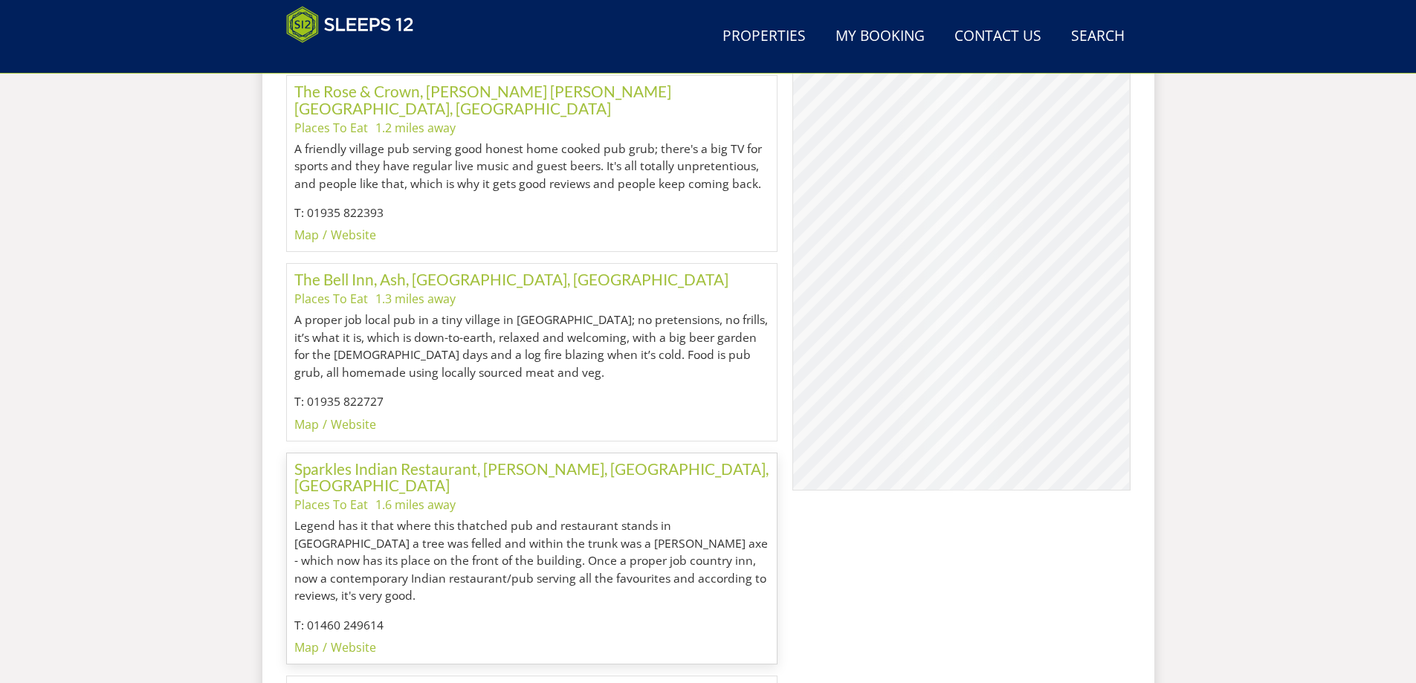
click at [556, 459] on link "Sparkles Indian Restaurant, Stembridge, Martock, Somerset" at bounding box center [531, 477] width 474 height 36
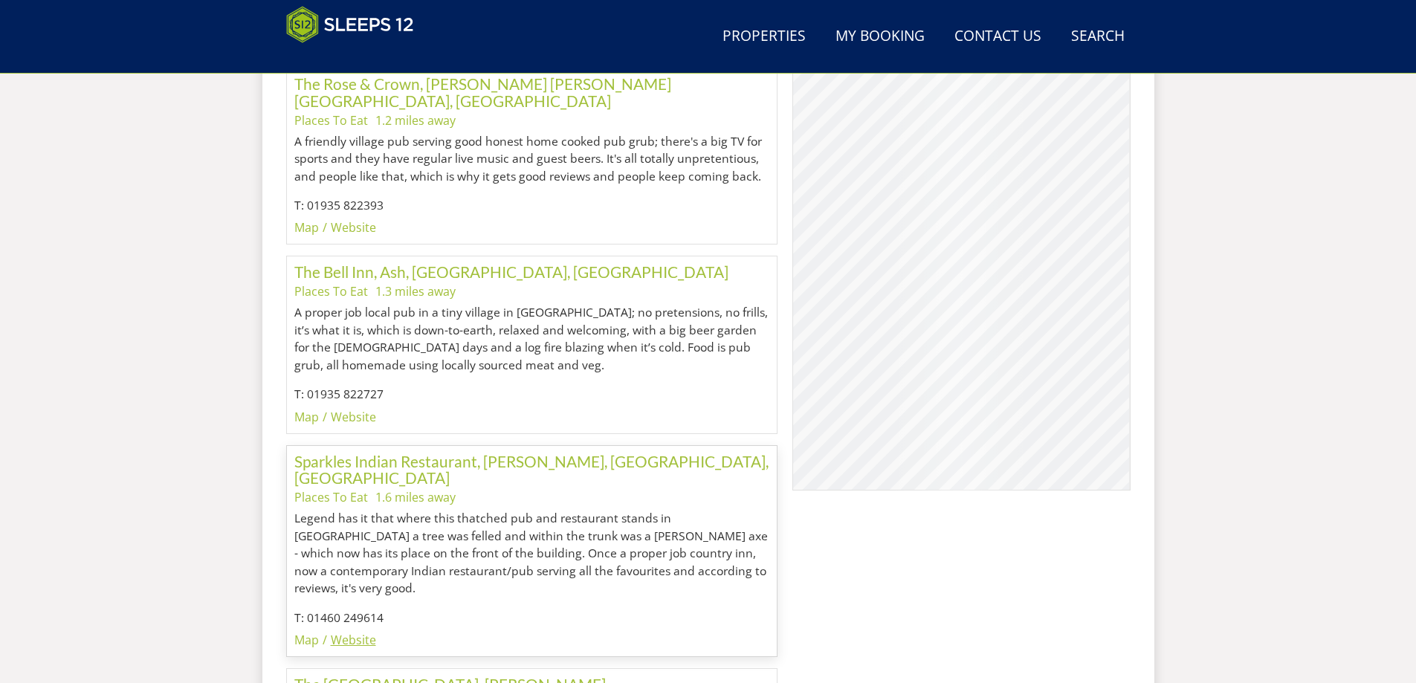
click at [356, 632] on link "Website" at bounding box center [353, 640] width 45 height 16
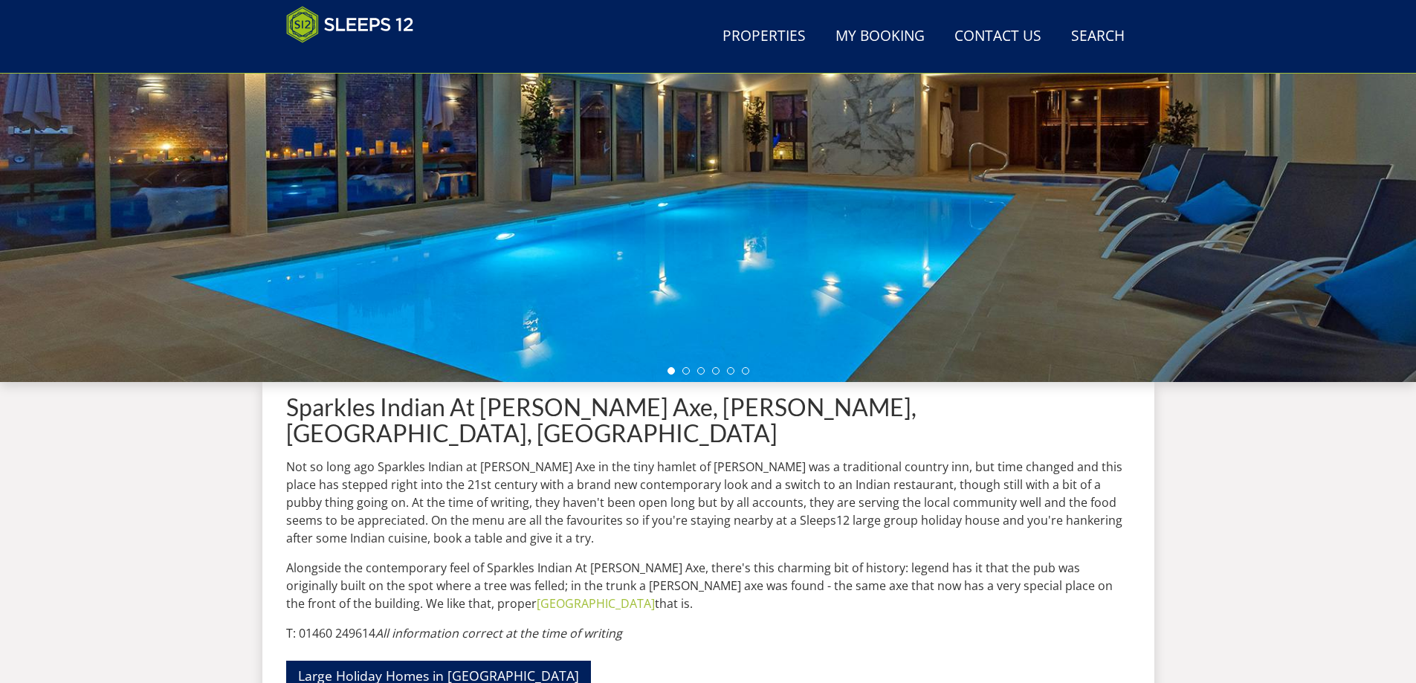
scroll to position [459, 0]
